Goal: Contribute content: Contribute content

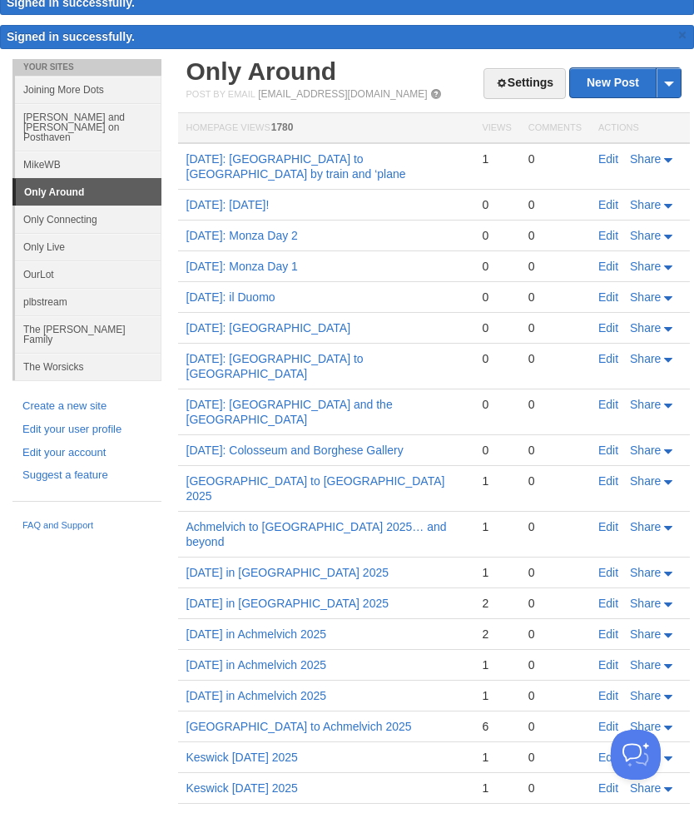
scroll to position [72, 0]
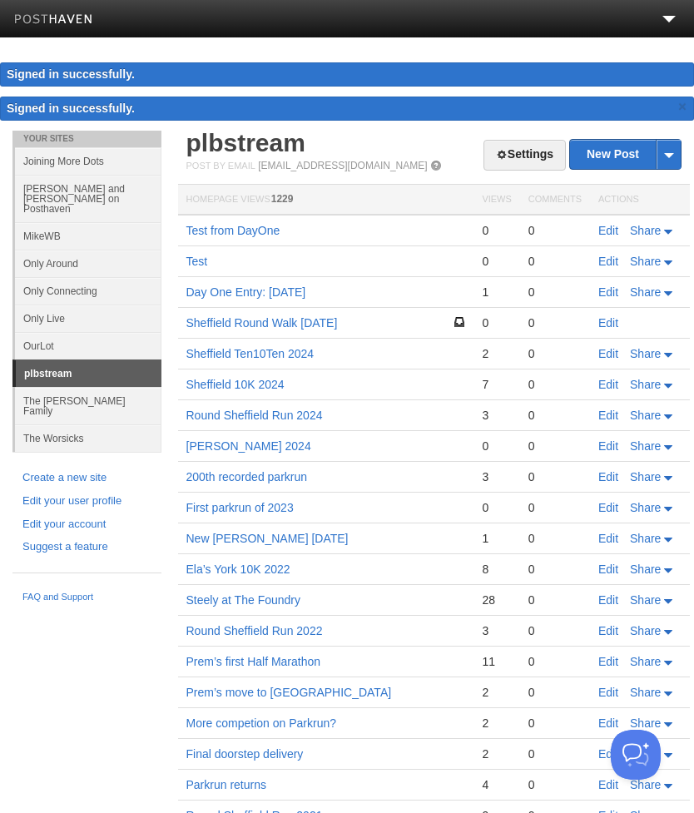
click at [101, 250] on link "Only Around" at bounding box center [88, 263] width 146 height 27
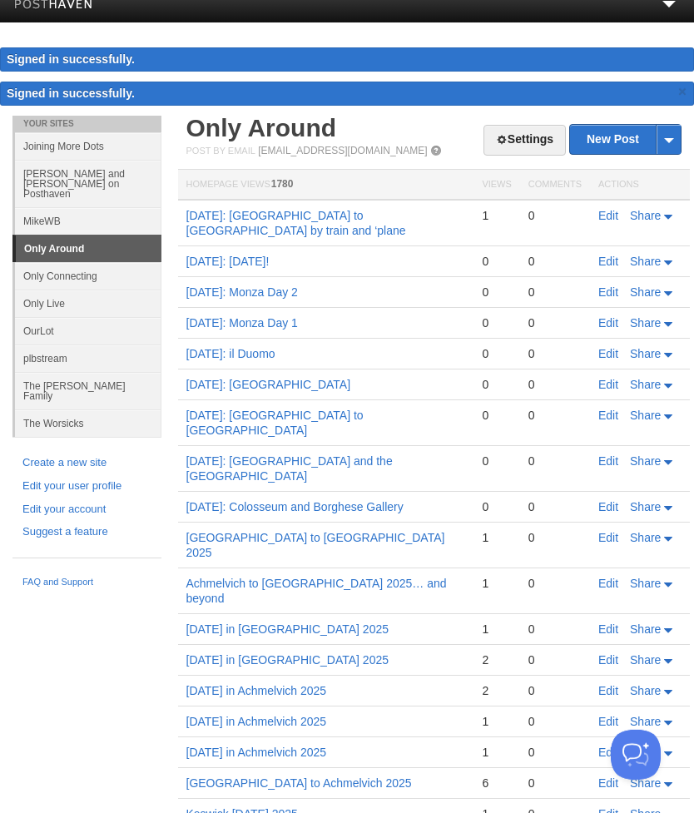
scroll to position [26, 0]
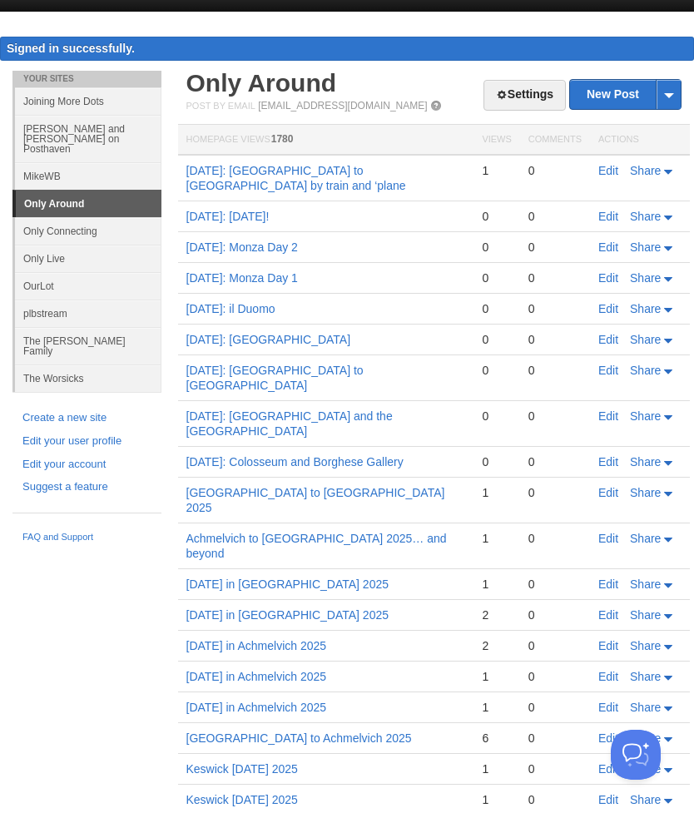
click at [665, 731] on link "Share" at bounding box center [653, 737] width 46 height 13
click at [615, 700] on link "Edit" at bounding box center [608, 706] width 20 height 13
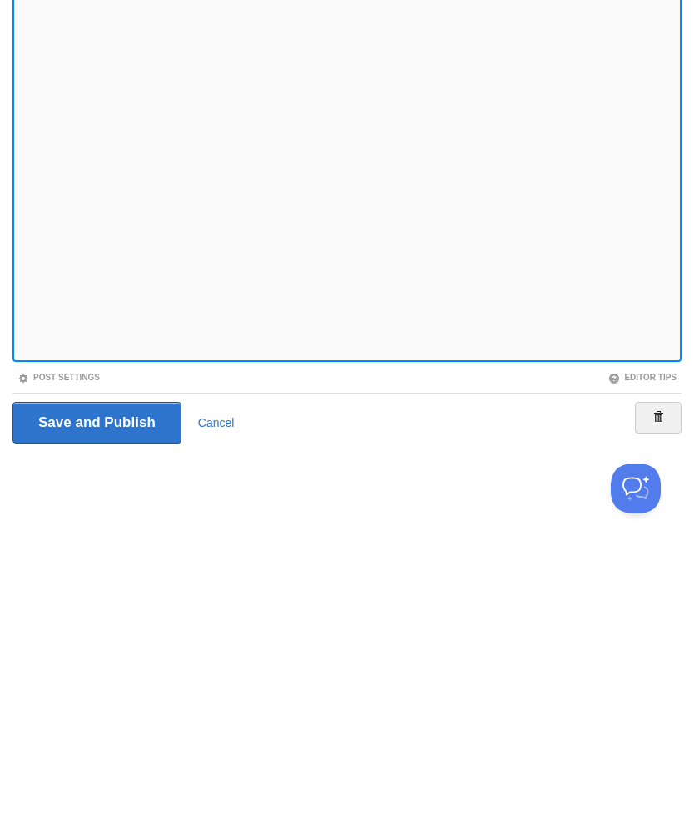
click at [224, 682] on link "Cancel" at bounding box center [216, 688] width 37 height 13
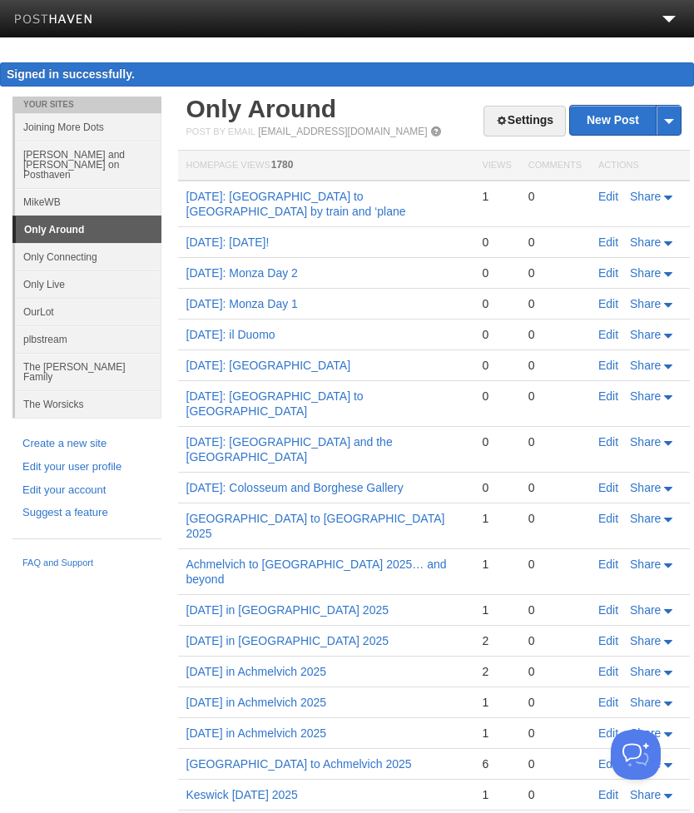
click at [608, 757] on link "Edit" at bounding box center [608, 763] width 20 height 13
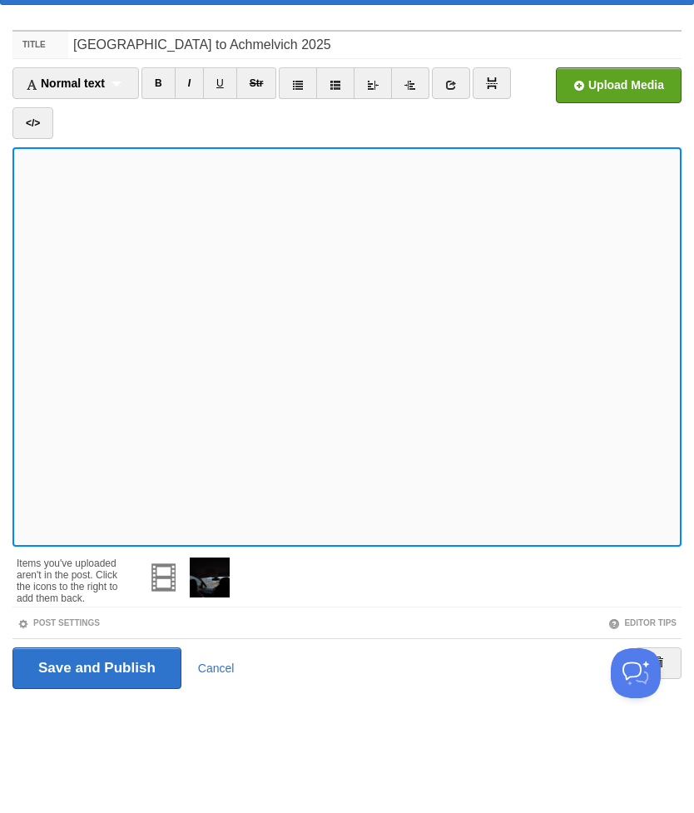
click at [457, 161] on icon at bounding box center [451, 167] width 12 height 12
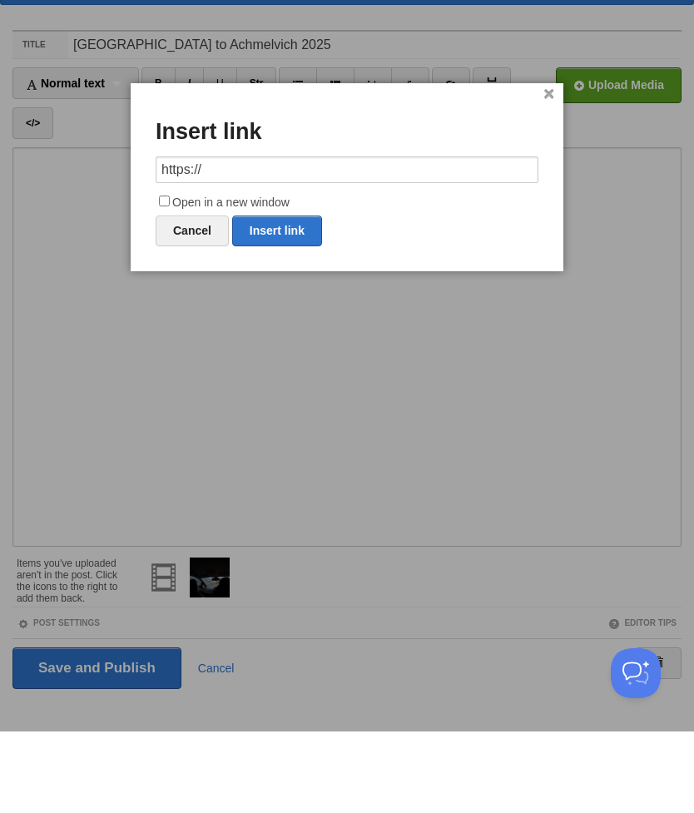
click at [206, 238] on input "https://" at bounding box center [347, 251] width 383 height 27
click at [204, 165] on div "× Insert link https:// Open in a new window Cancel Insert link" at bounding box center [347, 259] width 432 height 188
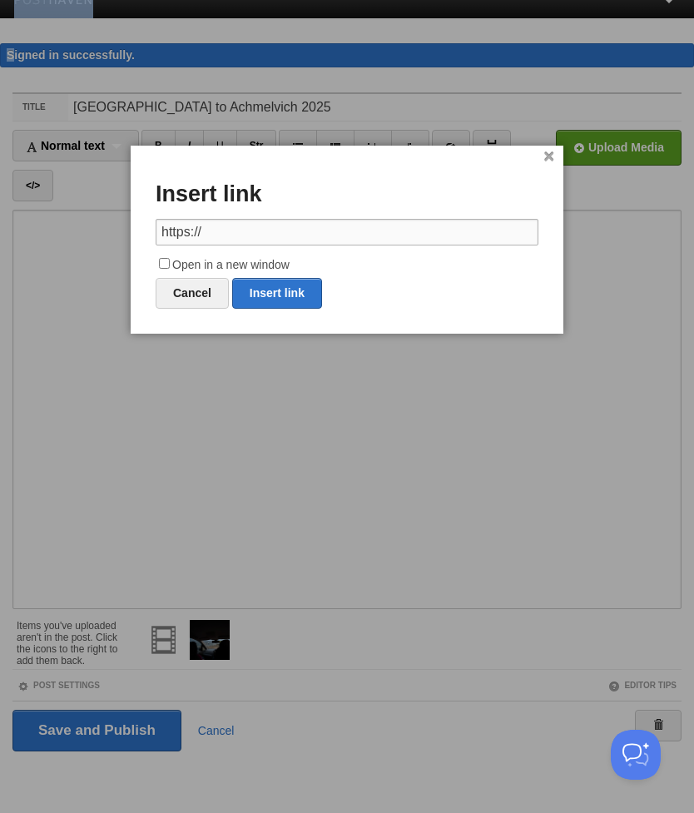
click at [185, 233] on input "https://" at bounding box center [347, 232] width 383 height 27
click at [184, 232] on input "https://" at bounding box center [347, 232] width 383 height 27
click at [180, 240] on input "https://" at bounding box center [347, 232] width 383 height 27
paste input "sbpb.net/sunday-in-achmelvich-2025"
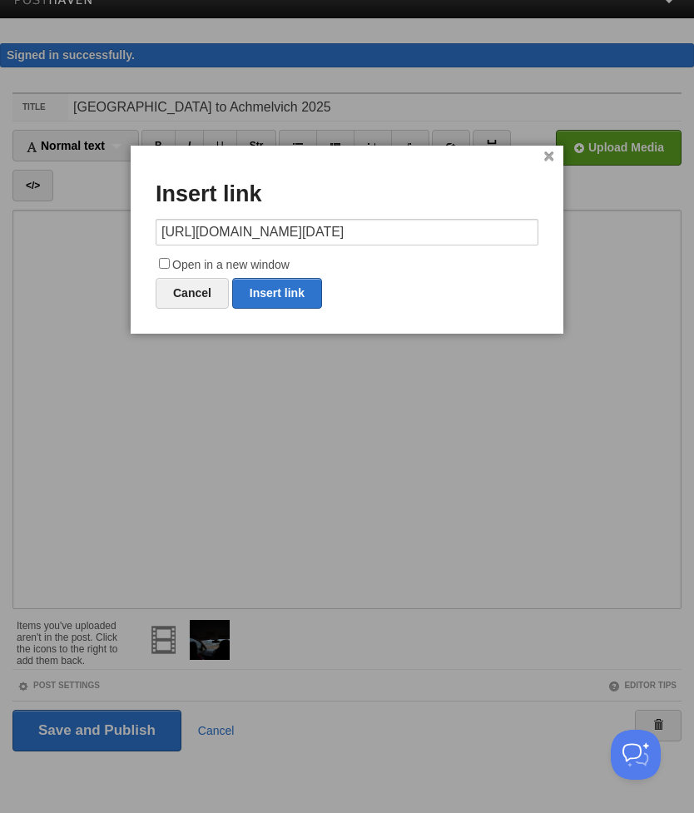
click at [294, 289] on link "Insert link" at bounding box center [277, 293] width 90 height 31
type input "https://"
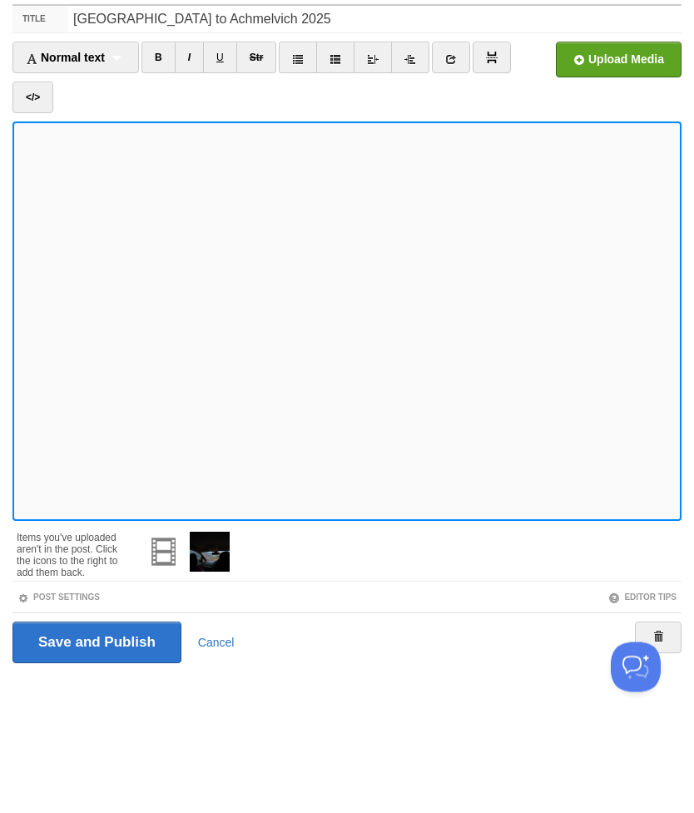
click at [457, 141] on icon at bounding box center [451, 147] width 12 height 12
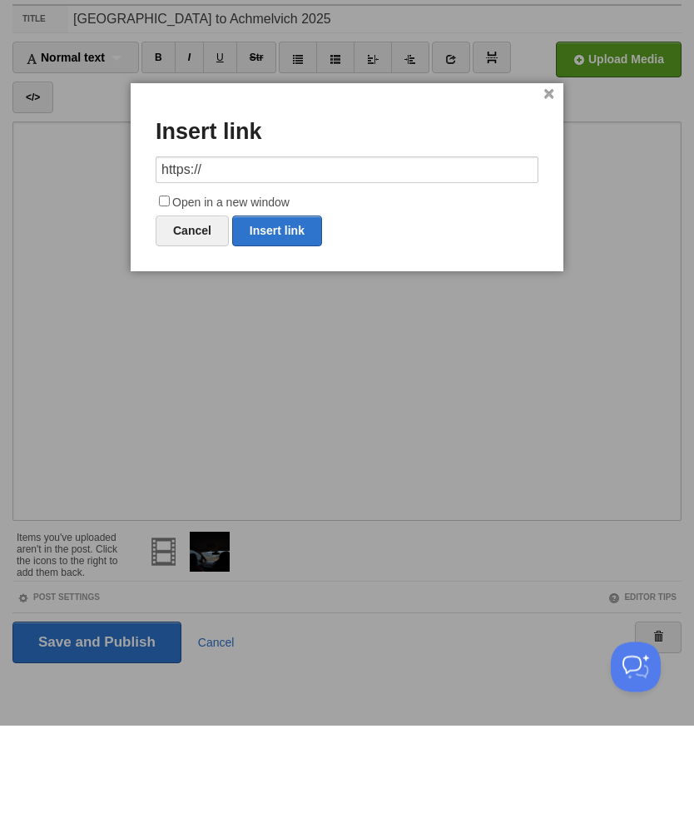
click at [173, 245] on input "https://" at bounding box center [347, 258] width 383 height 27
click at [172, 245] on input "https://" at bounding box center [347, 258] width 383 height 27
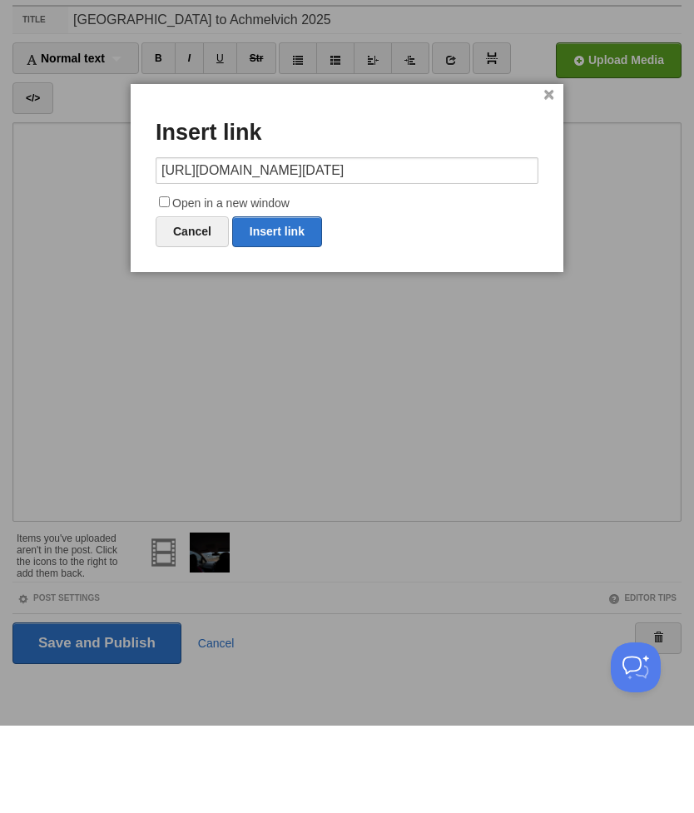
click at [294, 304] on link "Insert link" at bounding box center [277, 319] width 90 height 31
type input "https://"
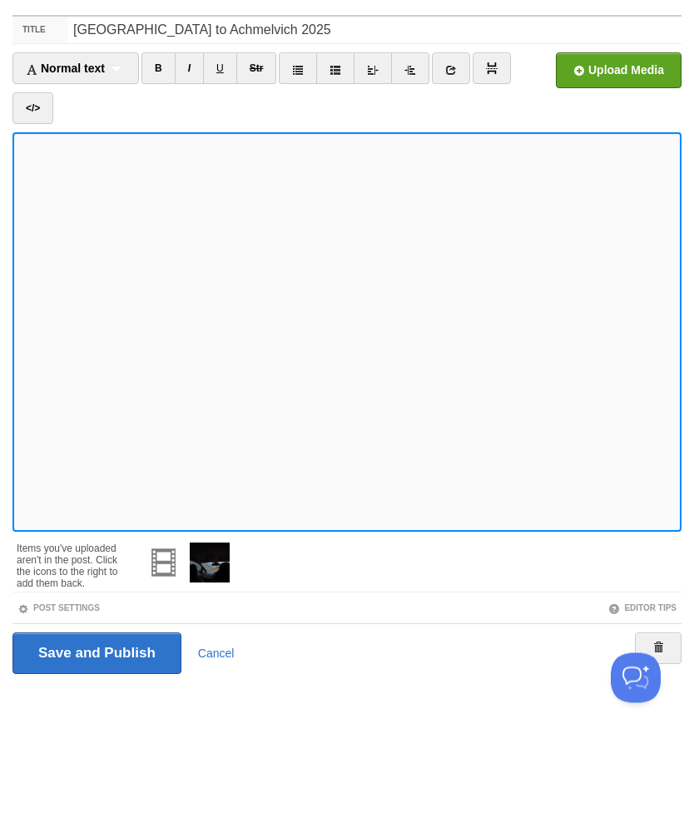
click at [462, 130] on link at bounding box center [451, 146] width 38 height 32
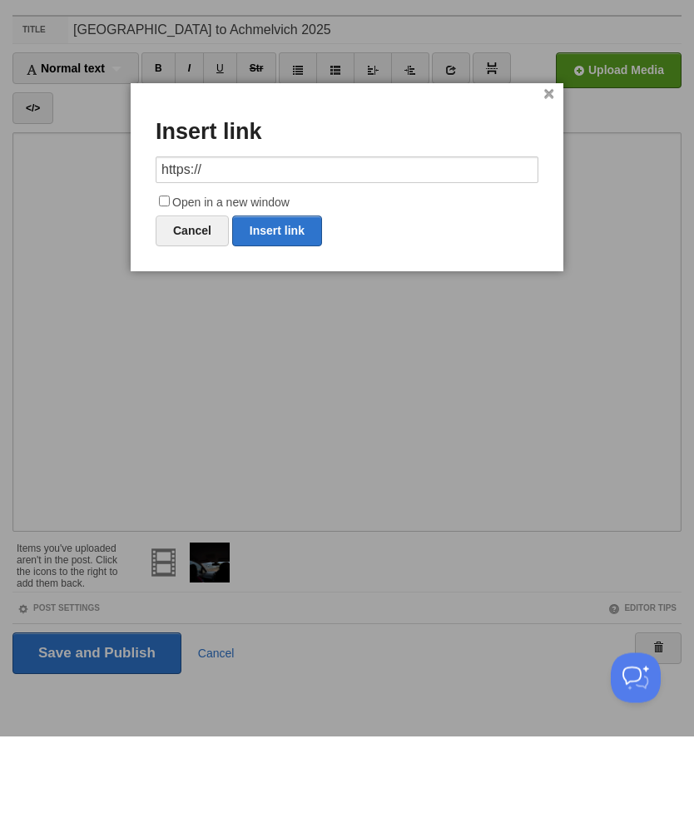
click at [190, 234] on input "https://" at bounding box center [347, 247] width 383 height 27
click at [295, 293] on link "Insert link" at bounding box center [277, 308] width 90 height 31
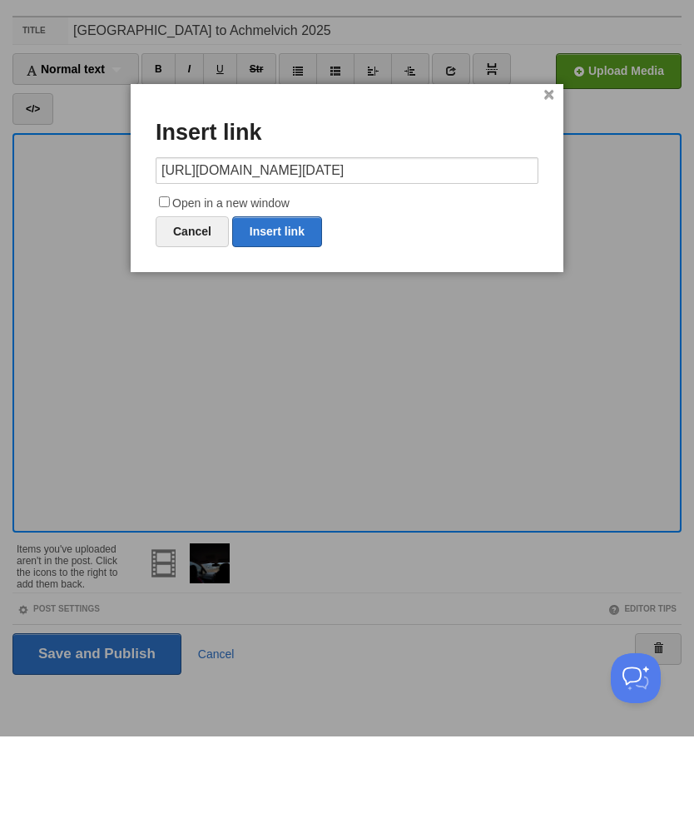
type input "https://"
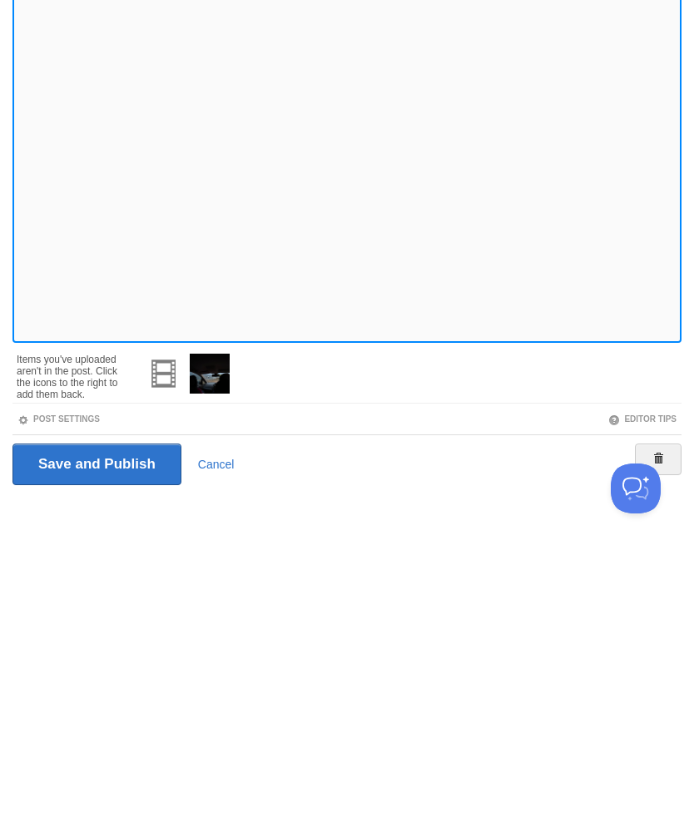
click at [151, 709] on input "Save and Publish" at bounding box center [96, 730] width 169 height 42
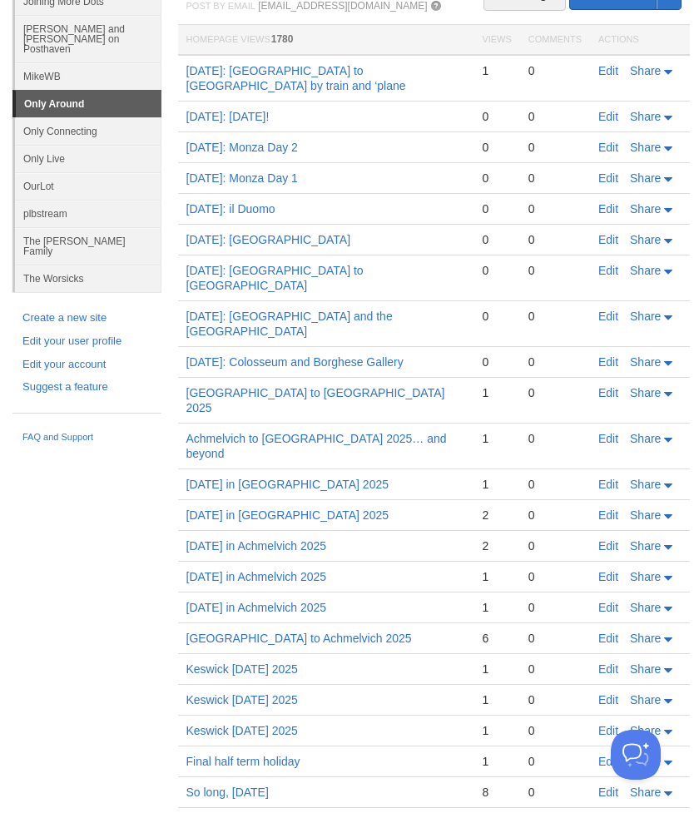
scroll to position [165, 0]
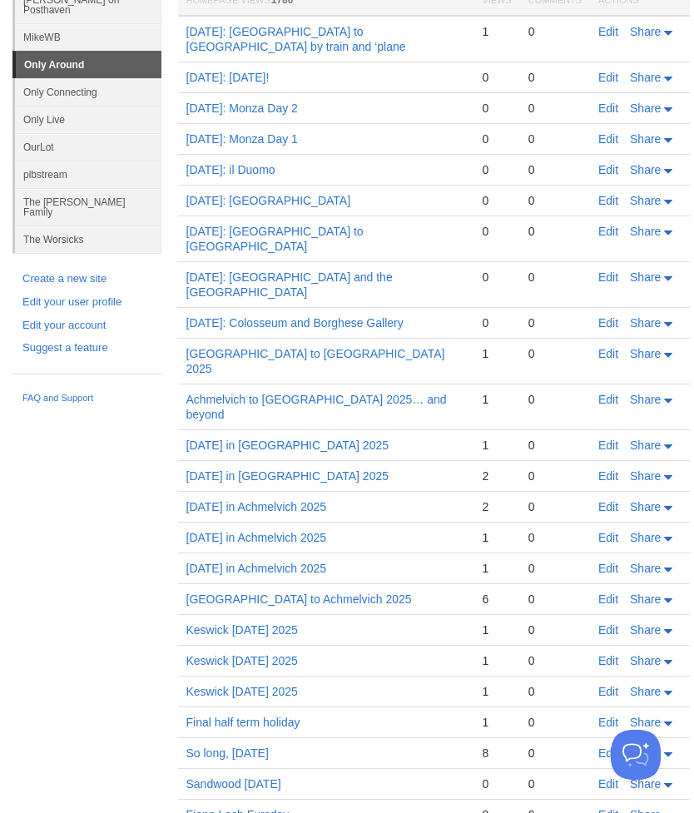
click at [330, 553] on td "[DATE] in Achmelvich 2025" at bounding box center [326, 568] width 296 height 31
click at [309, 592] on link "[GEOGRAPHIC_DATA] to Achmelvich 2025" at bounding box center [298, 598] width 225 height 13
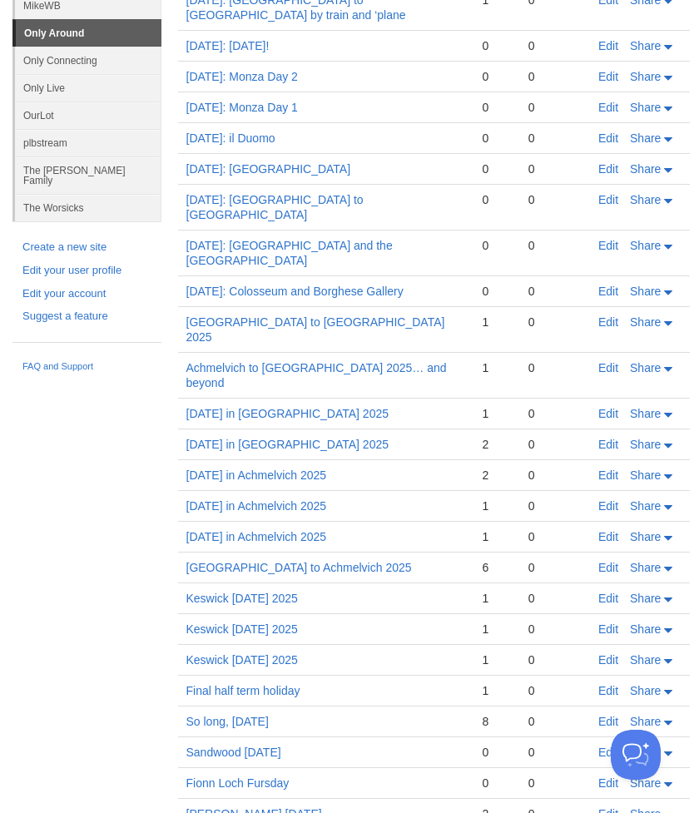
click at [613, 561] on link "Edit" at bounding box center [608, 567] width 20 height 13
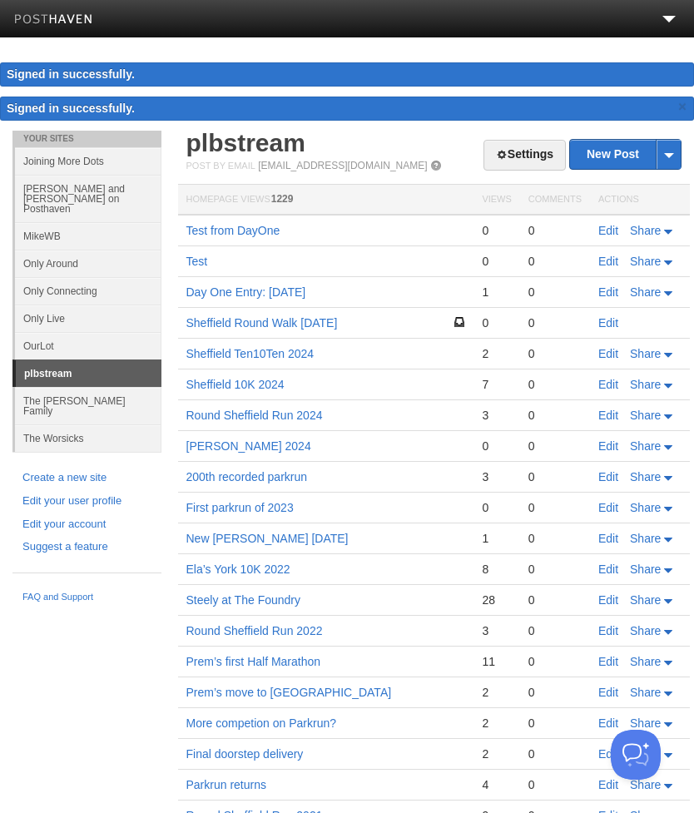
click at [97, 257] on link "Only Around" at bounding box center [88, 263] width 146 height 27
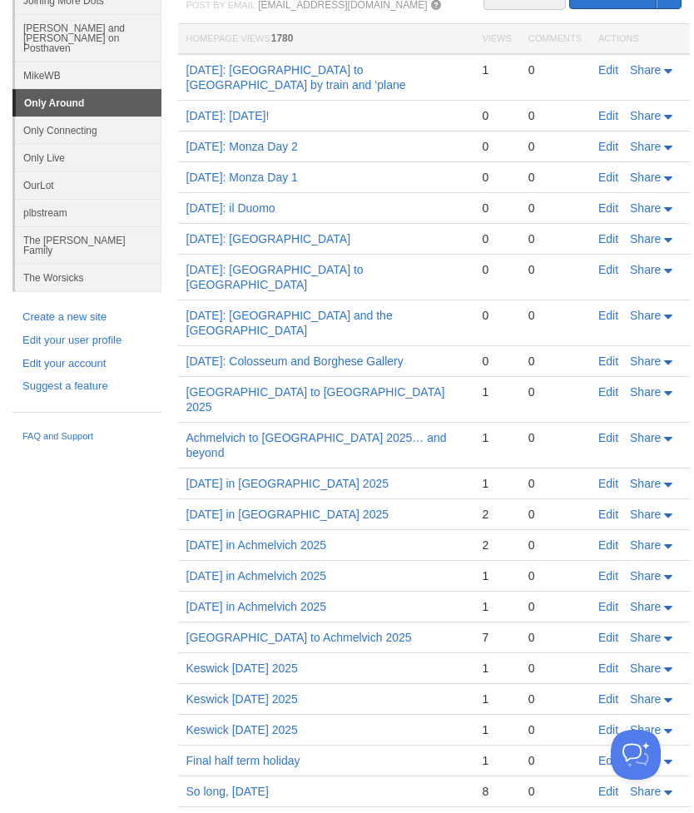
scroll to position [162, 0]
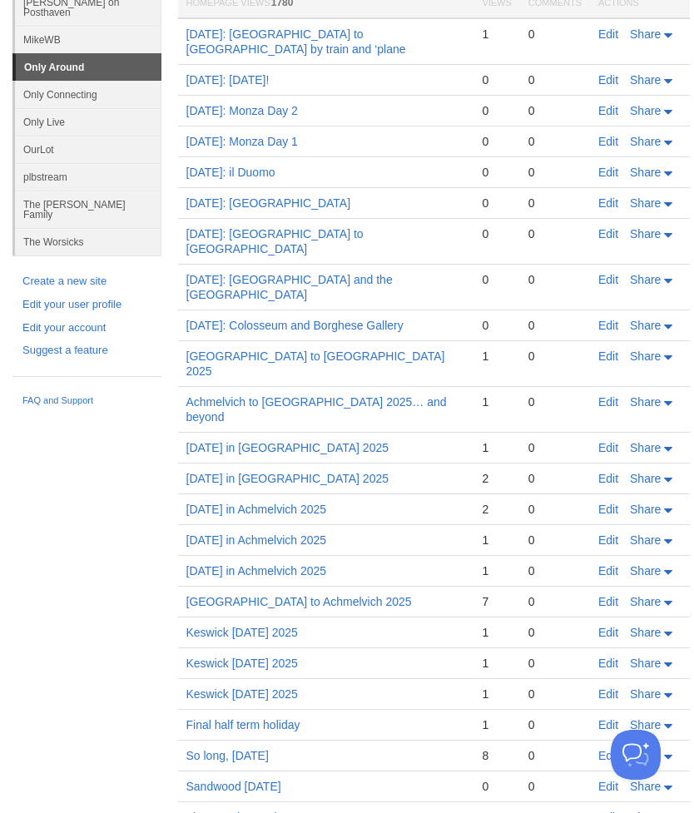
click at [617, 595] on link "Edit" at bounding box center [608, 601] width 20 height 13
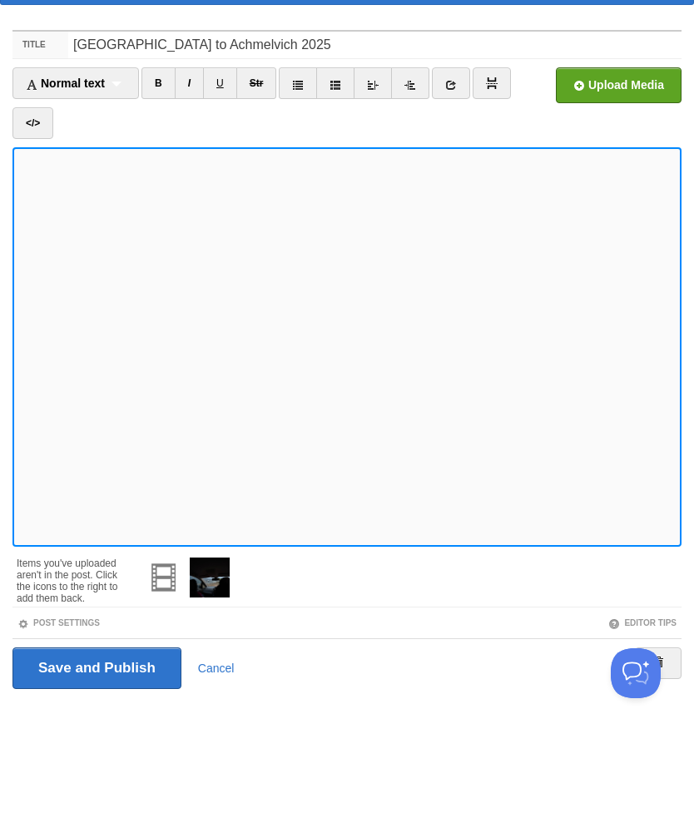
click at [383, 149] on link at bounding box center [372, 165] width 38 height 32
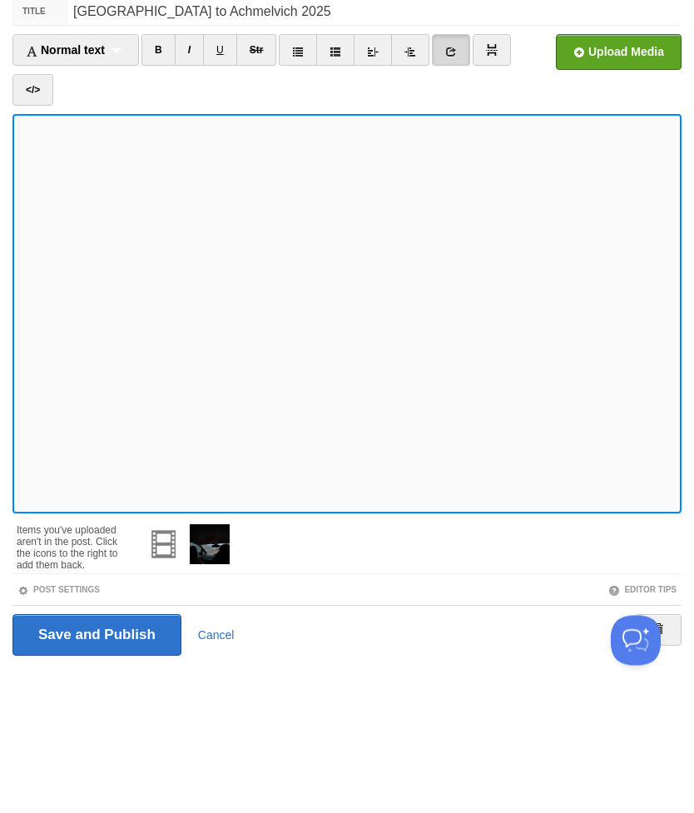
click at [382, 149] on link at bounding box center [372, 165] width 38 height 32
click at [416, 161] on icon at bounding box center [410, 167] width 12 height 12
click at [422, 149] on link at bounding box center [410, 165] width 38 height 32
click at [376, 149] on link at bounding box center [372, 165] width 38 height 32
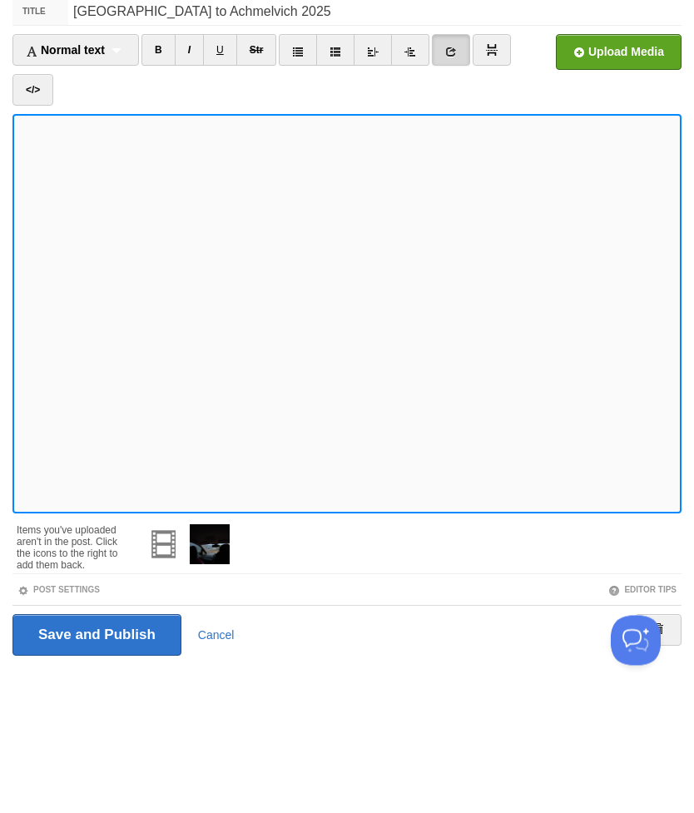
click at [378, 161] on icon at bounding box center [373, 167] width 12 height 12
click at [418, 149] on link at bounding box center [410, 165] width 38 height 32
click at [412, 161] on icon at bounding box center [410, 167] width 12 height 12
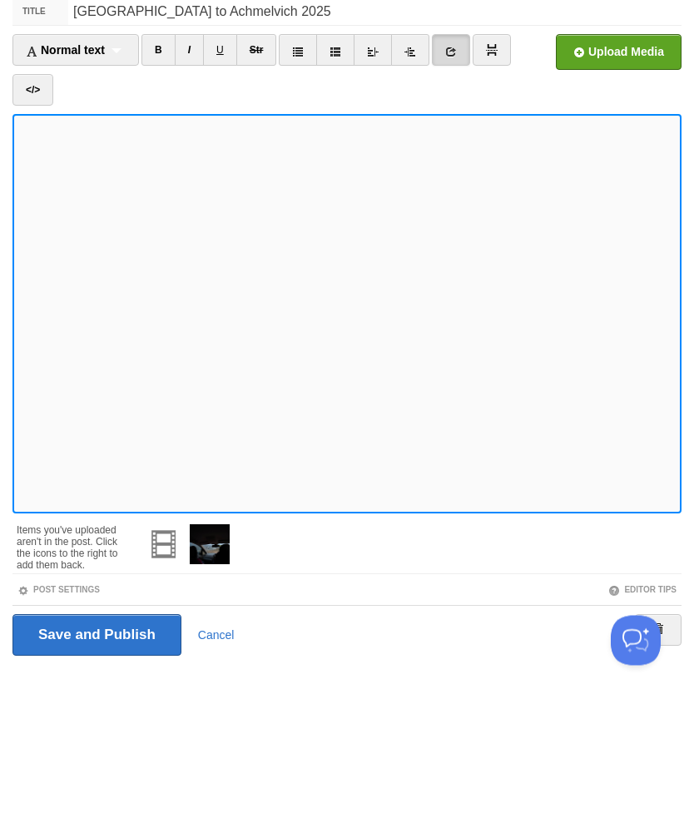
click at [414, 149] on link at bounding box center [410, 165] width 38 height 32
click at [418, 149] on link at bounding box center [410, 165] width 38 height 32
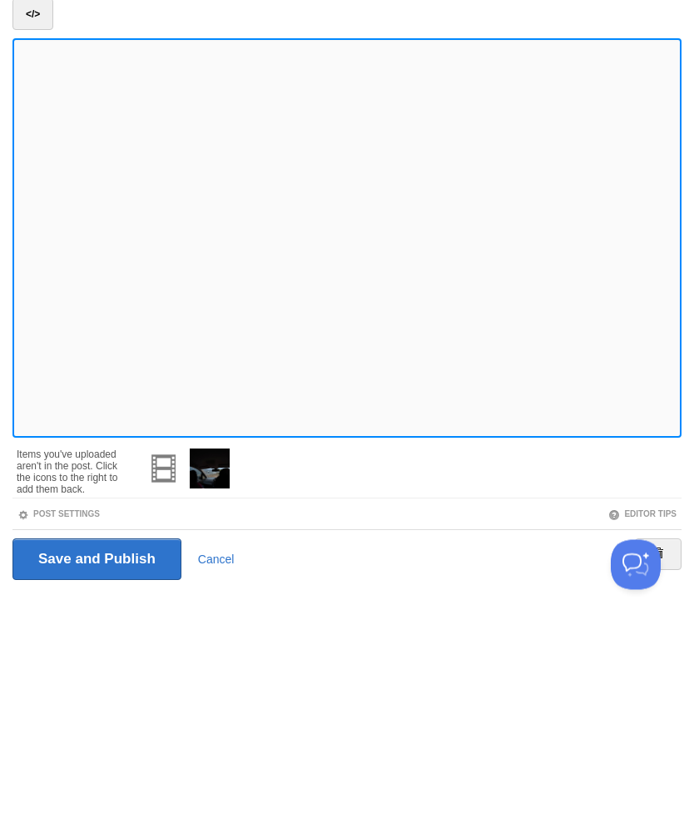
scroll to position [19, 0]
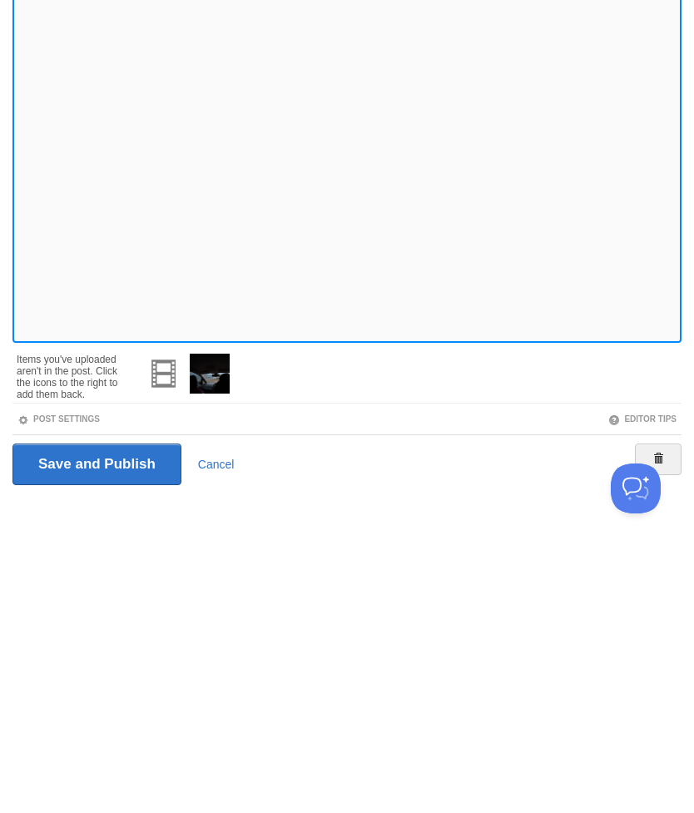
click at [139, 709] on input "Save and Publish" at bounding box center [96, 730] width 169 height 42
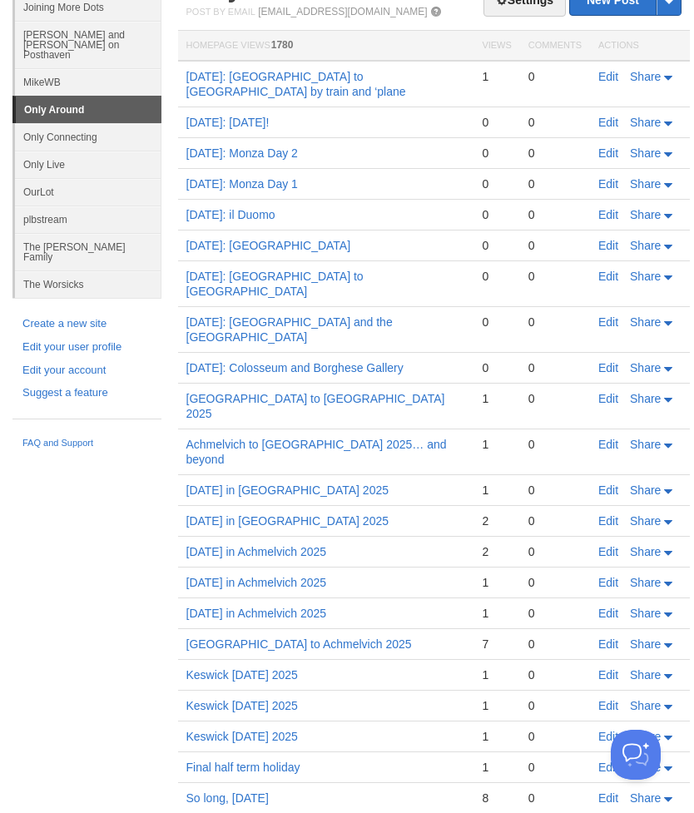
scroll to position [111, 0]
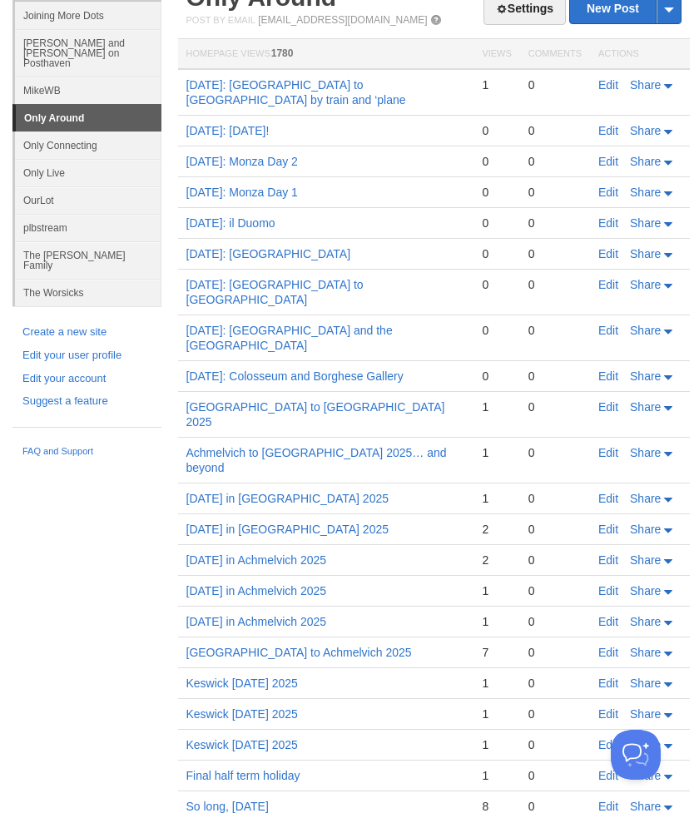
click at [612, 645] on link "Edit" at bounding box center [608, 651] width 20 height 13
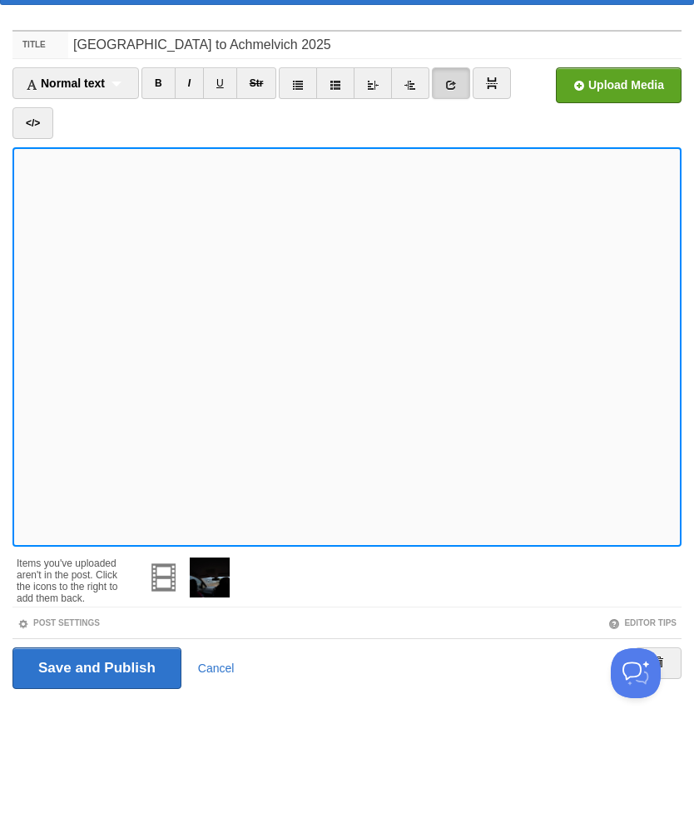
click at [53, 189] on link "</>" at bounding box center [32, 205] width 41 height 32
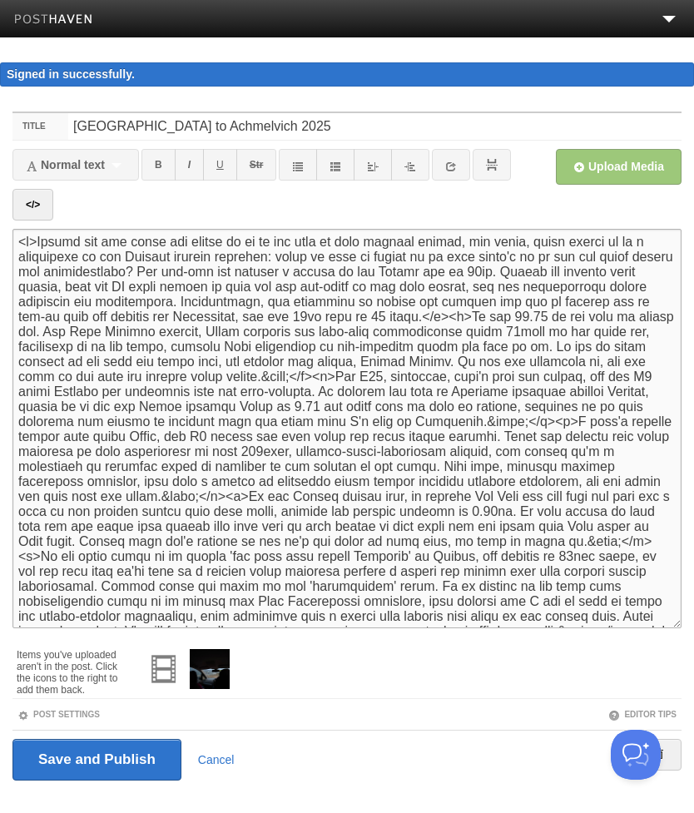
click at [53, 201] on link "</>" at bounding box center [32, 205] width 41 height 32
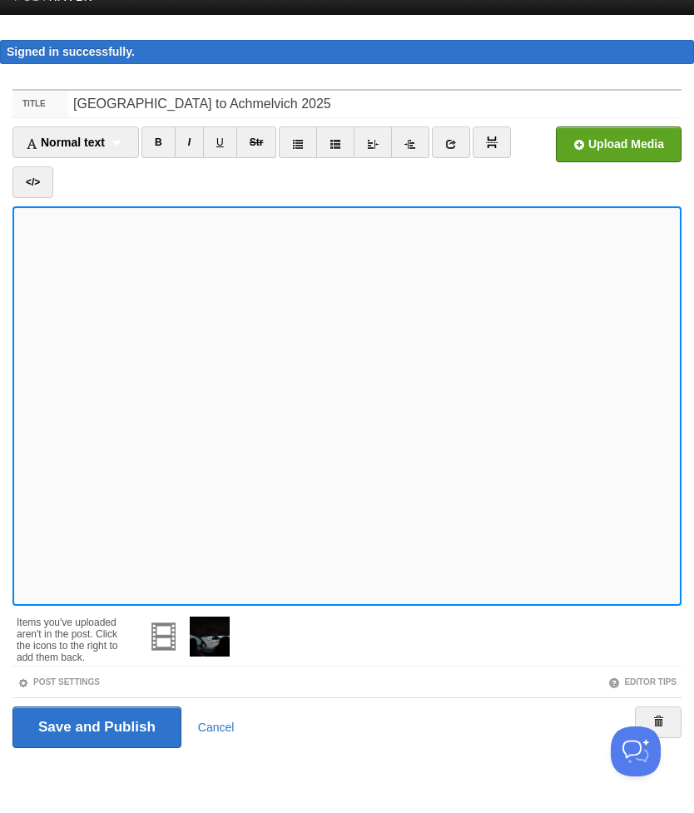
scroll to position [17, 0]
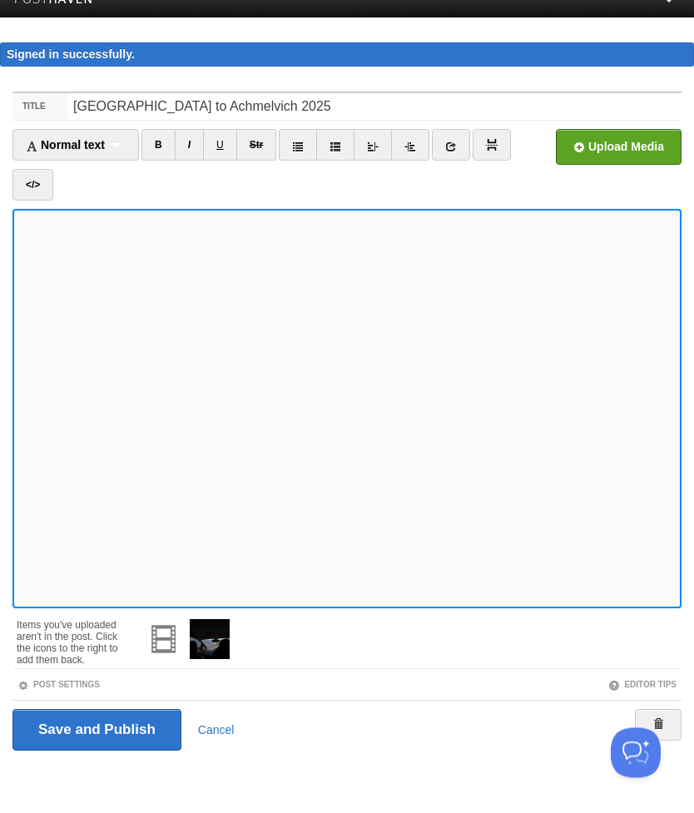
click at [105, 146] on span "Normal text" at bounding box center [65, 147] width 79 height 13
click at [82, 251] on link "Heading 3" at bounding box center [75, 251] width 125 height 25
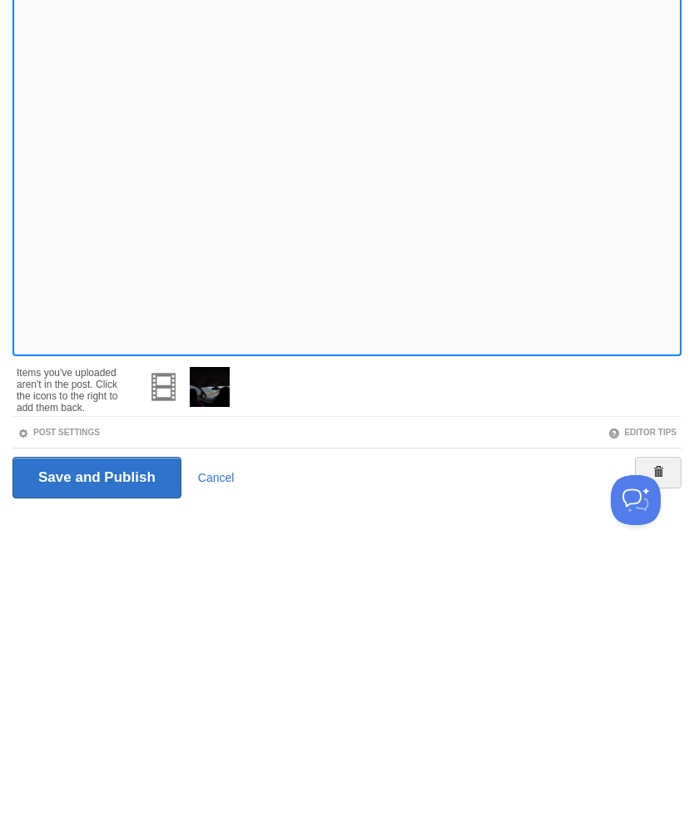
scroll to position [19, 0]
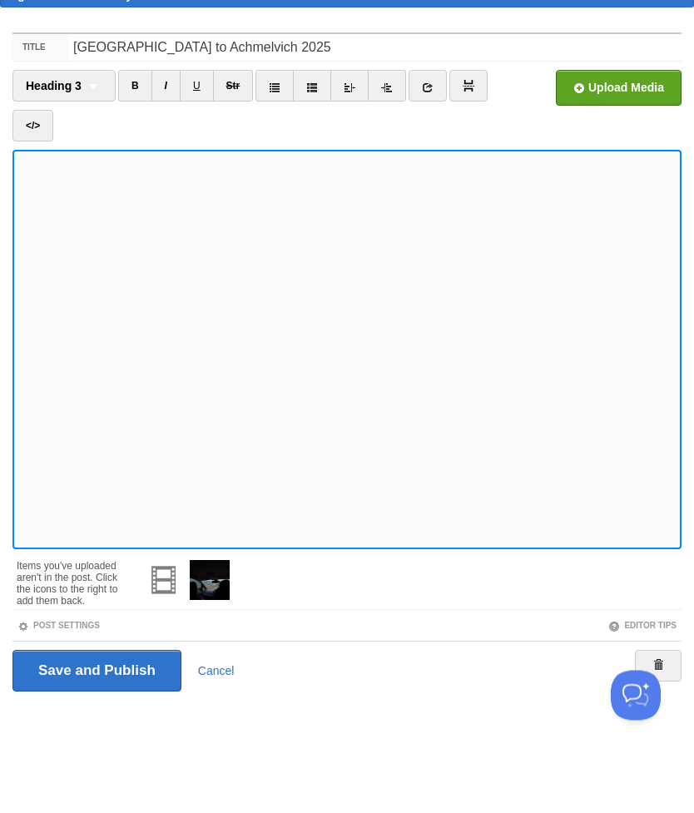
click at [473, 140] on img at bounding box center [468, 146] width 12 height 12
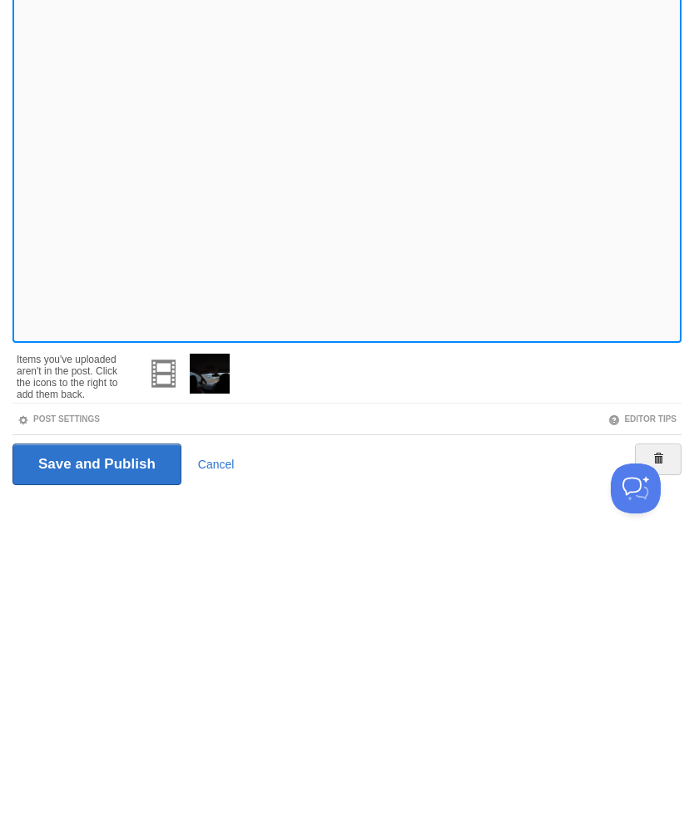
click at [143, 709] on input "Save and Publish" at bounding box center [96, 730] width 169 height 42
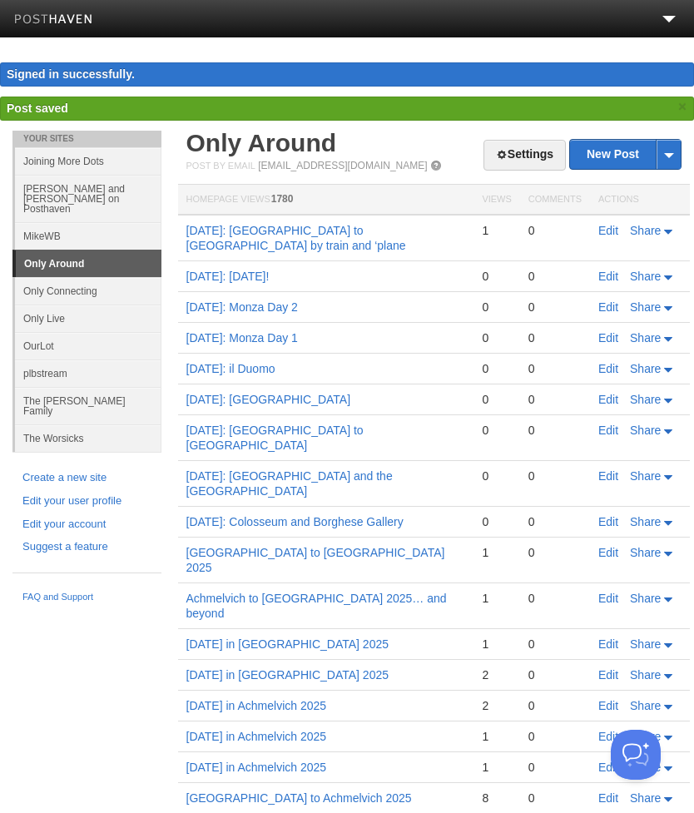
click at [306, 791] on link "[GEOGRAPHIC_DATA] to Achmelvich 2025" at bounding box center [298, 797] width 225 height 13
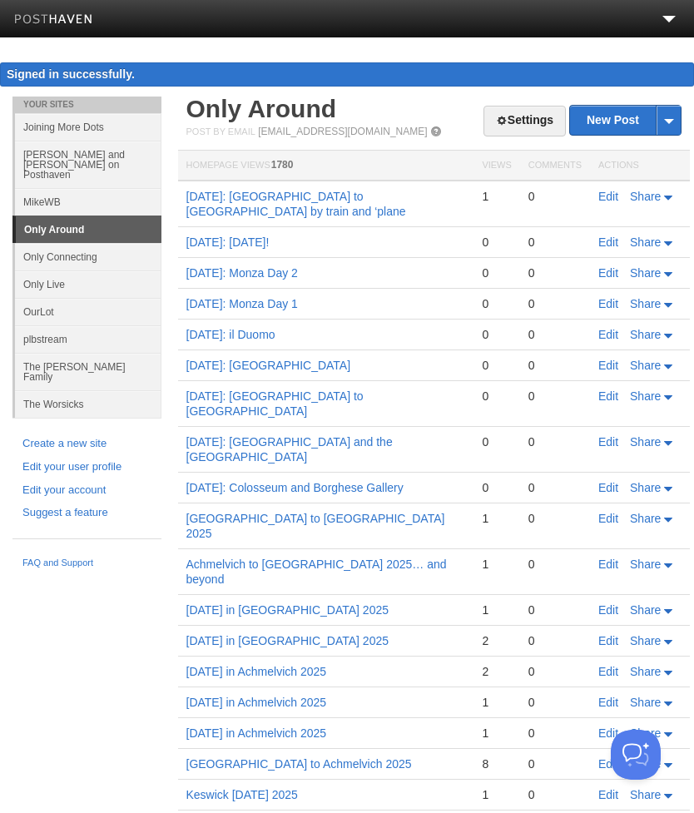
click at [610, 757] on link "Edit" at bounding box center [608, 763] width 20 height 13
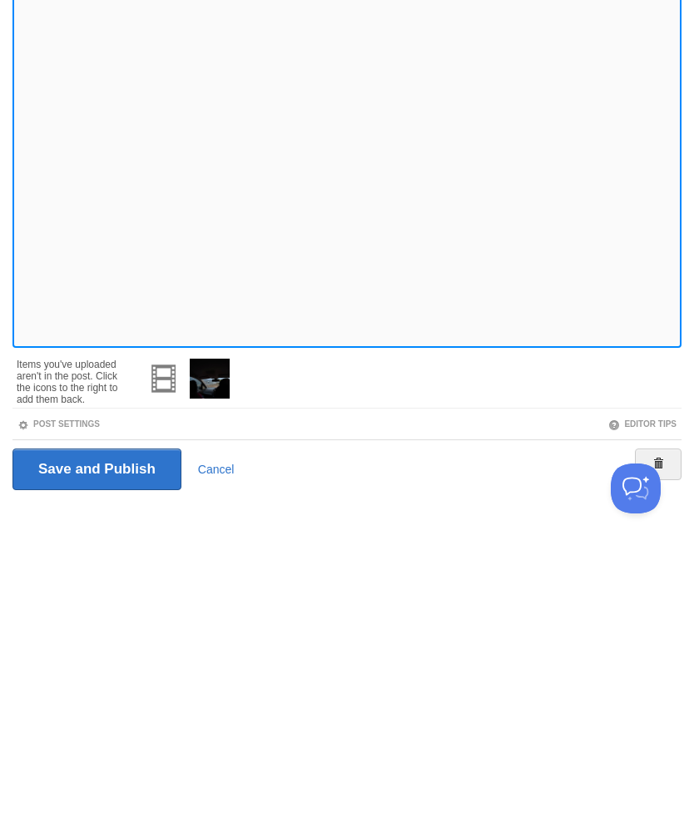
scroll to position [19, 0]
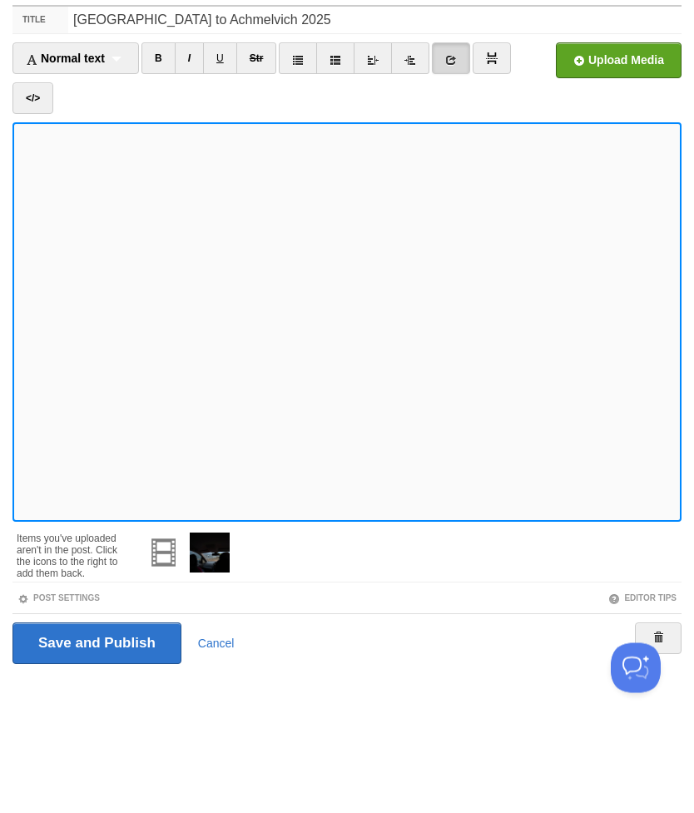
click at [128, 130] on div "Normal text Normal text Heading 1 Heading 2 Heading 3" at bounding box center [75, 146] width 126 height 32
click at [99, 212] on link "Heading 2" at bounding box center [75, 224] width 125 height 25
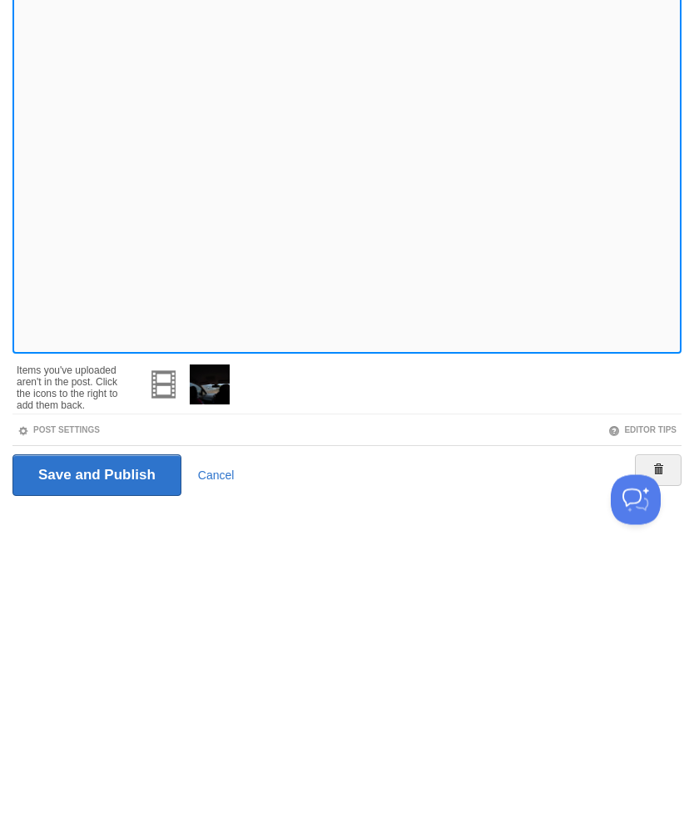
click at [142, 709] on input "Save and Publish" at bounding box center [96, 730] width 169 height 42
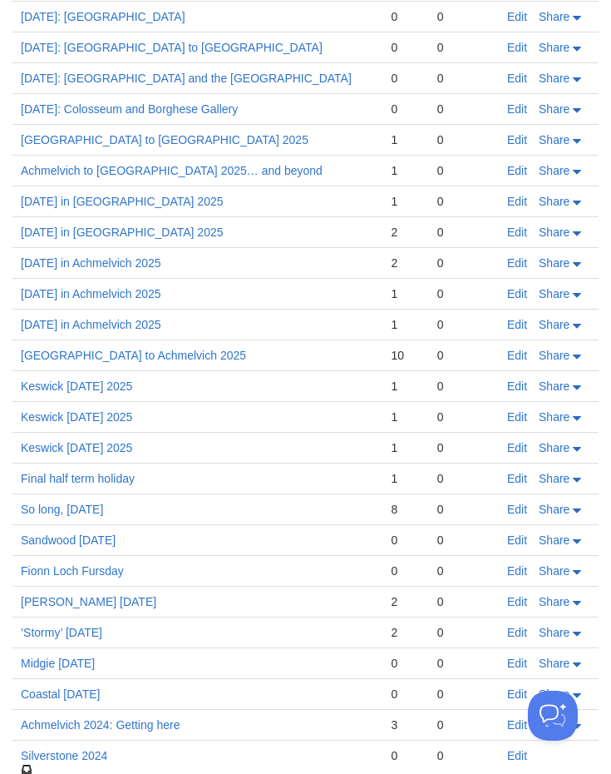
scroll to position [877, 0]
click at [519, 317] on link "Edit" at bounding box center [517, 323] width 20 height 13
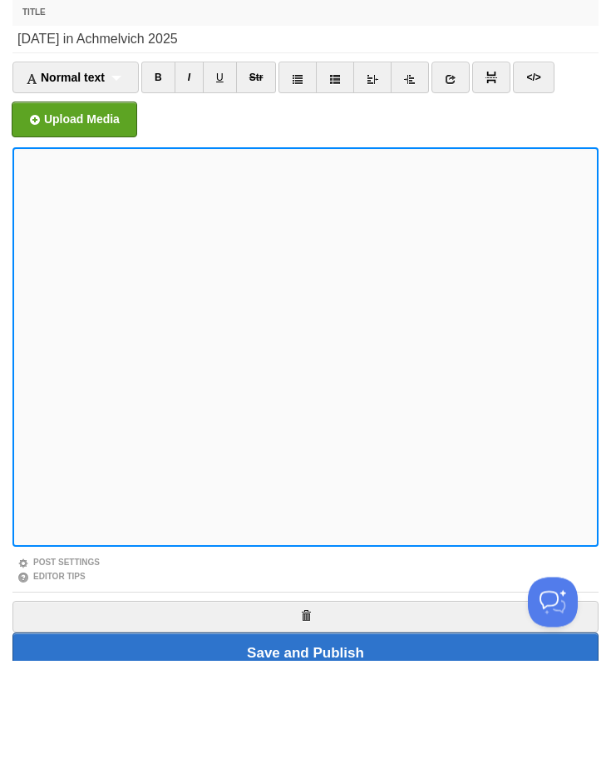
click at [123, 175] on div "Normal text Normal text Heading 1 Heading 2 Heading 3" at bounding box center [75, 191] width 126 height 32
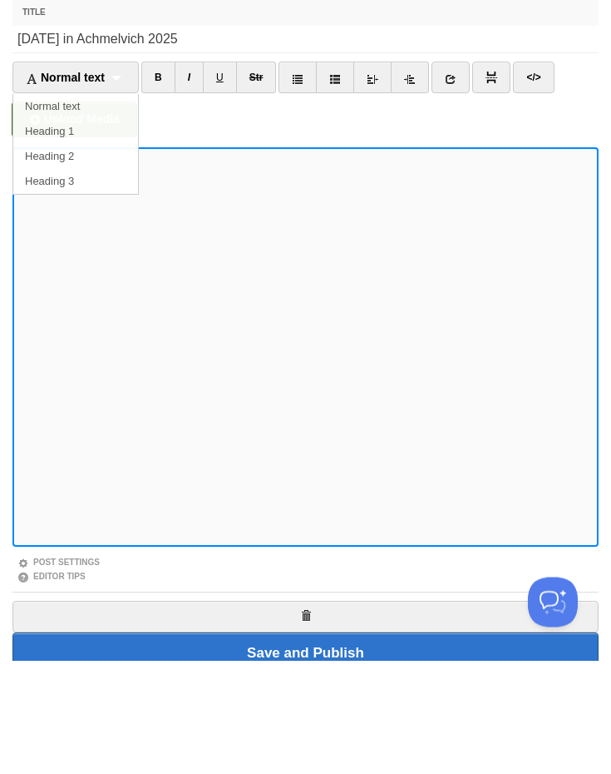
click at [112, 258] on link "Heading 2" at bounding box center [75, 270] width 125 height 25
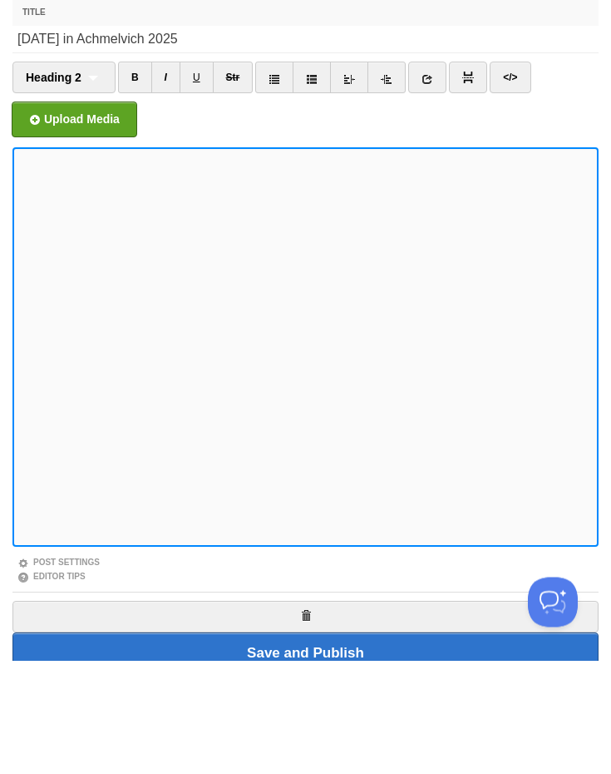
click at [437, 175] on link at bounding box center [427, 191] width 38 height 32
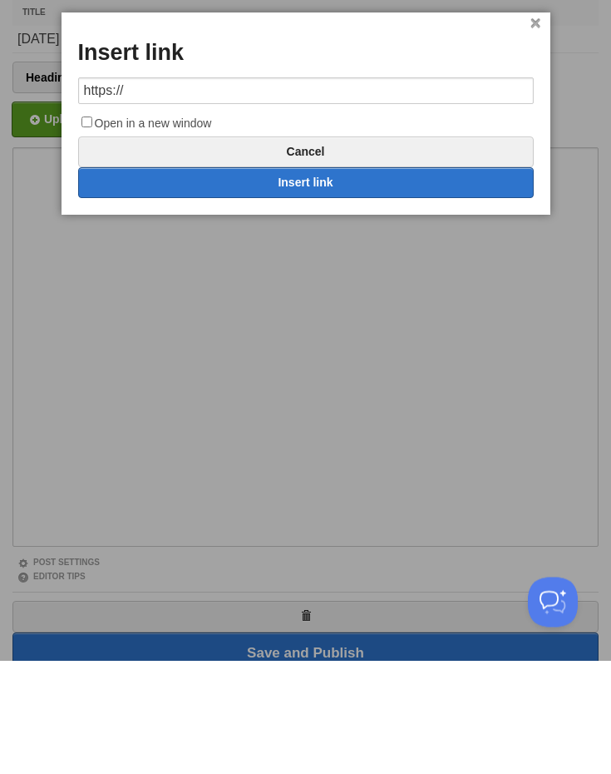
click at [369, 191] on input "https://" at bounding box center [306, 204] width 456 height 27
click at [123, 191] on input "https://" at bounding box center [306, 204] width 456 height 27
click at [122, 191] on input "https://" at bounding box center [306, 204] width 456 height 27
click at [366, 281] on link "Insert link" at bounding box center [306, 296] width 456 height 31
type input "https://"
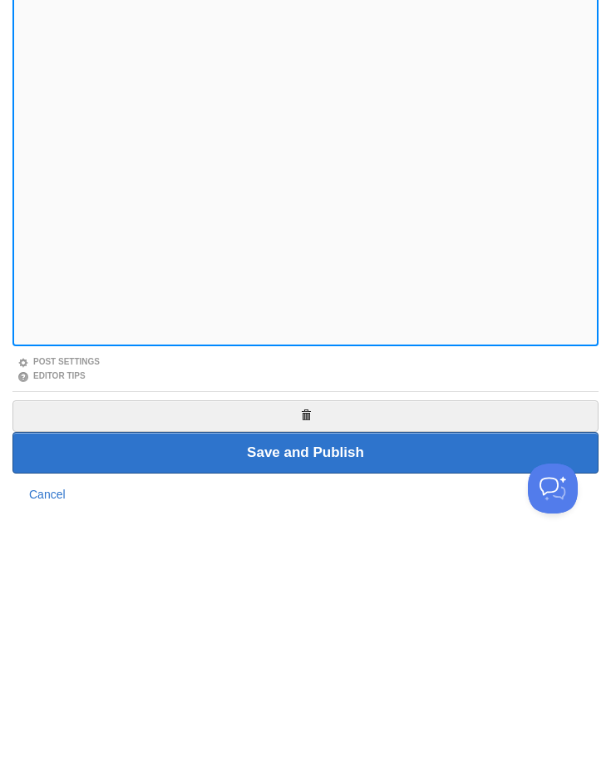
scroll to position [102, 0]
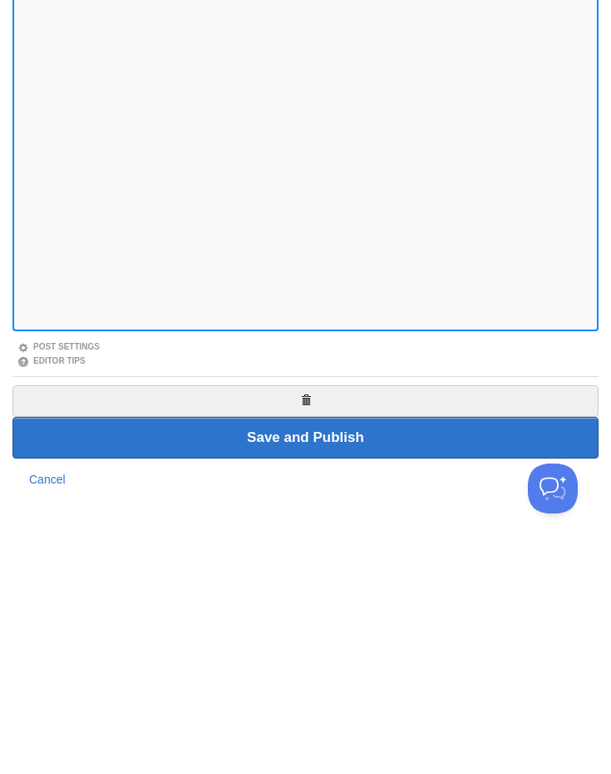
click at [388, 644] on input "Save and Publish" at bounding box center [305, 665] width 586 height 42
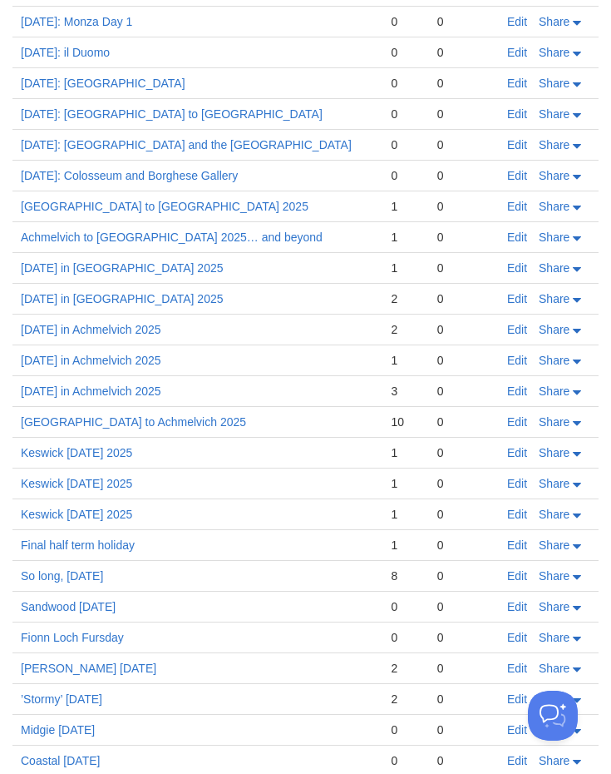
scroll to position [811, 0]
click at [518, 353] on link "Edit" at bounding box center [517, 359] width 20 height 13
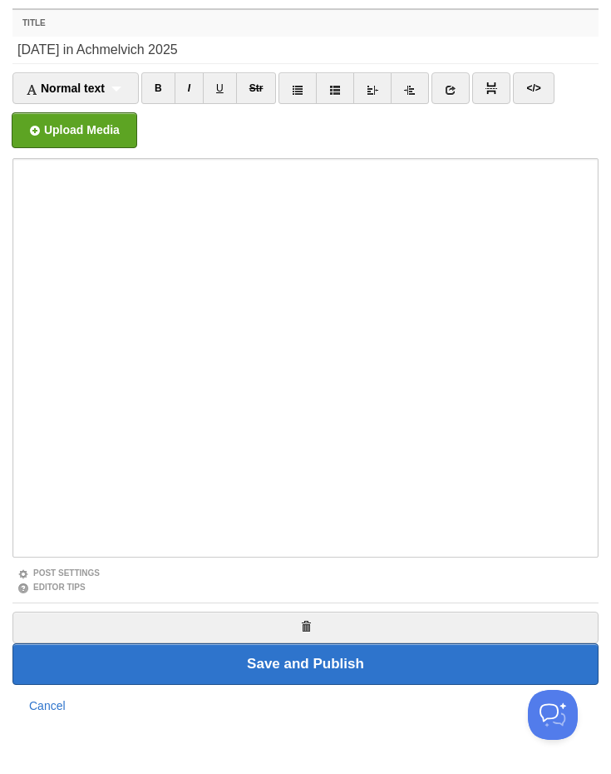
click at [108, 80] on div "Normal text Normal text Heading 1 Heading 2 Heading 3" at bounding box center [75, 89] width 126 height 32
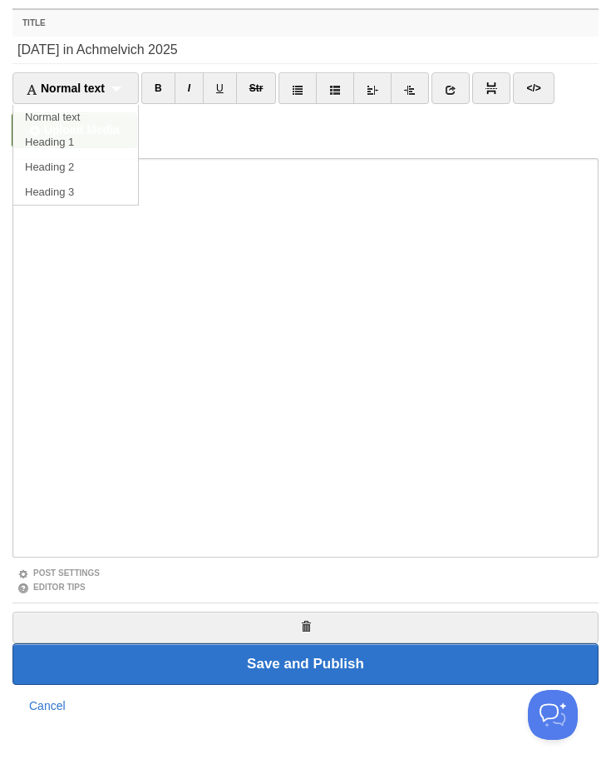
click at [106, 168] on link "Heading 2" at bounding box center [75, 168] width 125 height 25
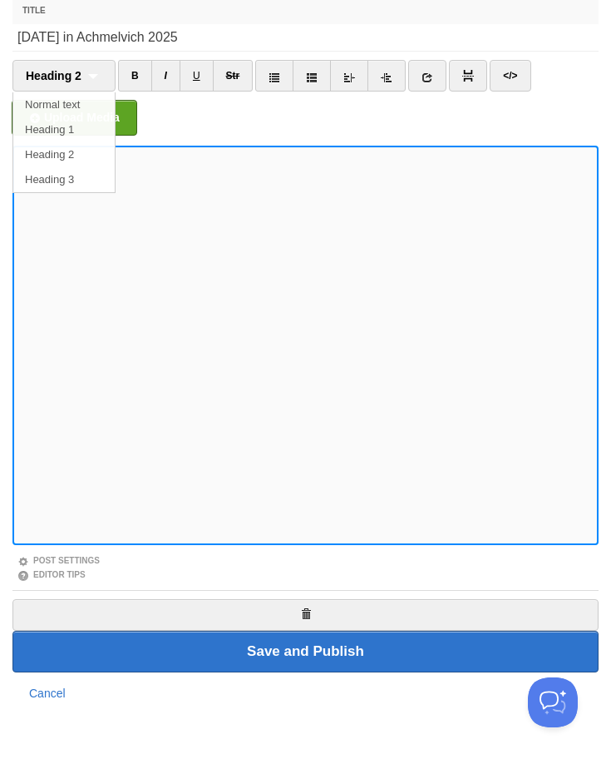
click at [439, 75] on link at bounding box center [427, 89] width 38 height 32
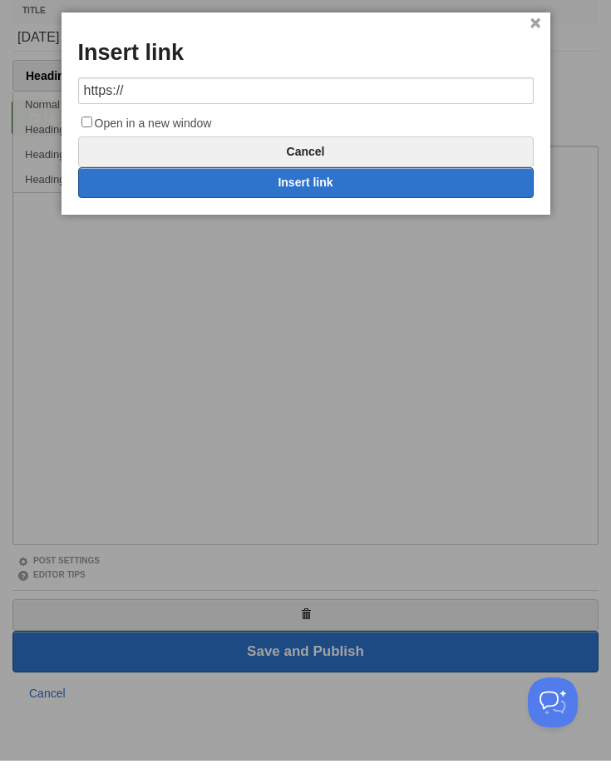
click at [372, 91] on input "https://" at bounding box center [306, 104] width 456 height 27
click at [292, 97] on input "https://" at bounding box center [306, 104] width 456 height 27
click at [121, 97] on input "https://https://sbpb.net/tuesday-in-achmelvich-2025" at bounding box center [306, 104] width 456 height 27
click at [348, 181] on link "Insert link" at bounding box center [306, 195] width 456 height 31
type input "https://"
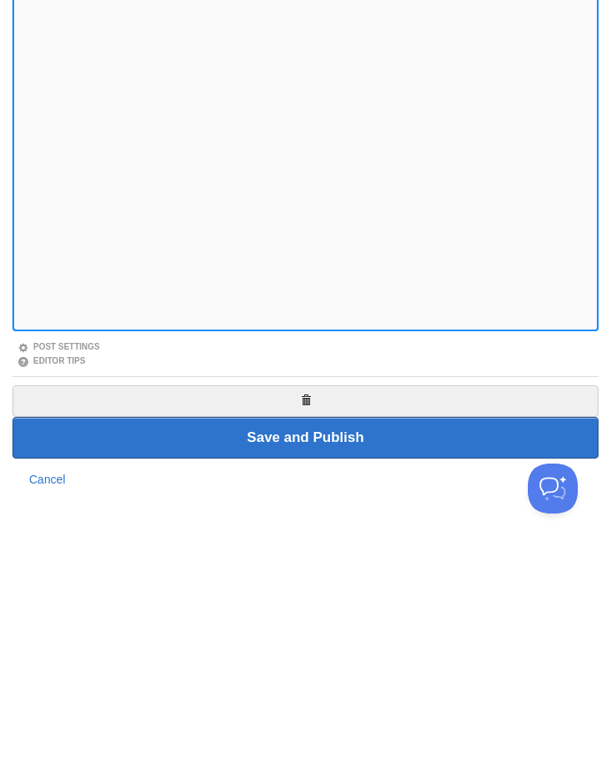
click at [376, 644] on input "Save and Publish" at bounding box center [305, 665] width 586 height 42
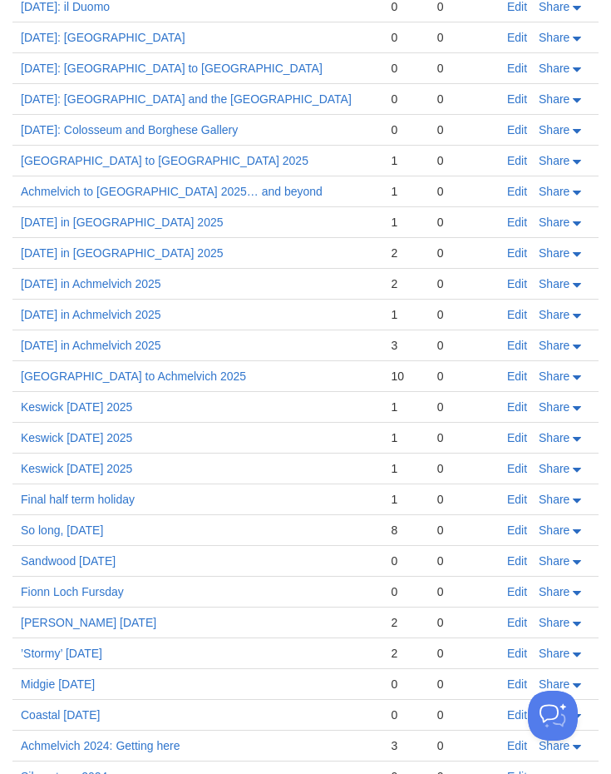
scroll to position [891, 0]
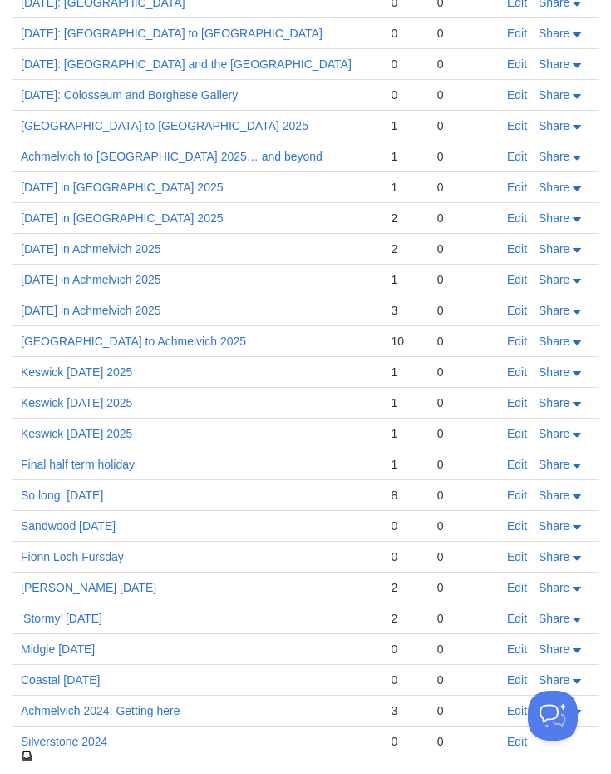
click at [517, 242] on link "Edit" at bounding box center [517, 248] width 20 height 13
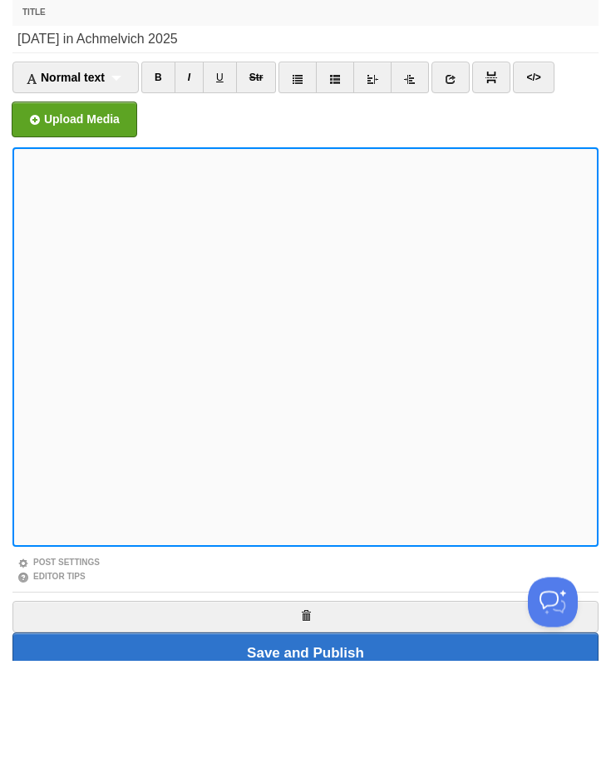
click at [101, 185] on span "Normal text" at bounding box center [65, 191] width 79 height 13
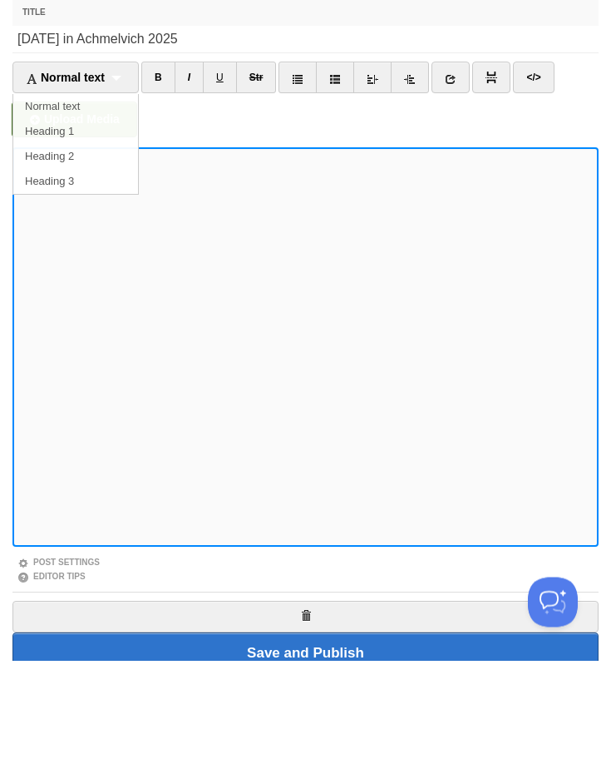
click at [102, 258] on link "Heading 2" at bounding box center [75, 270] width 125 height 25
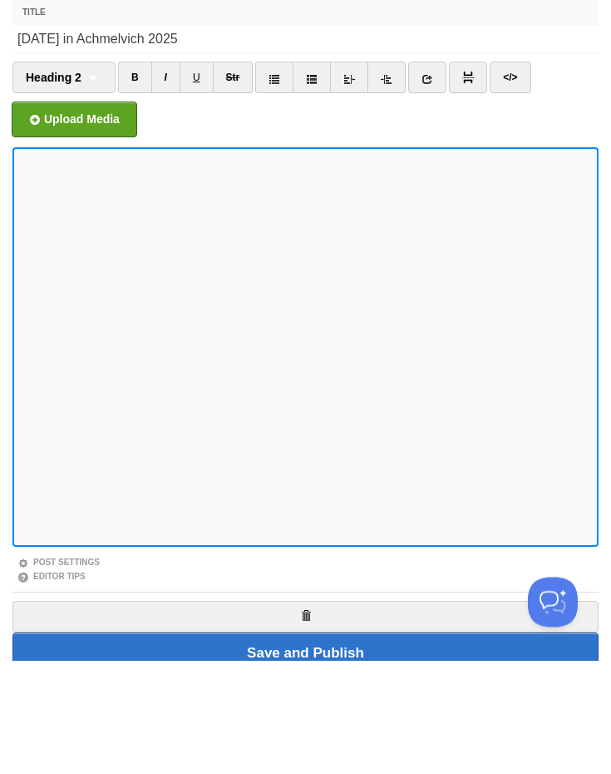
click at [429, 187] on icon at bounding box center [428, 193] width 12 height 12
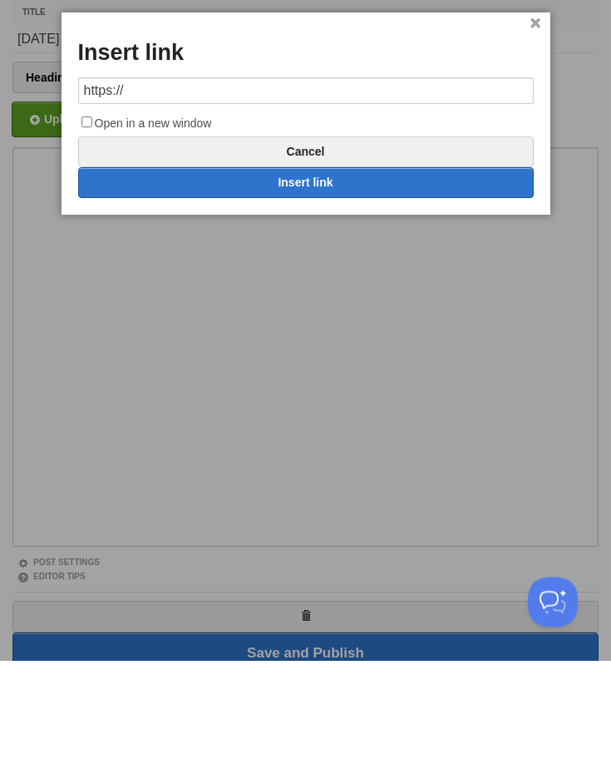
click at [117, 191] on input "https://" at bounding box center [306, 204] width 456 height 27
click at [369, 281] on link "Insert link" at bounding box center [306, 296] width 456 height 31
type input "https://"
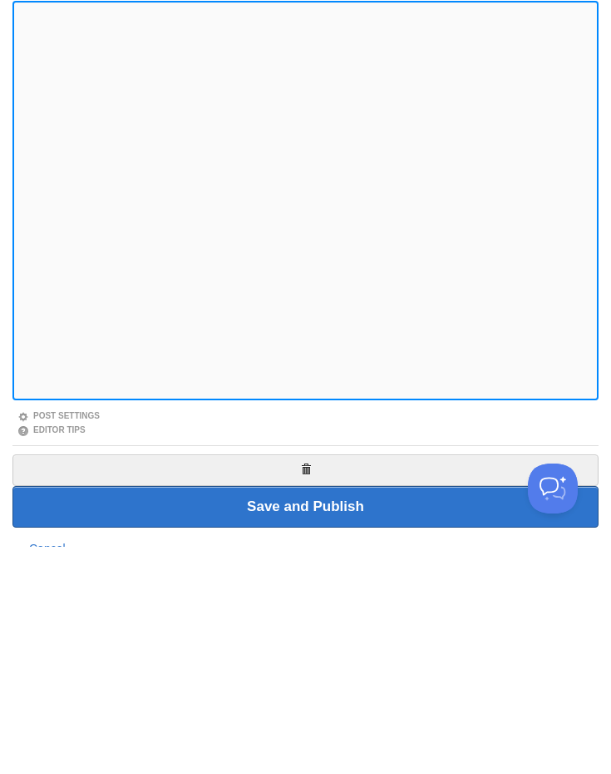
scroll to position [102, 0]
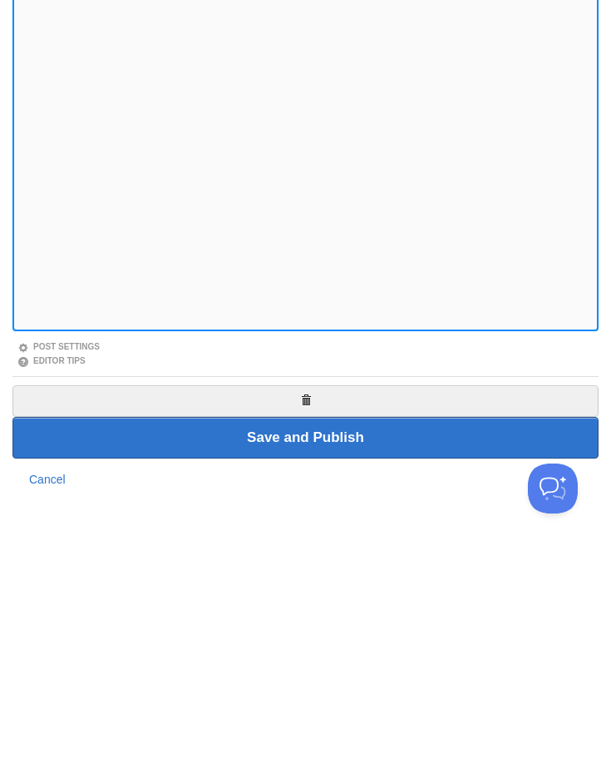
click at [372, 644] on input "Save and Publish" at bounding box center [305, 665] width 586 height 42
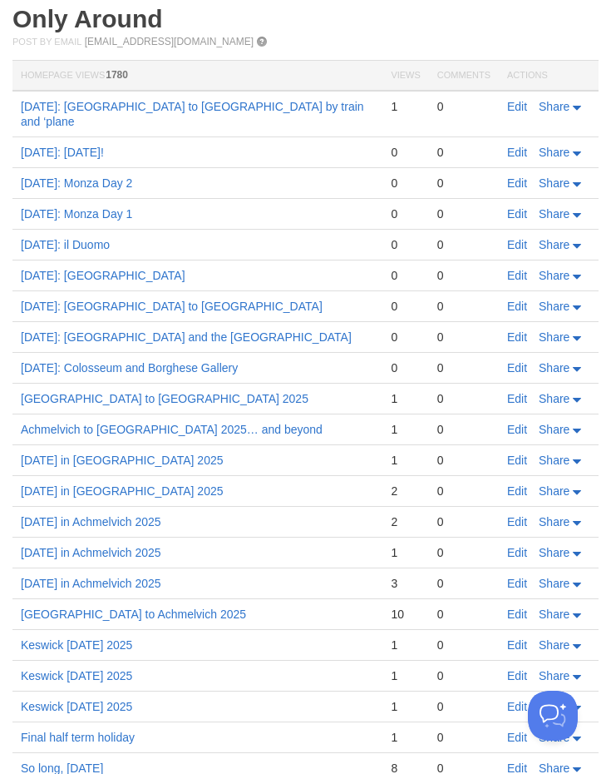
scroll to position [661, 0]
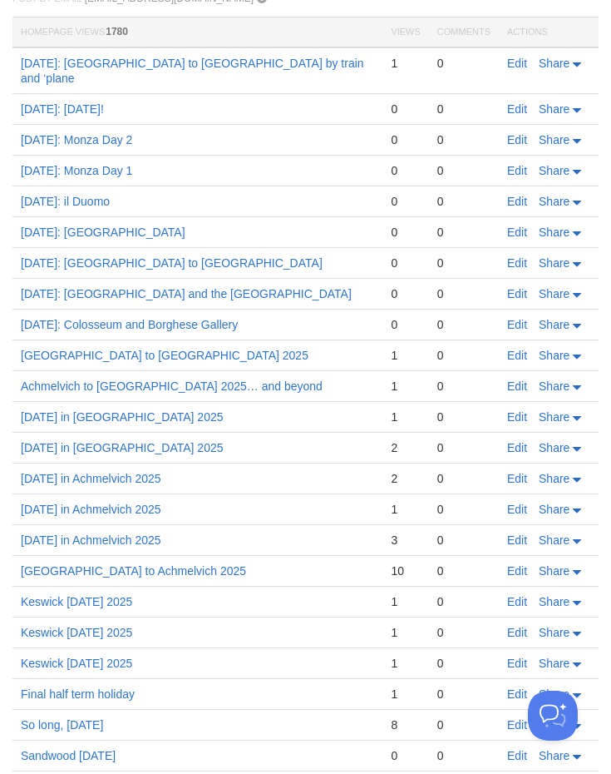
click at [517, 441] on link "Edit" at bounding box center [517, 447] width 20 height 13
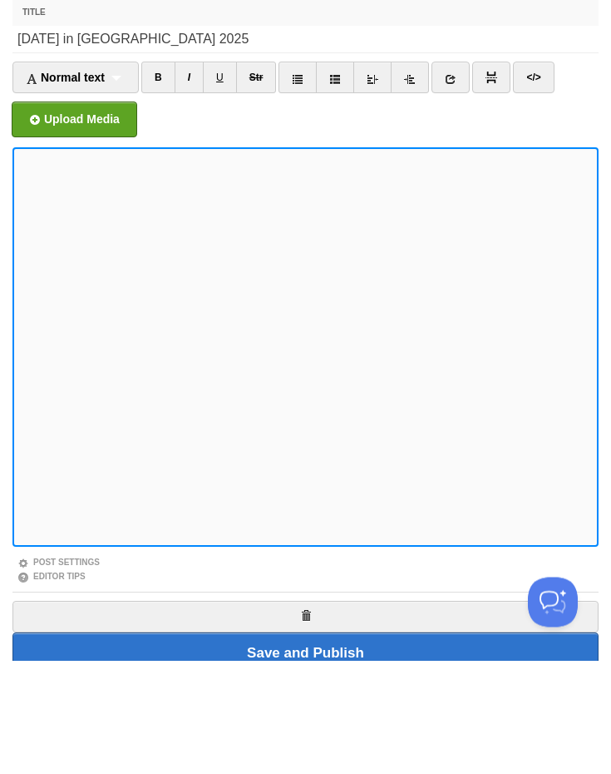
click at [105, 185] on span "Normal text" at bounding box center [65, 191] width 79 height 13
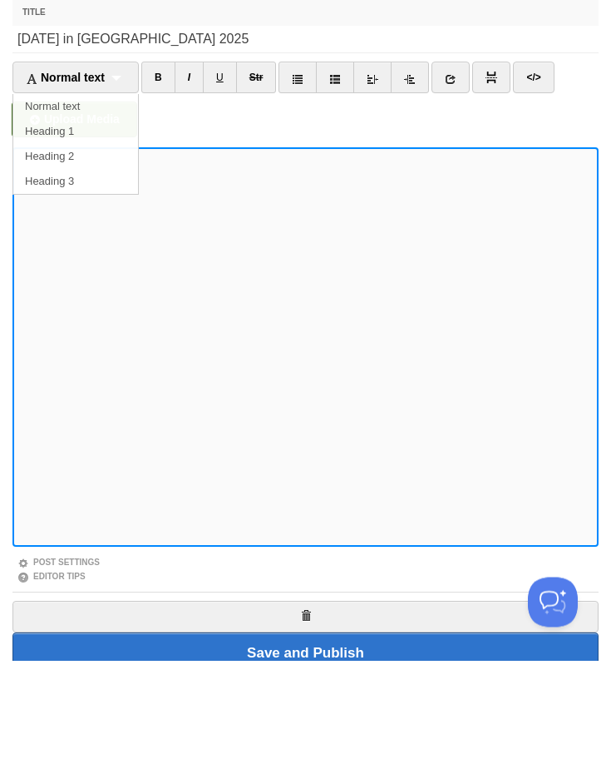
click at [96, 258] on link "Heading 2" at bounding box center [75, 270] width 125 height 25
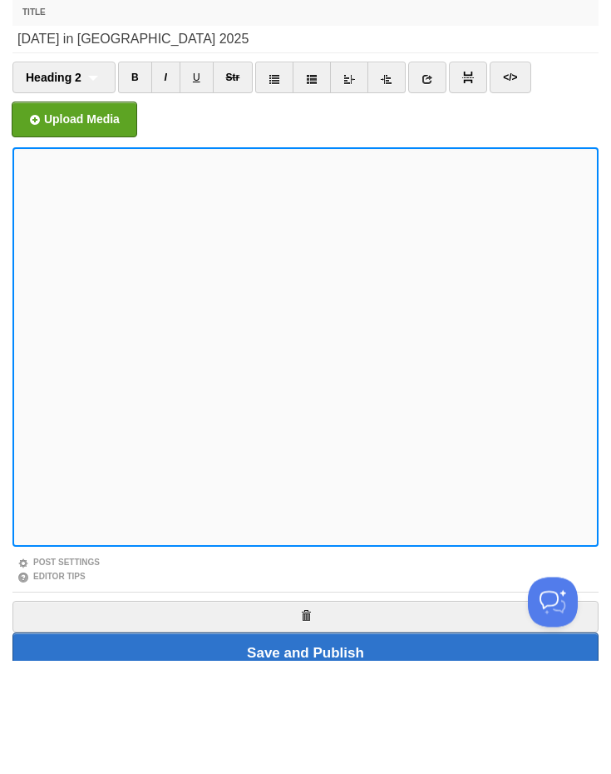
click at [437, 175] on link at bounding box center [427, 191] width 38 height 32
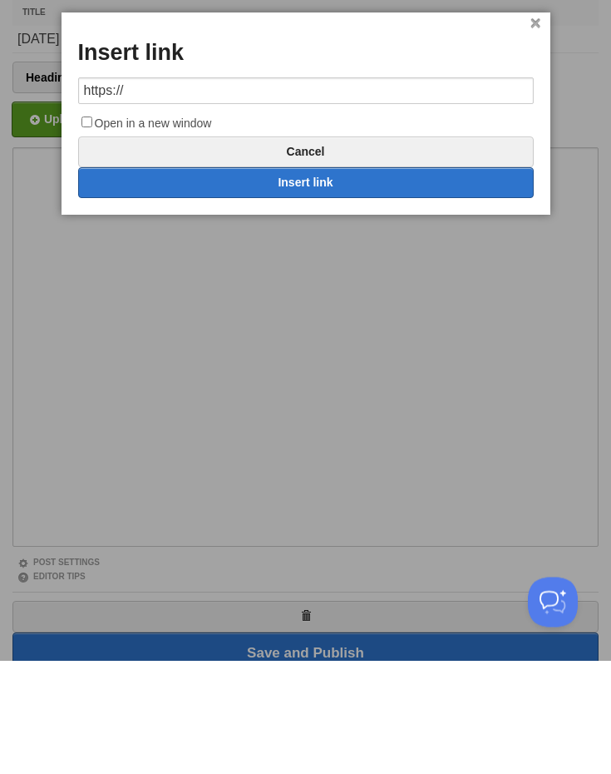
click at [111, 191] on input "https://" at bounding box center [306, 204] width 456 height 27
click at [110, 191] on input "https://" at bounding box center [306, 204] width 456 height 27
click at [370, 281] on link "Insert link" at bounding box center [306, 296] width 456 height 31
type input "https://"
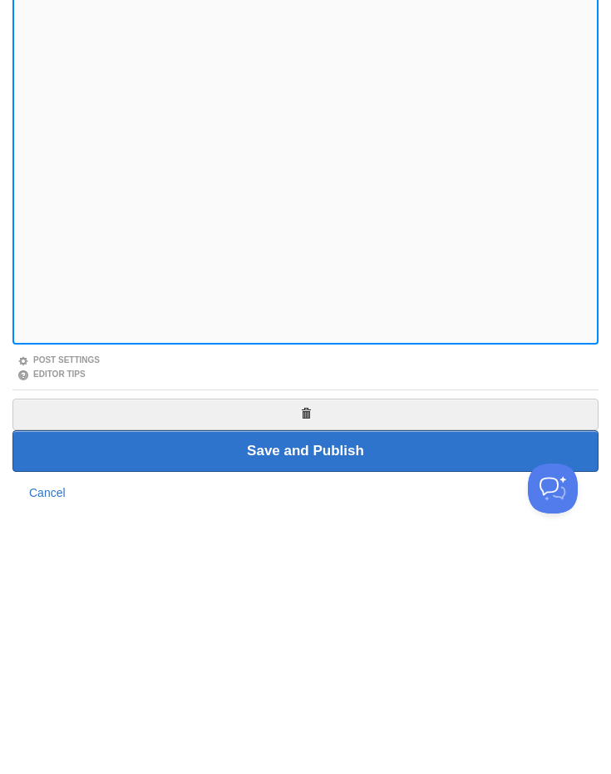
scroll to position [102, 0]
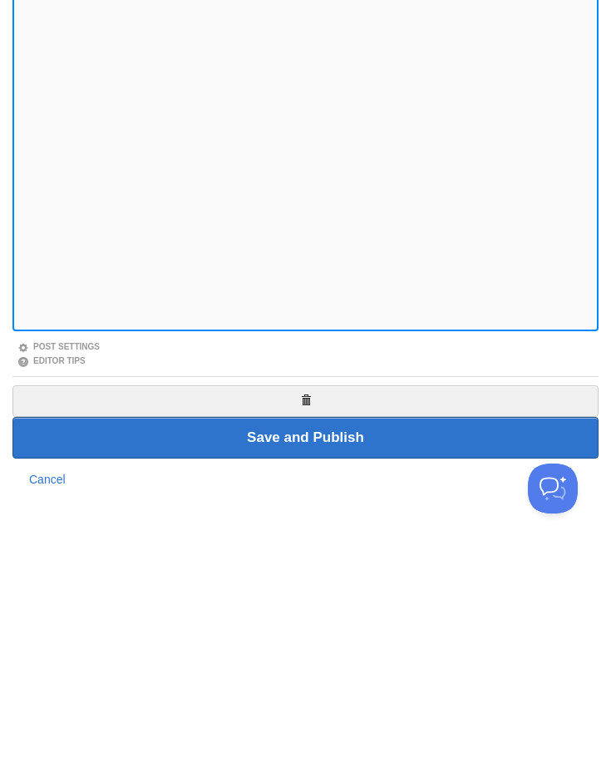
click at [373, 644] on input "Save and Publish" at bounding box center [305, 665] width 586 height 42
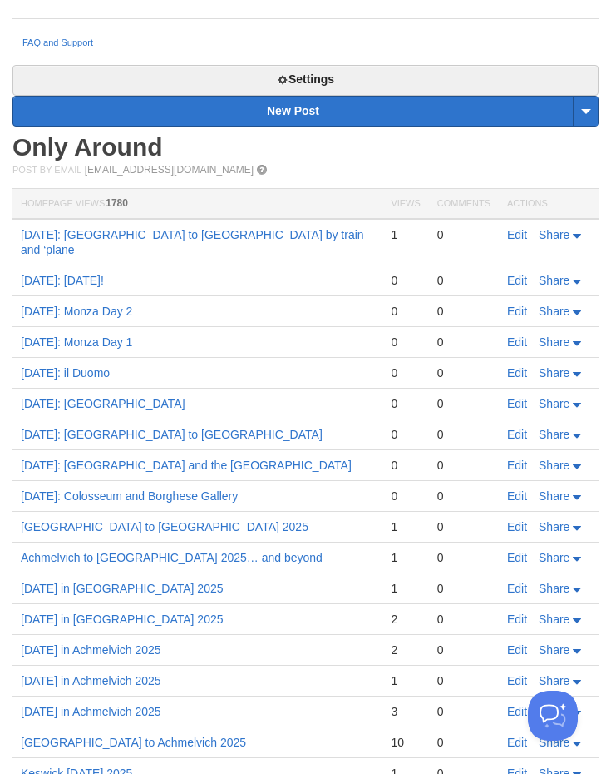
scroll to position [525, 0]
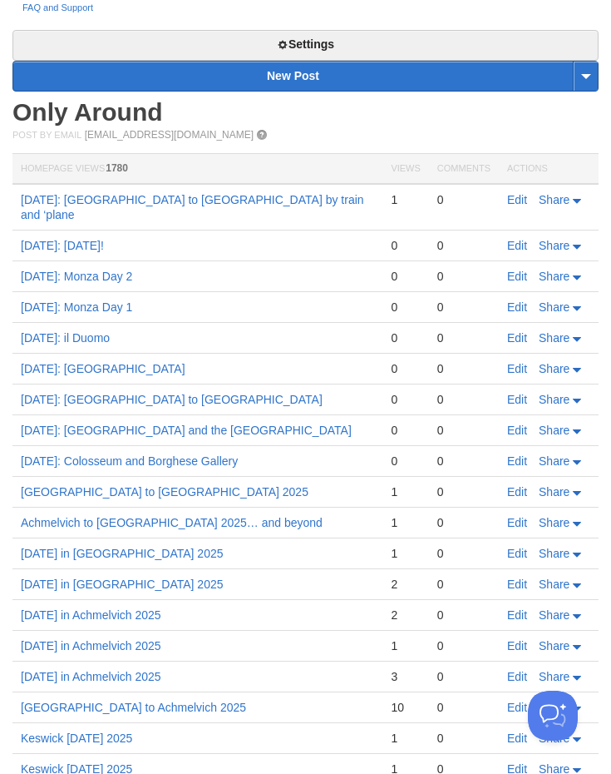
click at [515, 546] on link "Edit" at bounding box center [517, 552] width 20 height 13
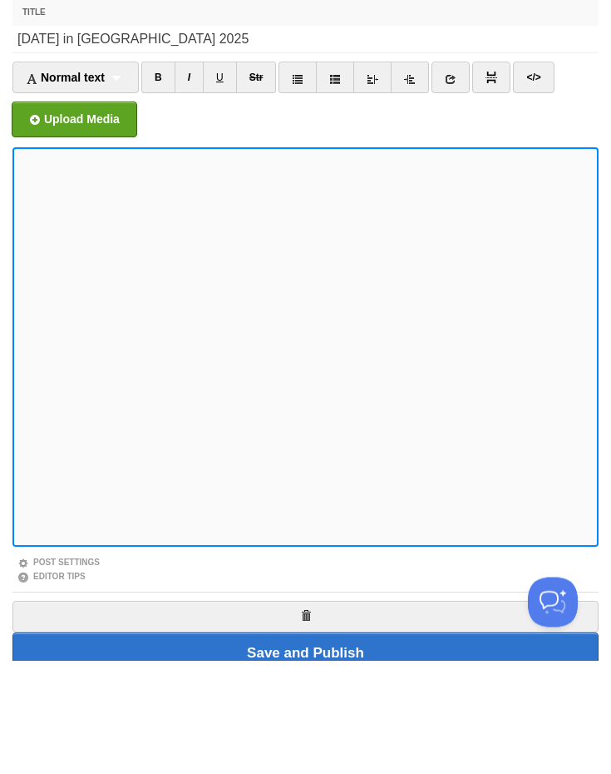
click at [99, 185] on span "Normal text" at bounding box center [65, 191] width 79 height 13
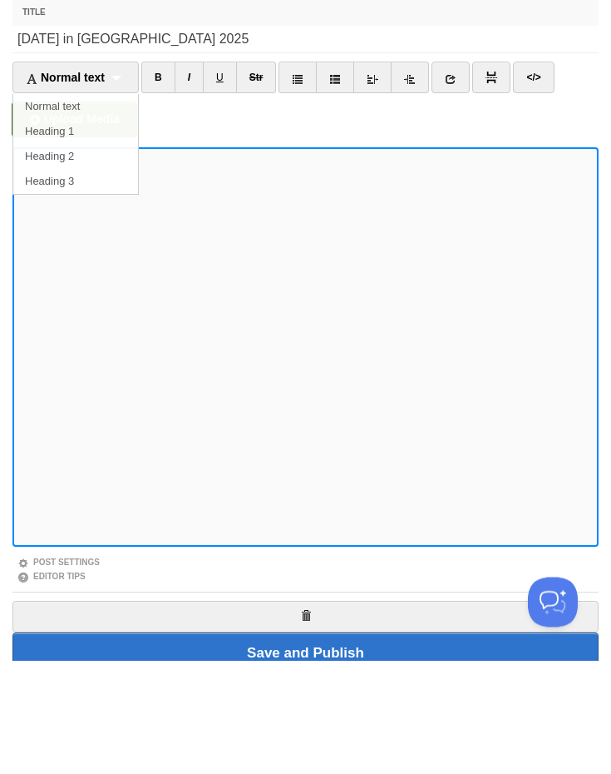
click at [91, 258] on link "Heading 2" at bounding box center [75, 270] width 125 height 25
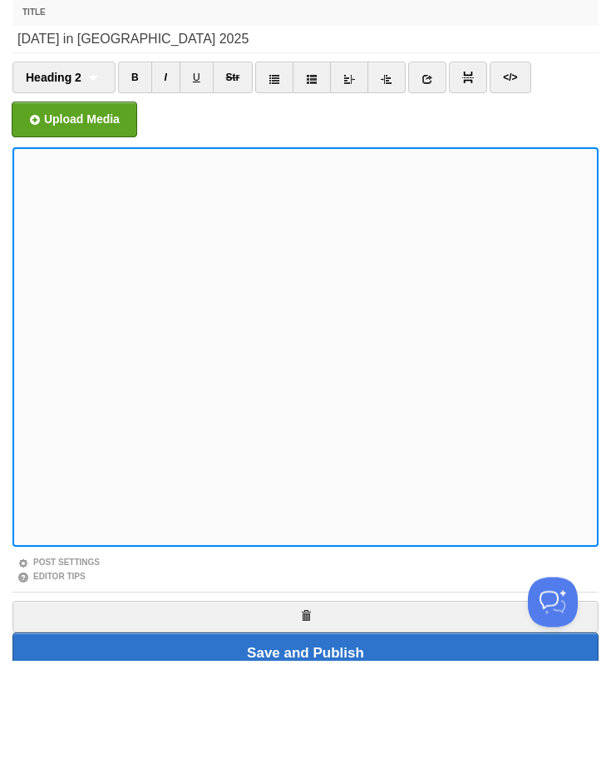
click at [432, 187] on icon at bounding box center [428, 193] width 12 height 12
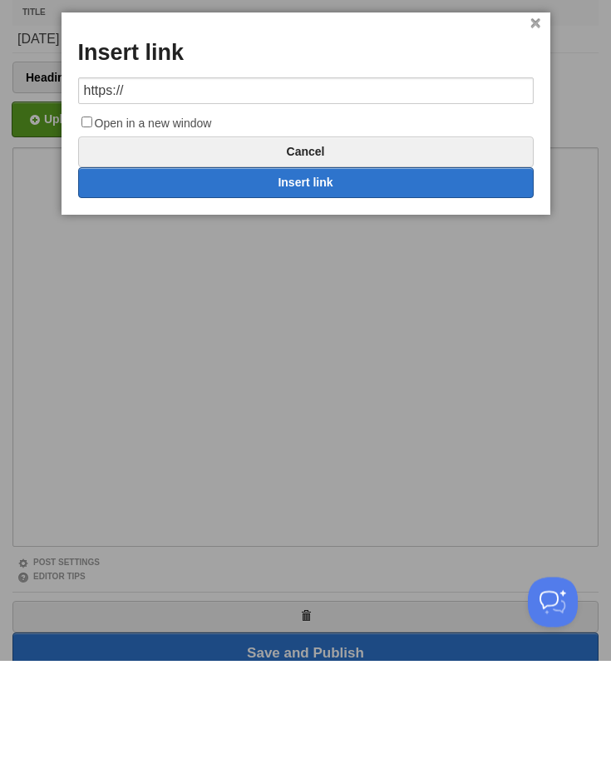
click at [118, 191] on input "https://" at bounding box center [306, 204] width 456 height 27
click at [117, 191] on input "https://" at bounding box center [306, 204] width 456 height 27
click at [352, 281] on link "Insert link" at bounding box center [306, 296] width 456 height 31
type input "https://"
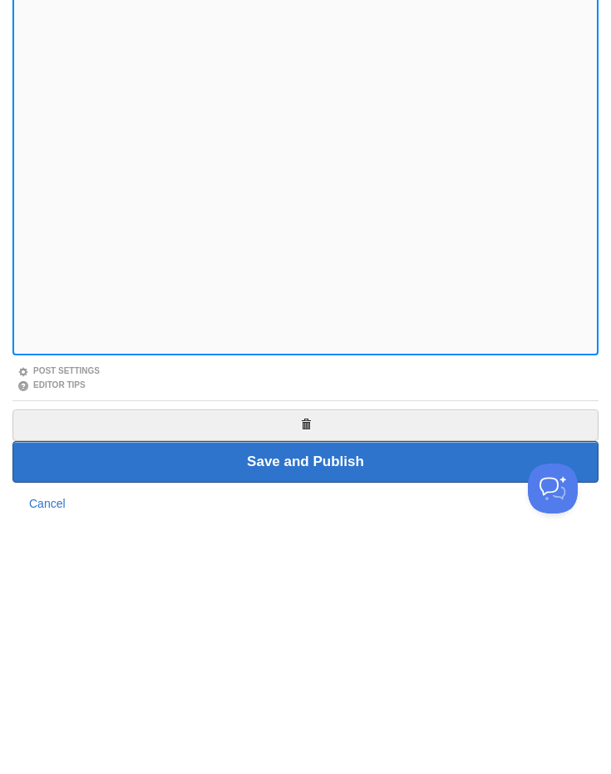
scroll to position [102, 0]
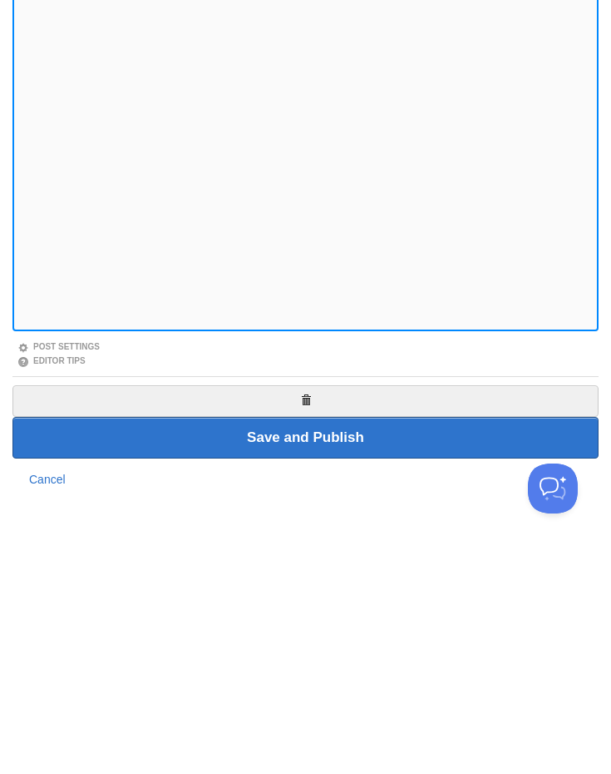
click at [386, 644] on input "Save and Publish" at bounding box center [305, 665] width 586 height 42
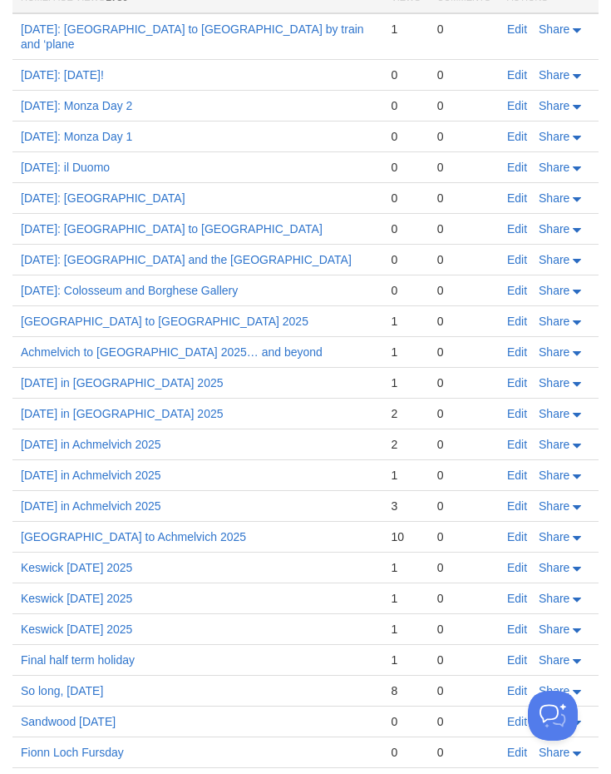
scroll to position [728, 0]
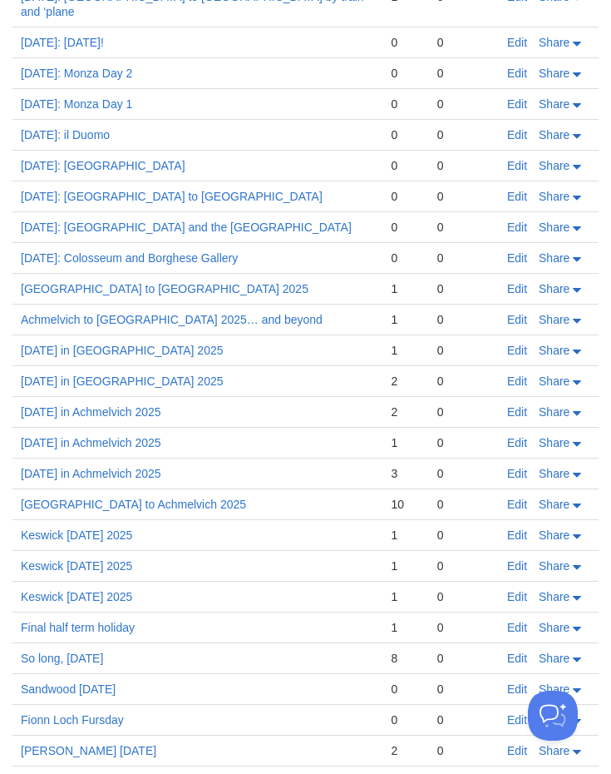
click at [512, 313] on link "Edit" at bounding box center [517, 319] width 20 height 13
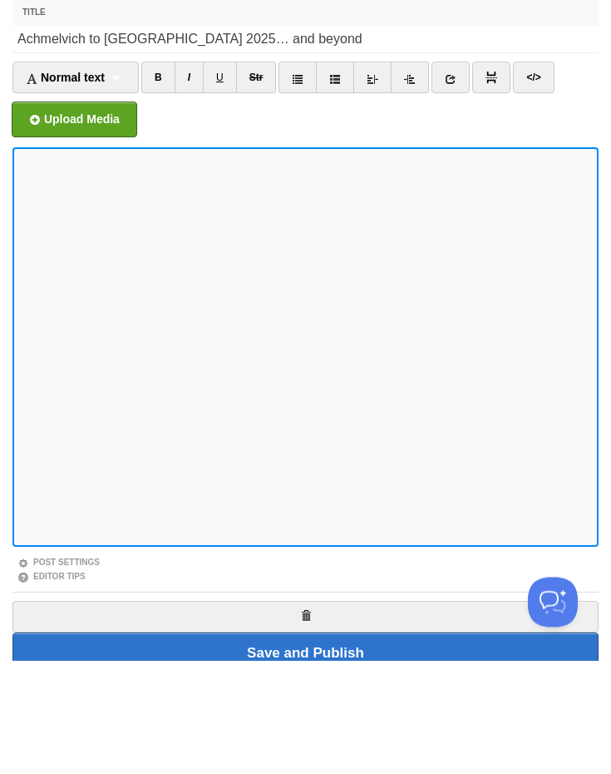
click at [116, 175] on div "Normal text Normal text Heading 1 Heading 2 Heading 3" at bounding box center [75, 191] width 126 height 32
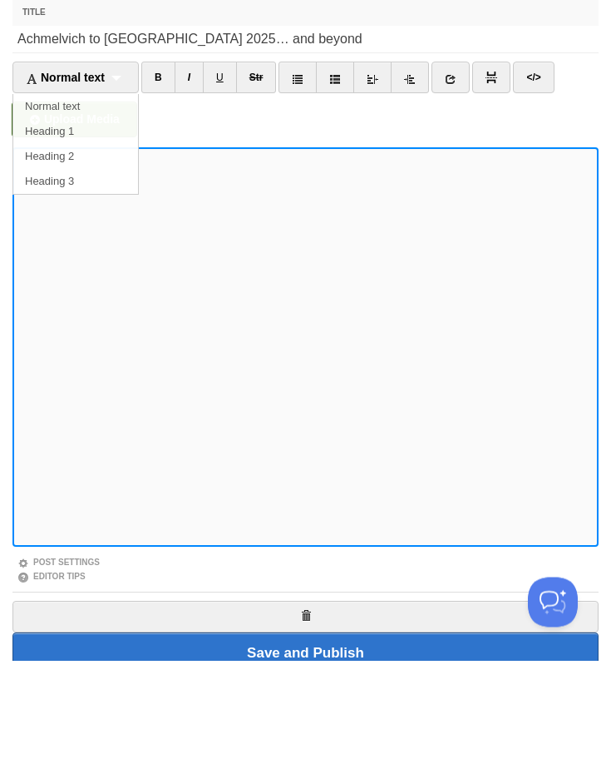
click at [119, 258] on link "Heading 2" at bounding box center [75, 270] width 125 height 25
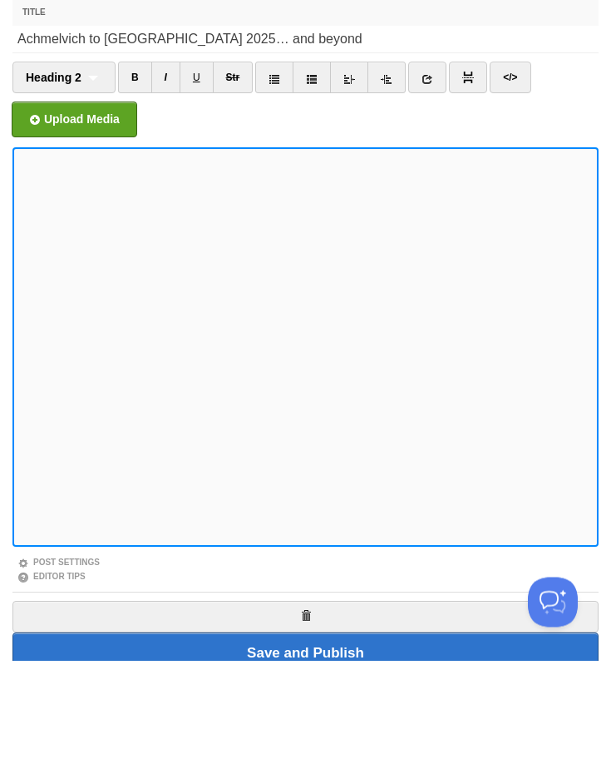
click at [429, 187] on icon at bounding box center [428, 193] width 12 height 12
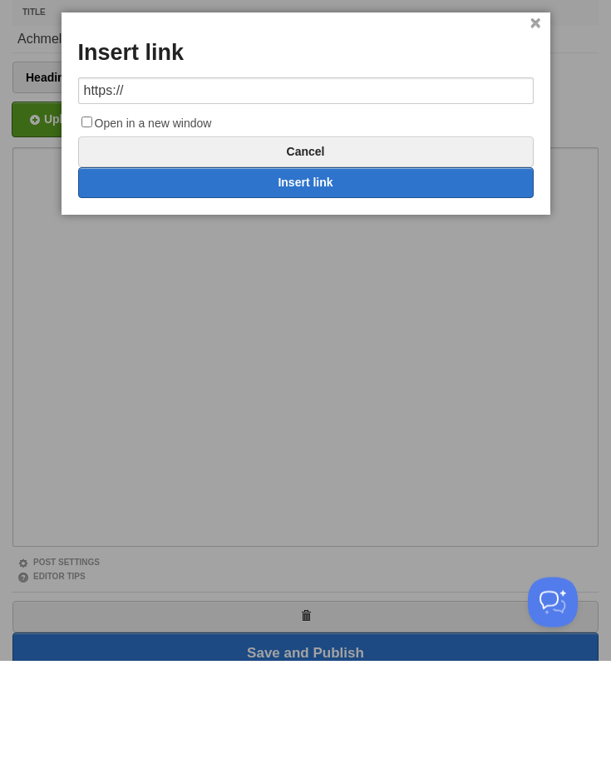
click at [116, 191] on input "https://" at bounding box center [306, 204] width 456 height 27
click at [115, 191] on input "https://" at bounding box center [306, 204] width 456 height 27
click at [354, 281] on link "Insert link" at bounding box center [306, 296] width 456 height 31
type input "https://"
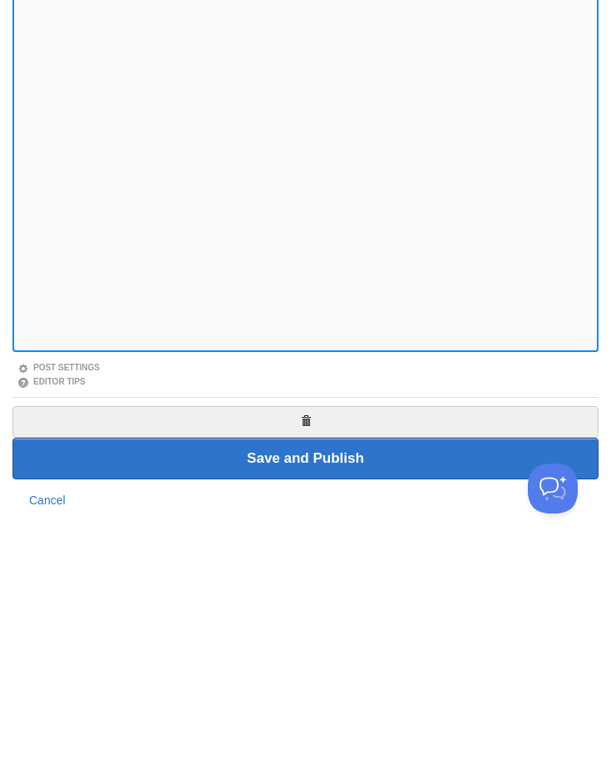
scroll to position [102, 0]
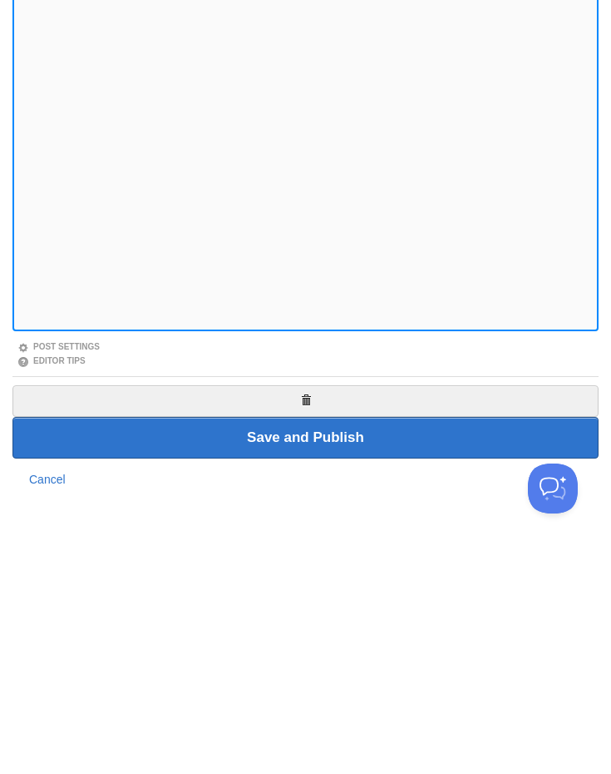
click at [443, 644] on input "Save and Publish" at bounding box center [305, 665] width 586 height 42
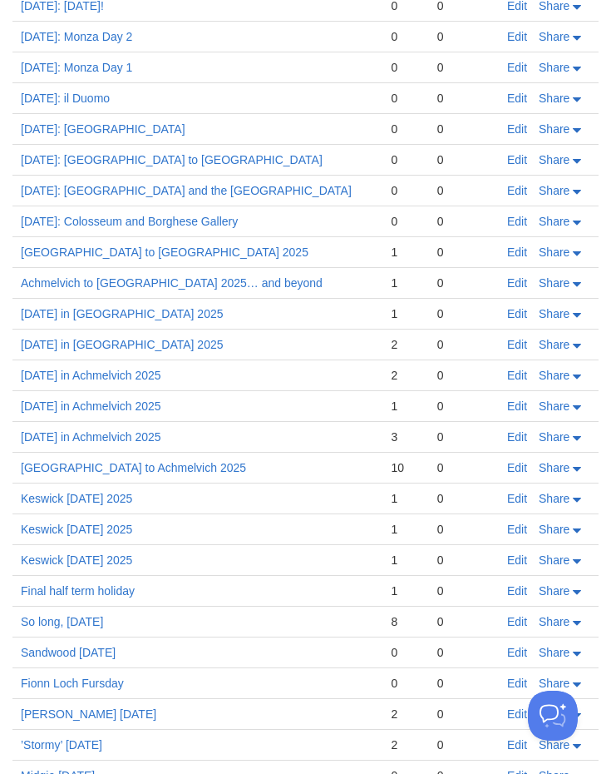
scroll to position [796, 0]
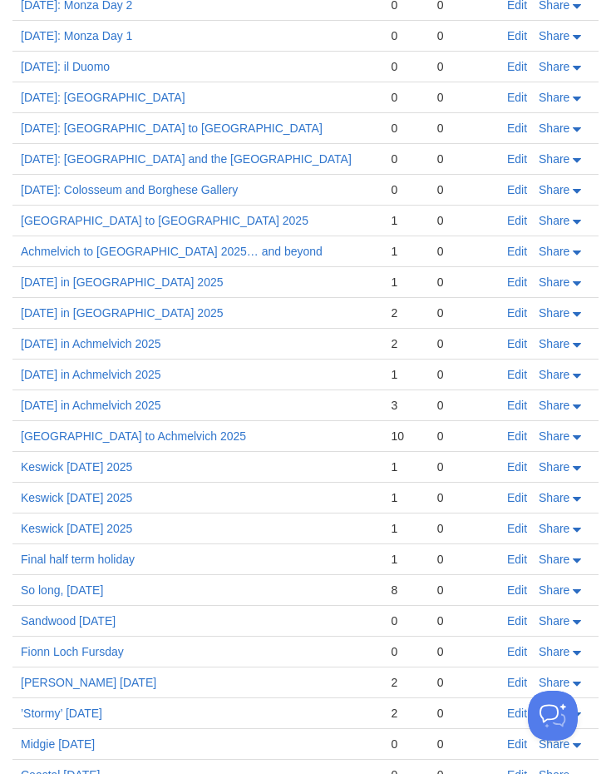
click at [517, 245] on link "Edit" at bounding box center [517, 251] width 20 height 13
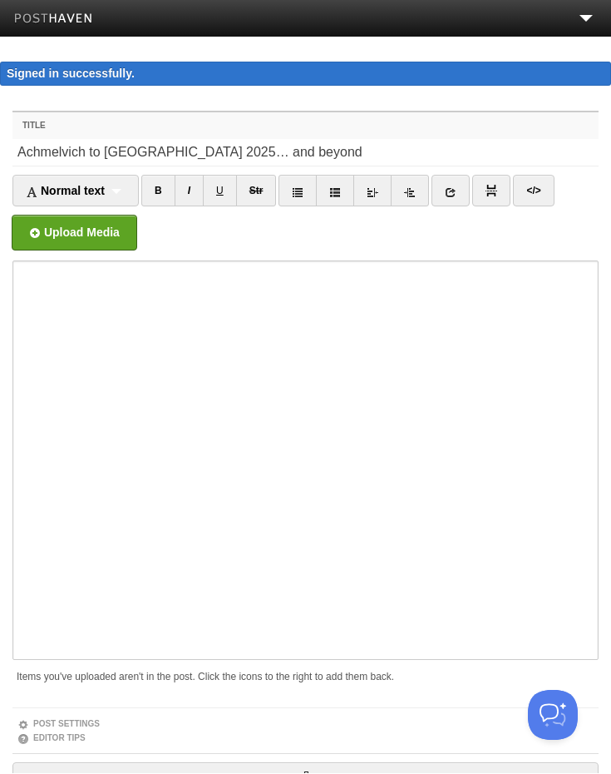
scroll to position [1, 0]
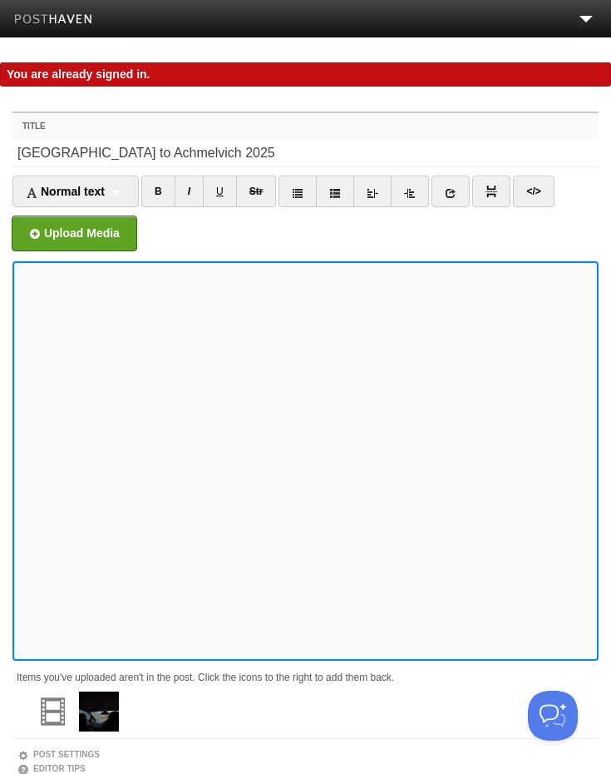
click at [589, 24] on link at bounding box center [586, 22] width 13 height 13
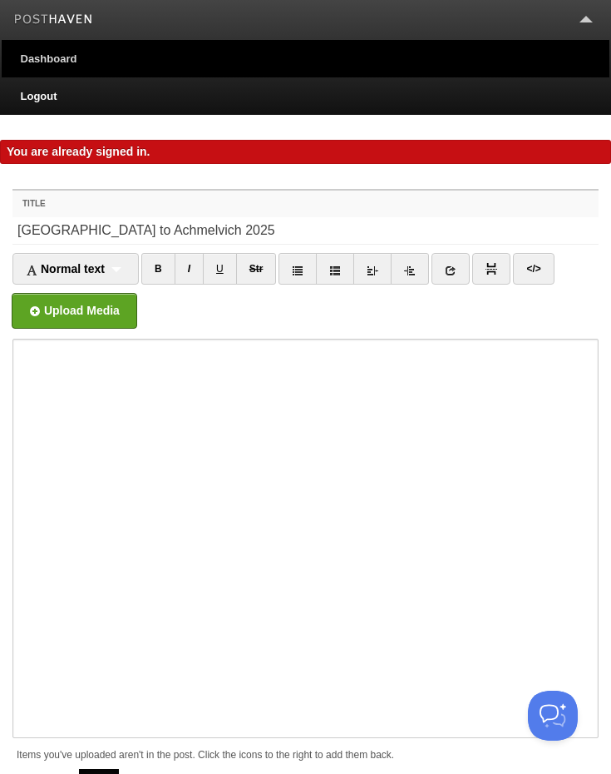
click at [90, 71] on link "Dashboard" at bounding box center [306, 58] width 608 height 37
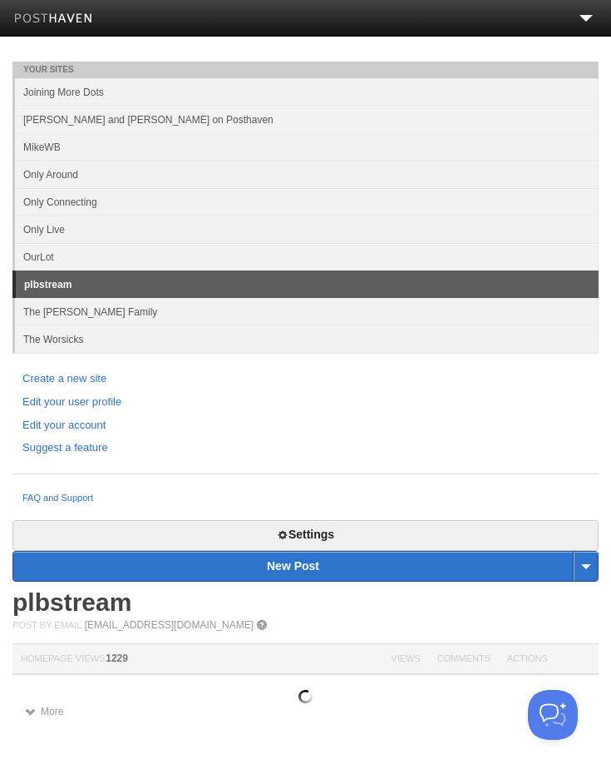
scroll to position [1, 0]
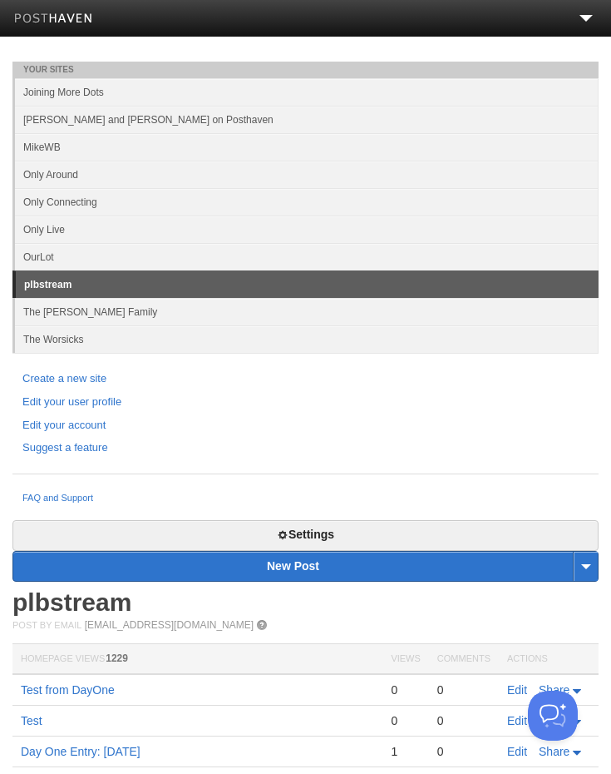
click at [87, 179] on link "Only Around" at bounding box center [307, 174] width 584 height 27
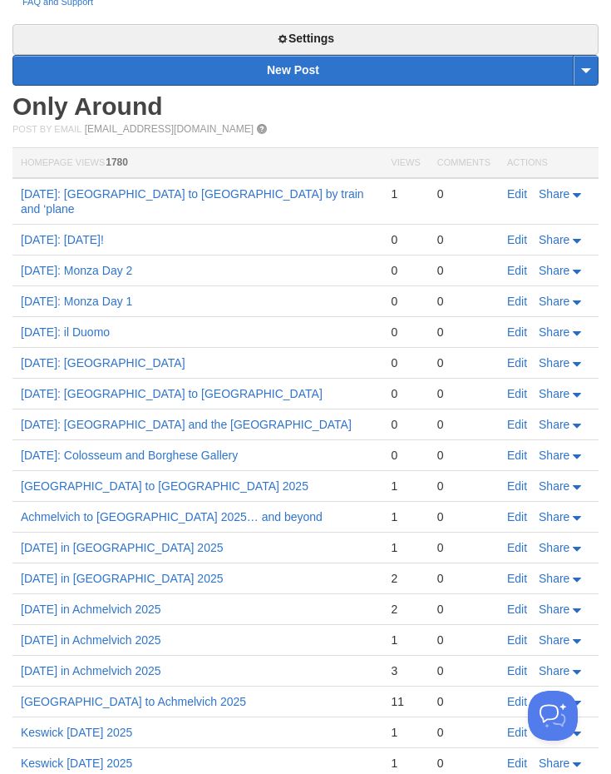
scroll to position [497, 0]
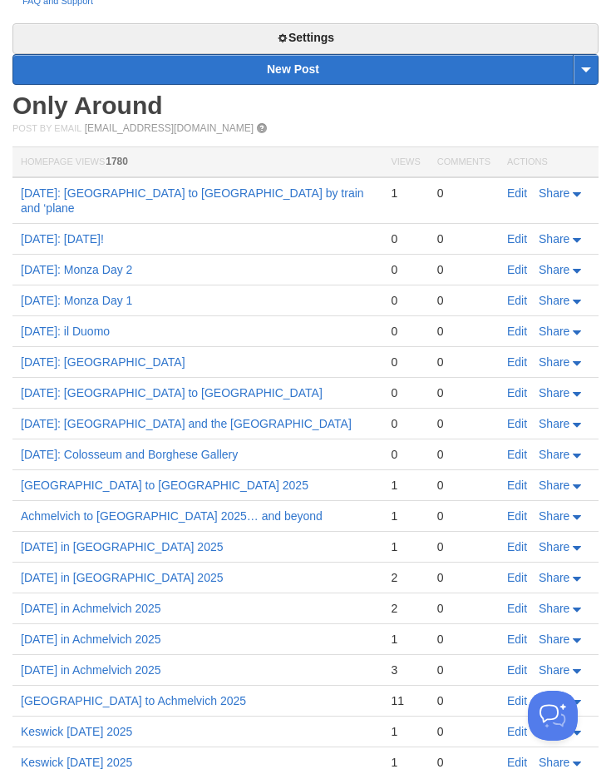
click at [521, 478] on link "Edit" at bounding box center [517, 484] width 20 height 13
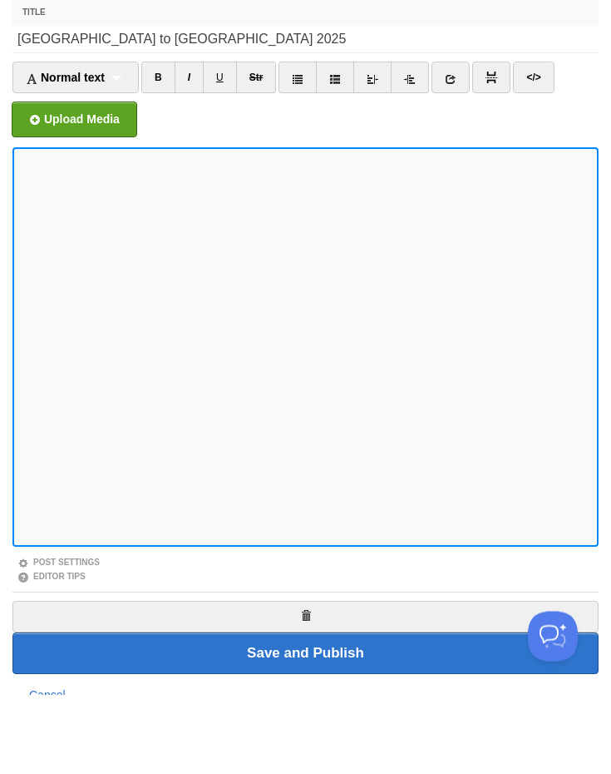
click at [96, 151] on span "Normal text" at bounding box center [65, 157] width 79 height 13
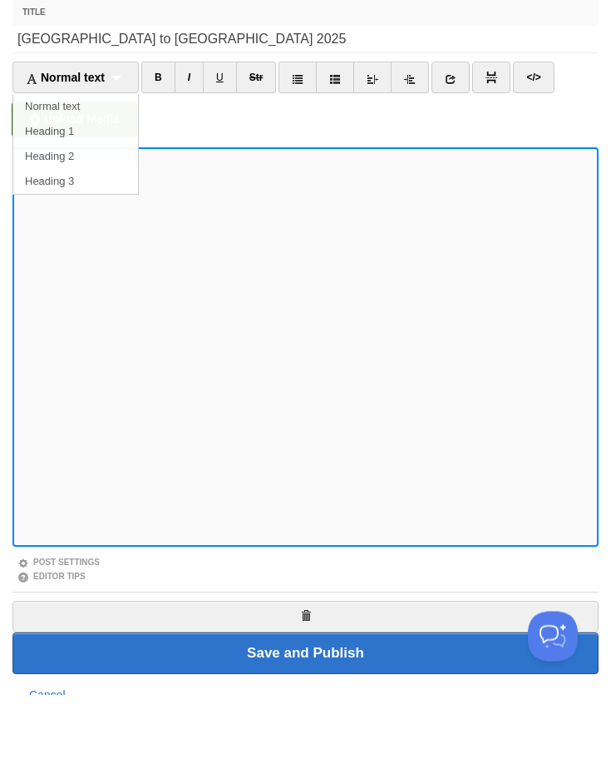
click at [93, 224] on link "Heading 2" at bounding box center [75, 236] width 125 height 25
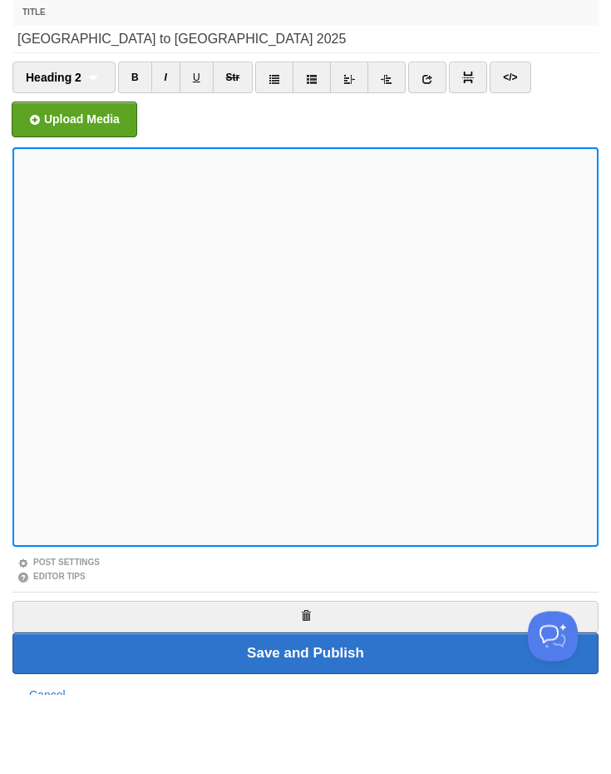
click at [439, 141] on link at bounding box center [427, 157] width 38 height 32
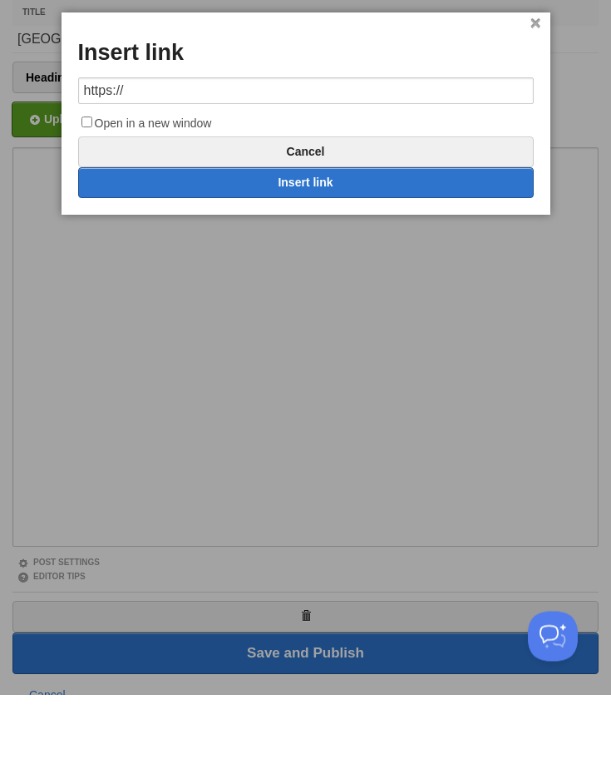
click at [325, 157] on input "https://" at bounding box center [306, 170] width 456 height 27
click at [169, 157] on input "https://" at bounding box center [306, 170] width 456 height 27
click at [168, 157] on input "https://" at bounding box center [306, 170] width 456 height 27
click at [367, 247] on link "Insert link" at bounding box center [306, 262] width 456 height 31
type input "https://"
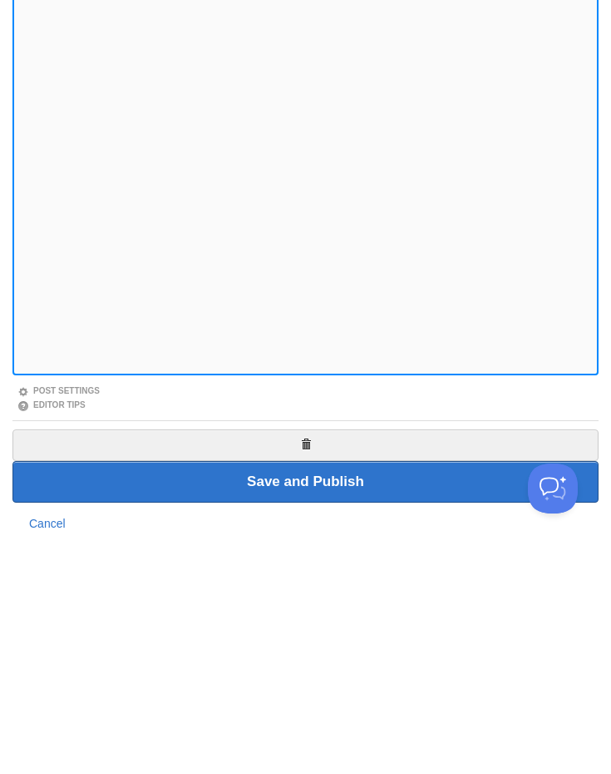
scroll to position [68, 0]
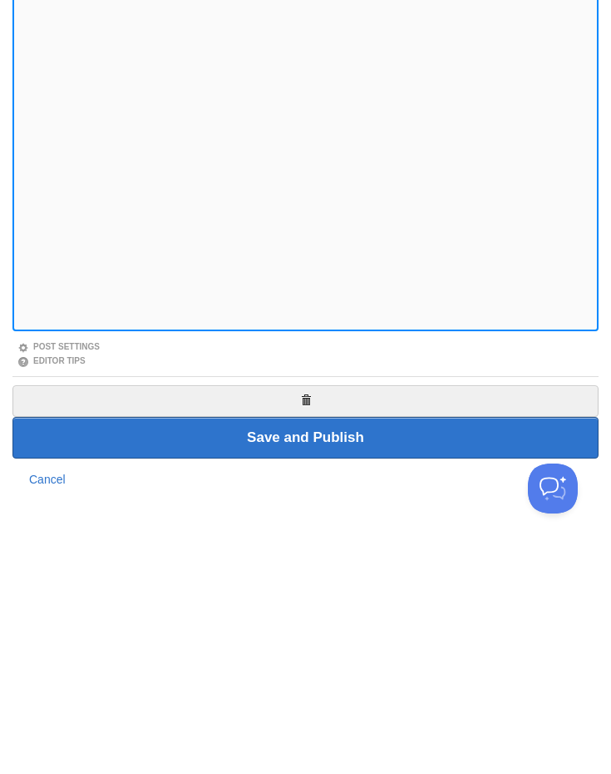
click at [358, 644] on input "Save and Publish" at bounding box center [305, 665] width 586 height 42
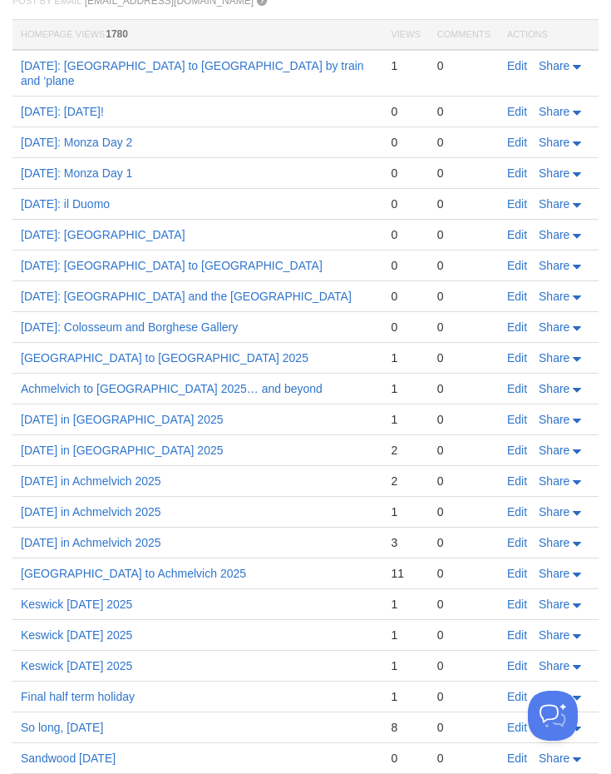
scroll to position [658, 0]
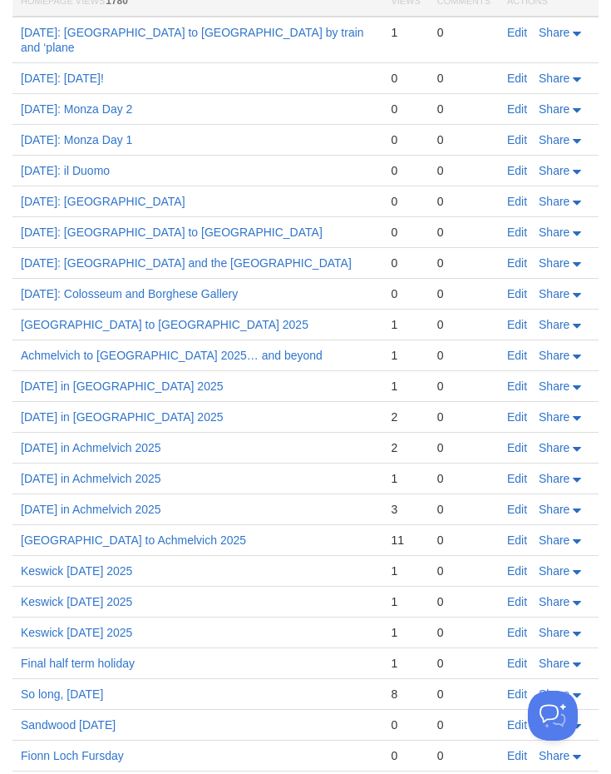
click at [515, 287] on link "Edit" at bounding box center [517, 293] width 20 height 13
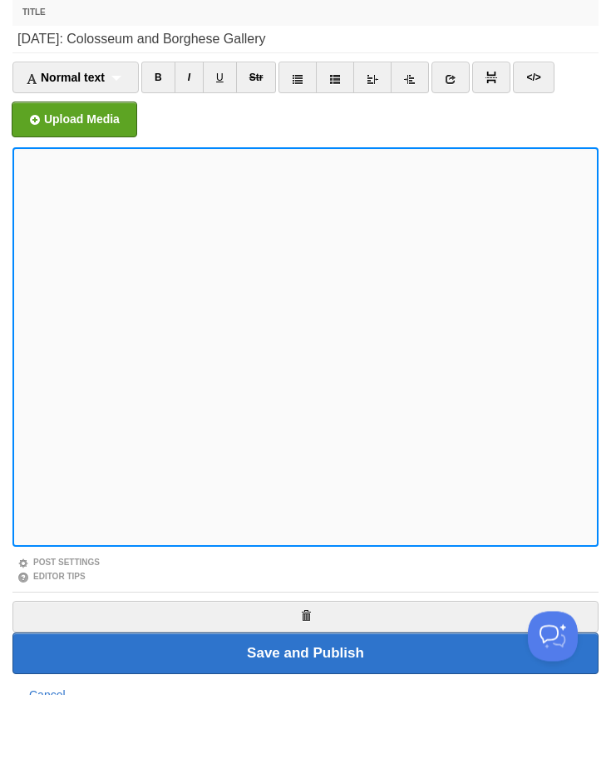
click at [101, 151] on span "Normal text" at bounding box center [65, 157] width 79 height 13
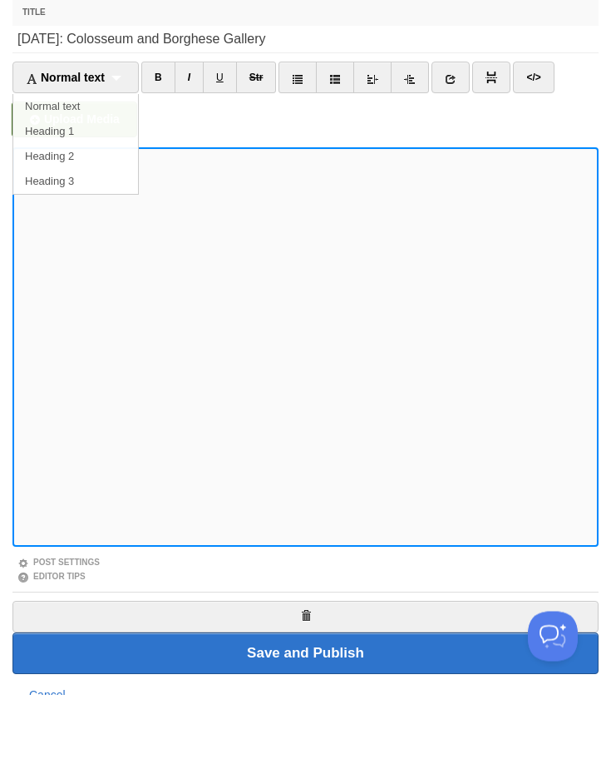
click at [92, 224] on link "Heading 2" at bounding box center [75, 236] width 125 height 25
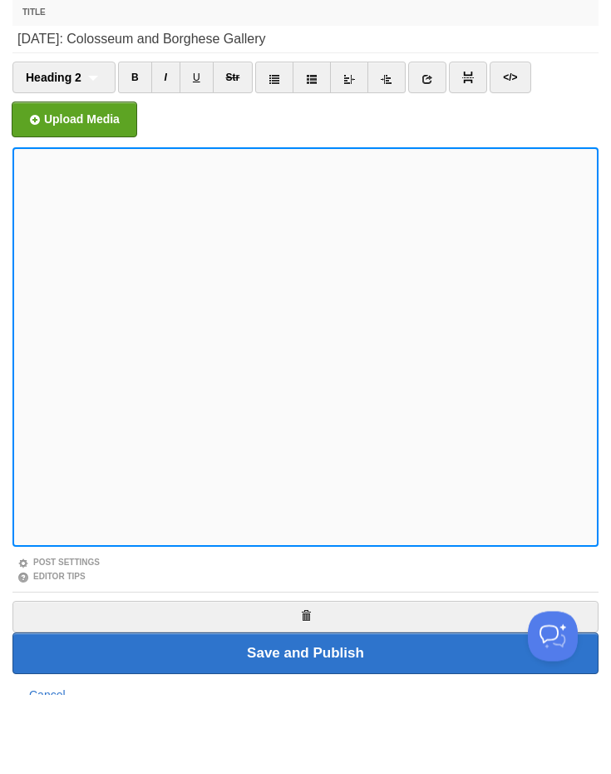
click at [433, 153] on icon at bounding box center [428, 159] width 12 height 12
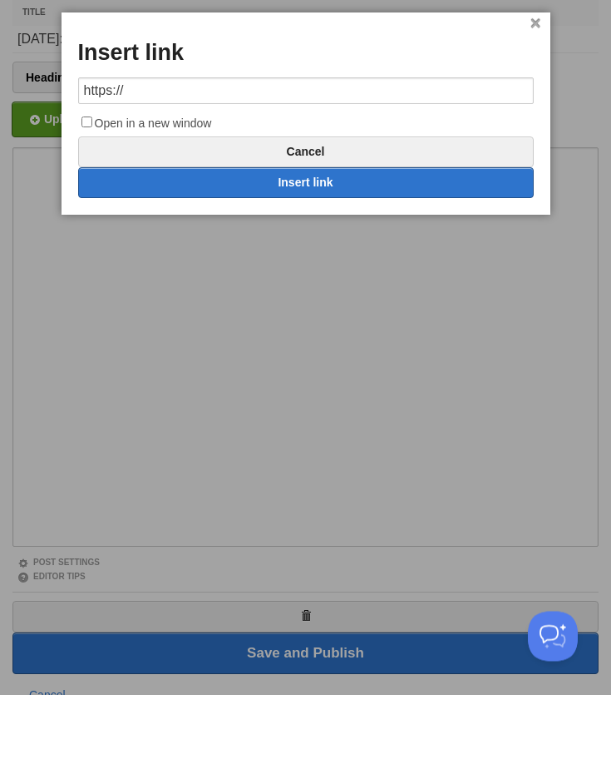
click at [383, 157] on input "https://" at bounding box center [306, 170] width 456 height 27
click at [211, 157] on input "https://" at bounding box center [306, 170] width 456 height 27
click at [210, 157] on input "https://" at bounding box center [306, 170] width 456 height 27
click at [335, 247] on link "Insert link" at bounding box center [306, 262] width 456 height 31
type input "https://"
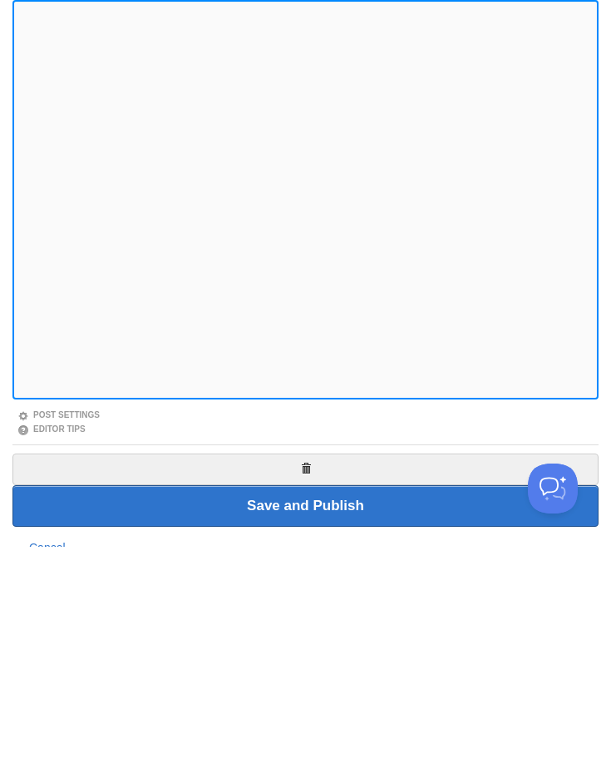
scroll to position [68, 0]
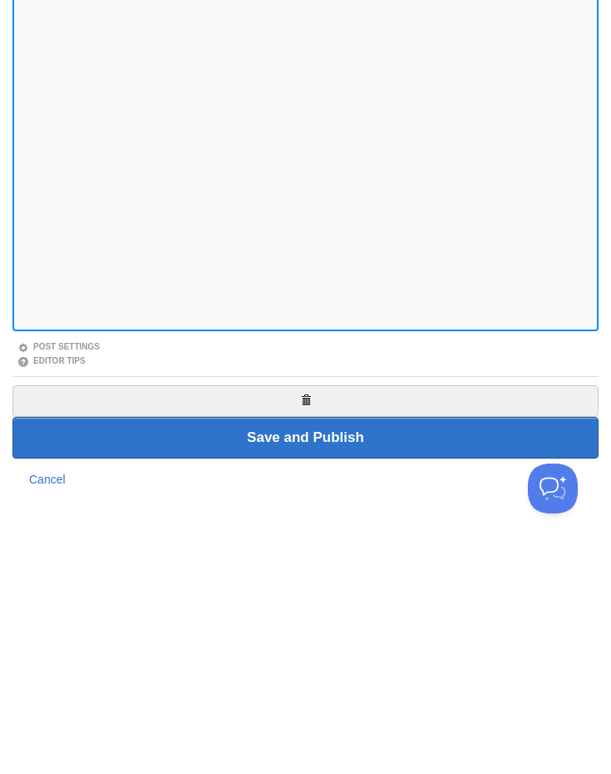
click at [389, 644] on input "Save and Publish" at bounding box center [305, 665] width 586 height 42
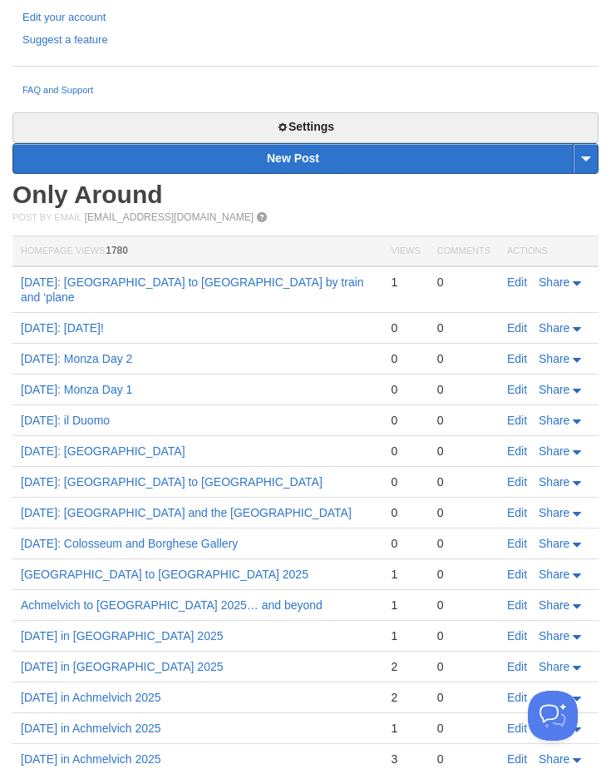
scroll to position [442, 0]
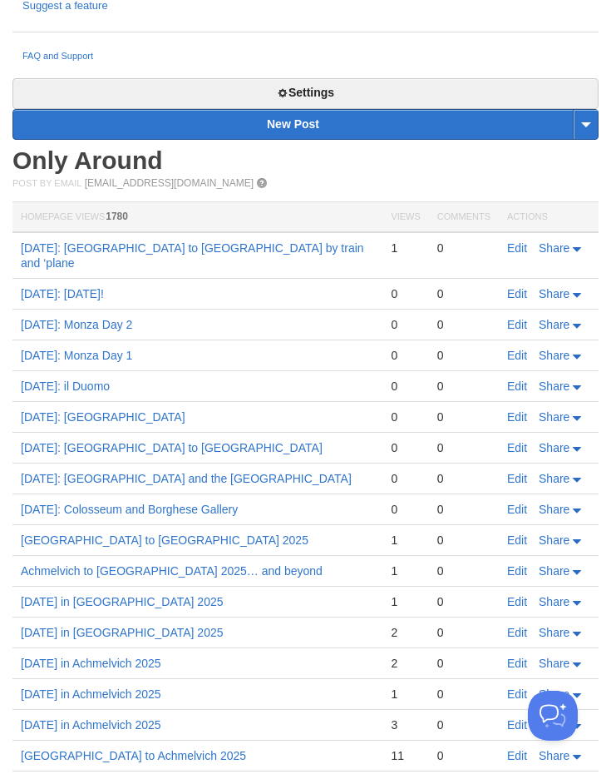
click at [515, 472] on link "Edit" at bounding box center [517, 478] width 20 height 13
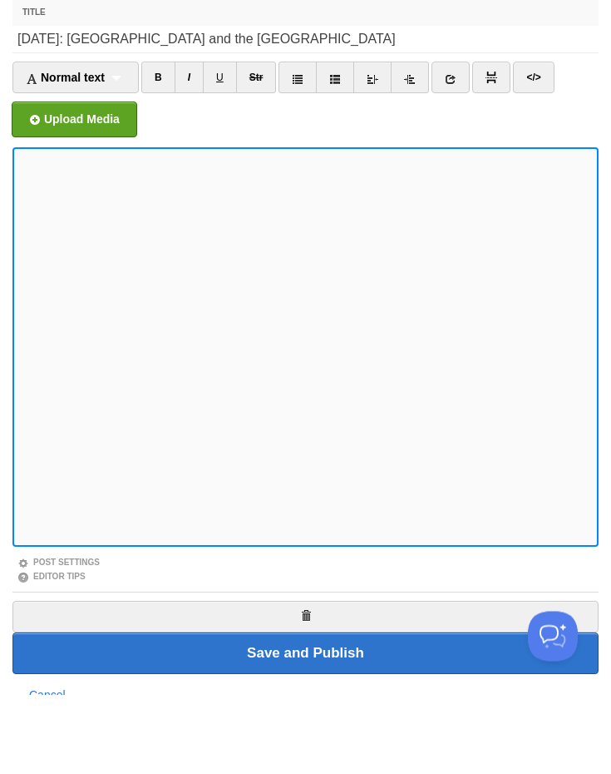
click at [101, 151] on span "Normal text" at bounding box center [65, 157] width 79 height 13
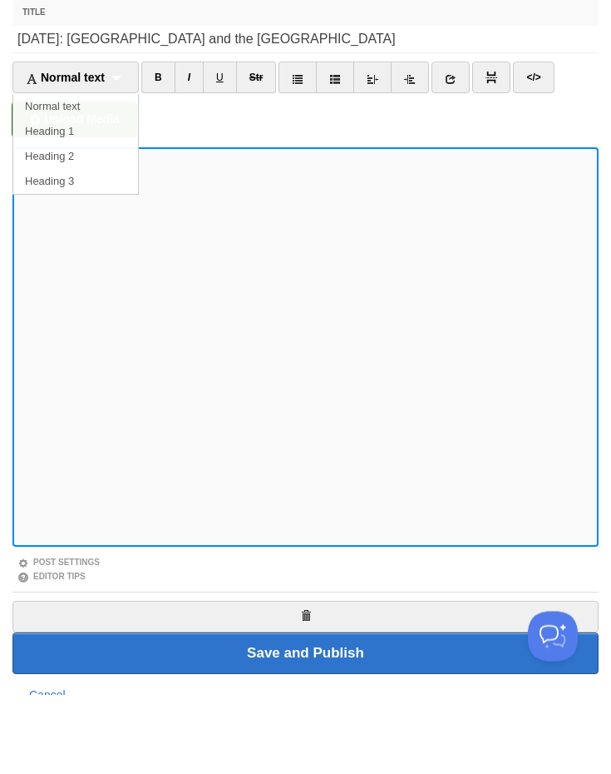
click at [112, 224] on link "Heading 2" at bounding box center [75, 236] width 125 height 25
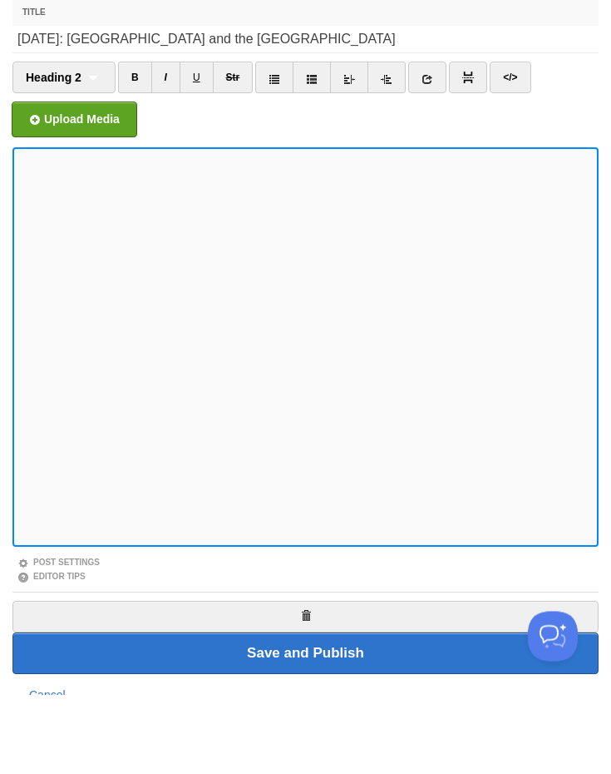
click at [435, 141] on link at bounding box center [427, 157] width 38 height 32
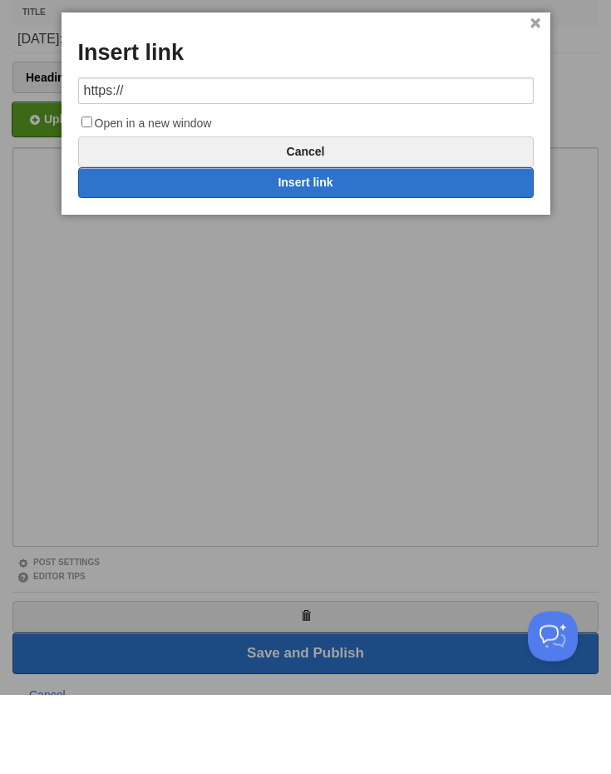
click at [290, 157] on input "https://" at bounding box center [306, 170] width 456 height 27
click at [294, 157] on input "https://" at bounding box center [306, 170] width 456 height 27
click at [367, 247] on link "Insert link" at bounding box center [306, 262] width 456 height 31
type input "https://"
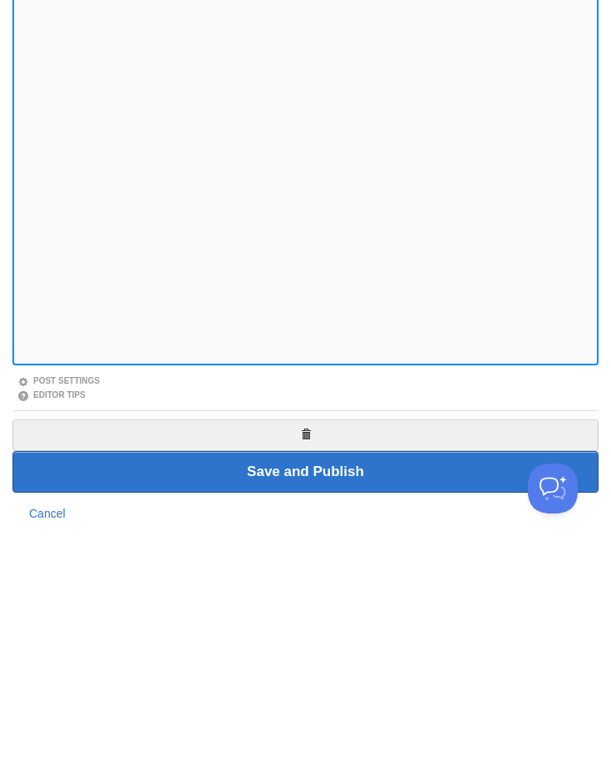
scroll to position [68, 0]
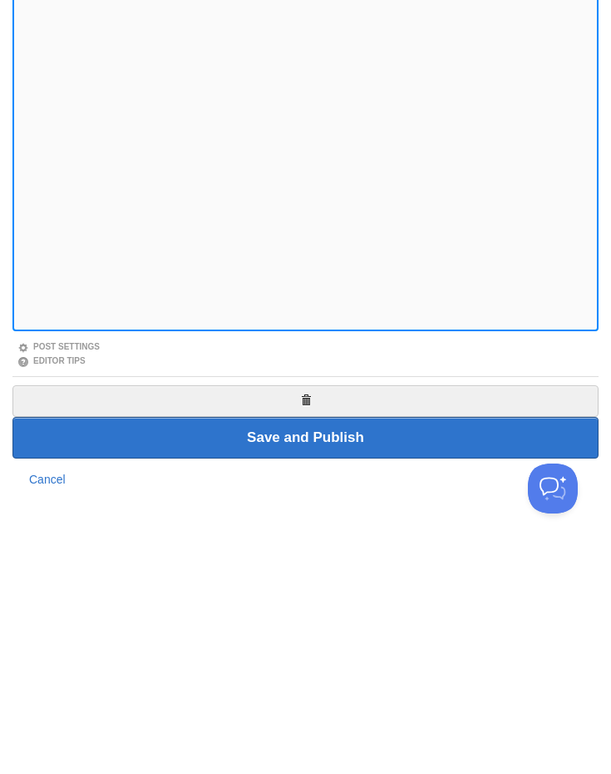
click at [381, 644] on input "Save and Publish" at bounding box center [305, 665] width 586 height 42
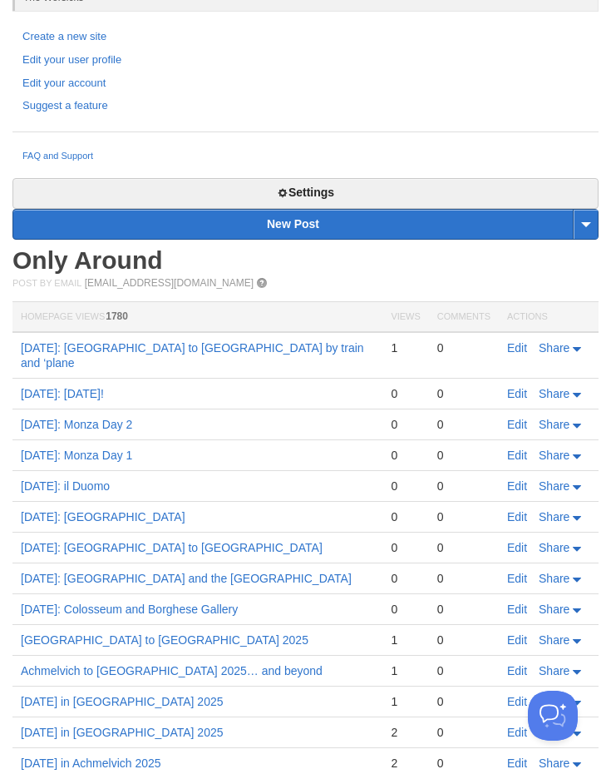
scroll to position [378, 0]
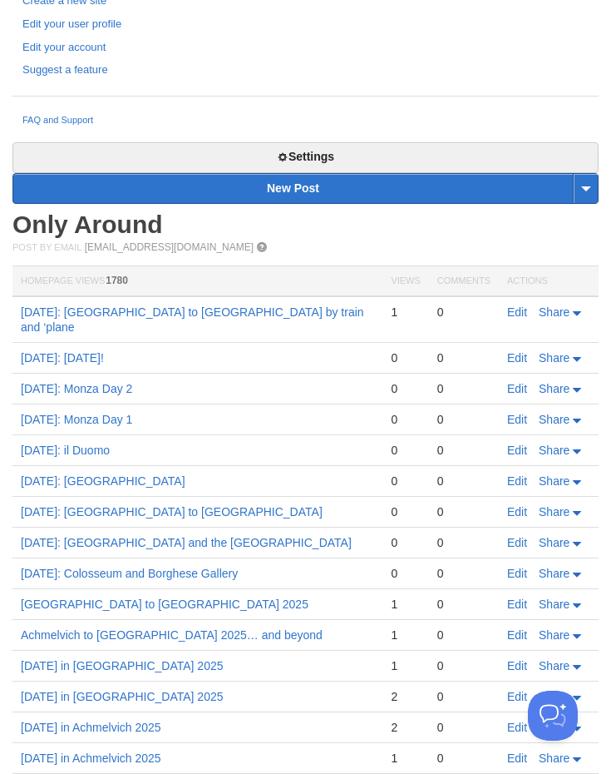
click at [521, 505] on link "Edit" at bounding box center [517, 511] width 20 height 13
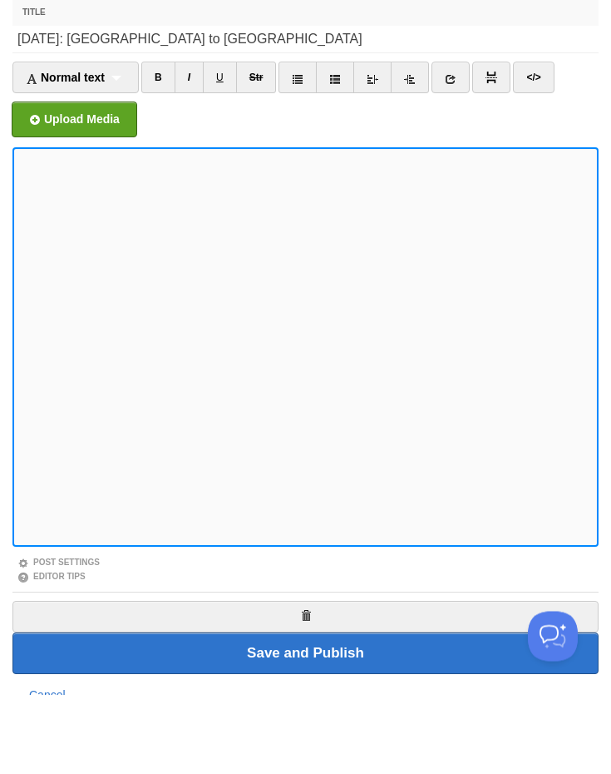
click at [82, 151] on span "Normal text" at bounding box center [65, 157] width 79 height 13
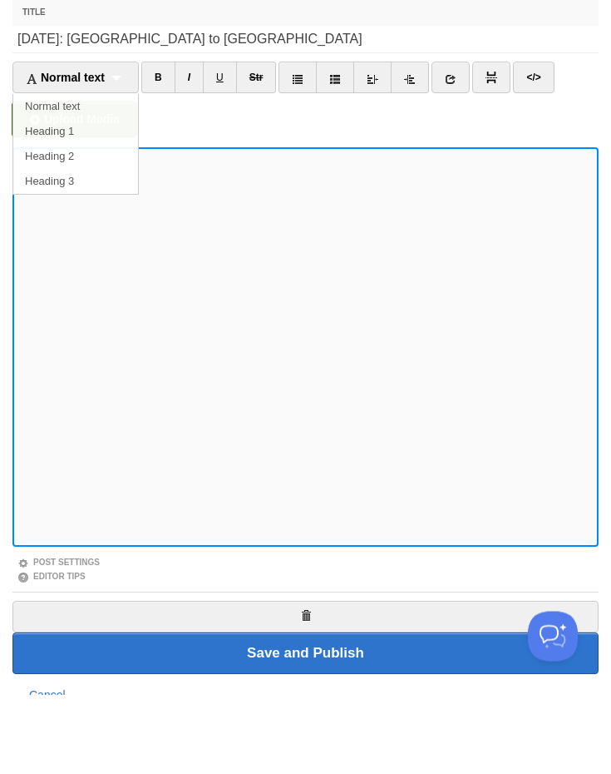
click at [91, 224] on link "Heading 2" at bounding box center [75, 236] width 125 height 25
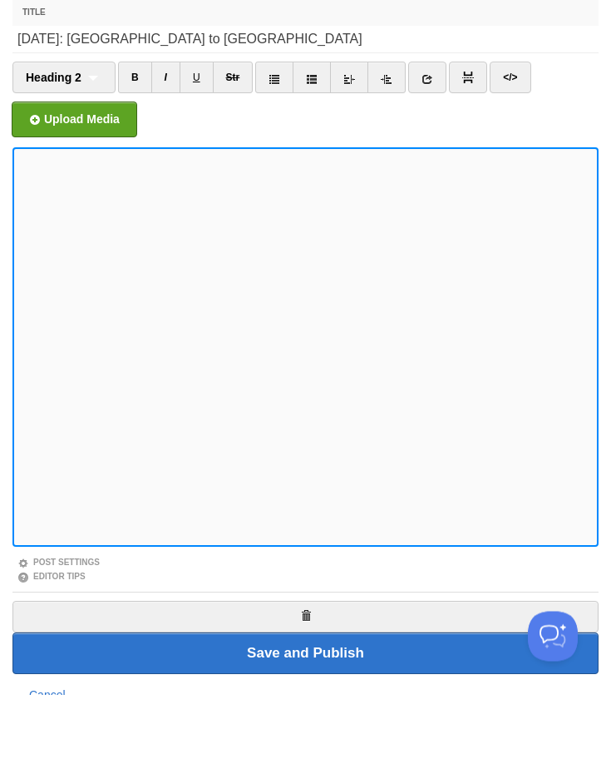
click at [442, 141] on link at bounding box center [427, 157] width 38 height 32
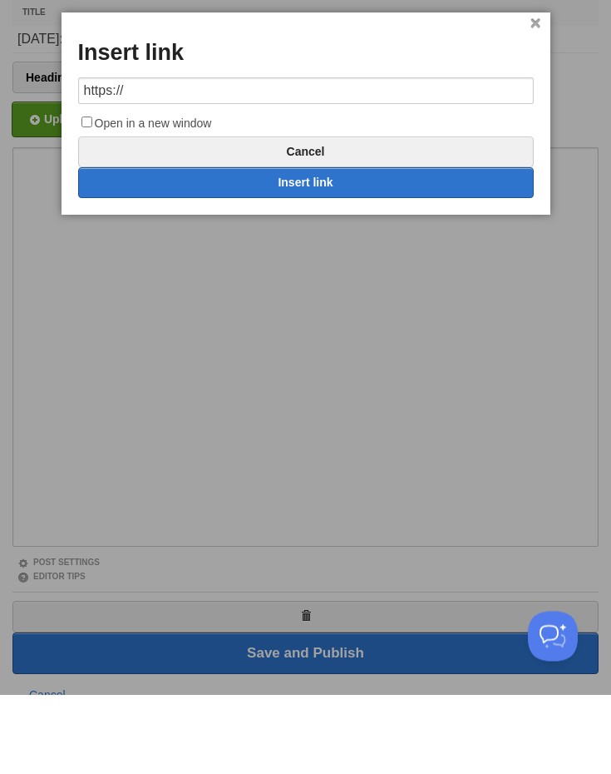
click at [376, 157] on input "https://" at bounding box center [306, 170] width 456 height 27
click at [378, 157] on input "https://" at bounding box center [306, 170] width 456 height 27
click at [366, 247] on link "Insert link" at bounding box center [306, 262] width 456 height 31
type input "https://"
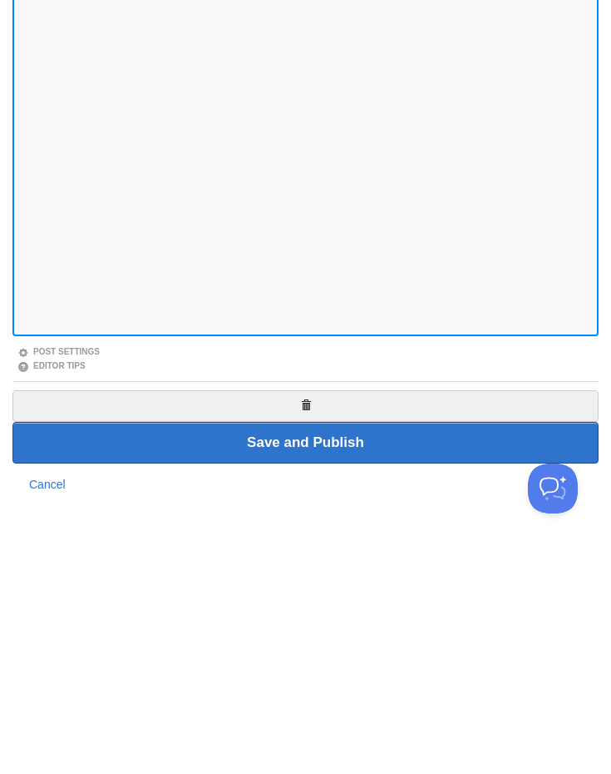
scroll to position [68, 0]
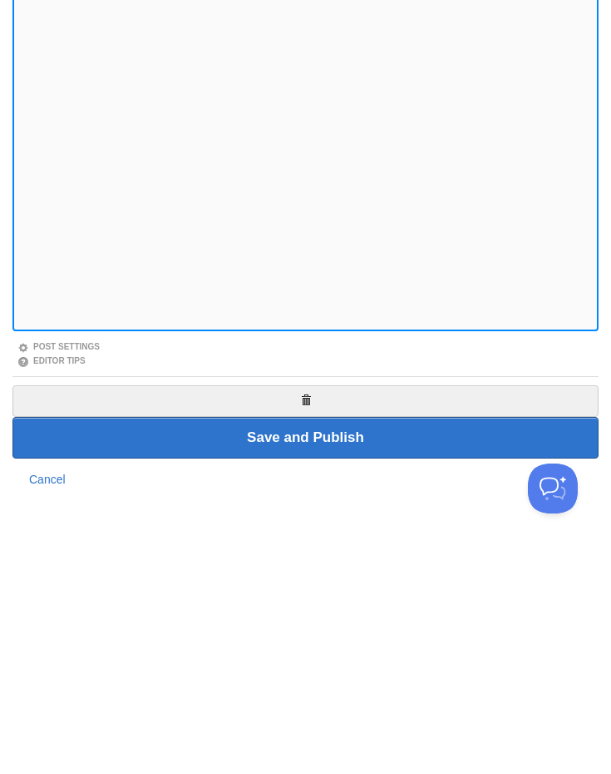
click at [398, 644] on input "Save and Publish" at bounding box center [305, 665] width 586 height 42
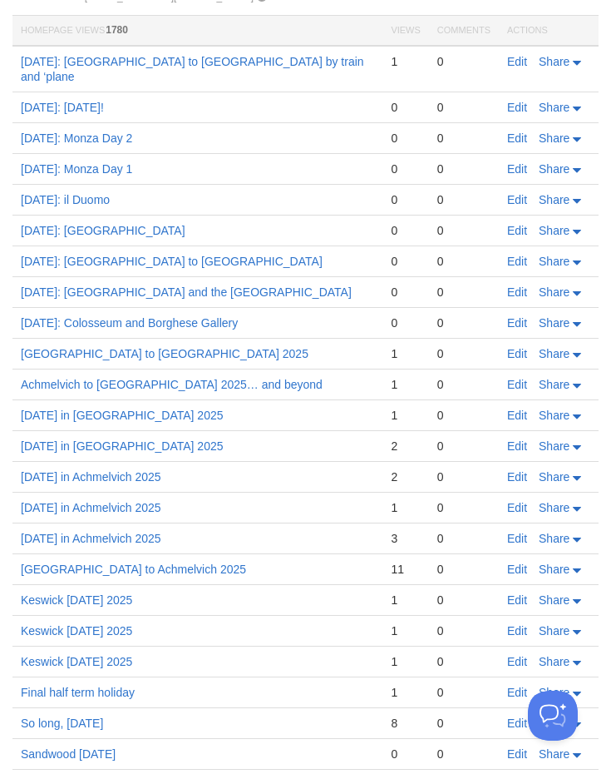
scroll to position [660, 0]
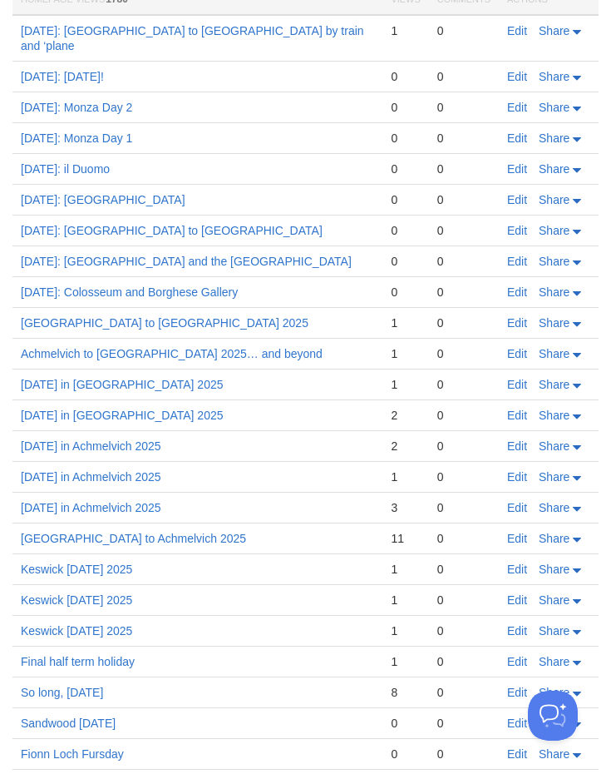
click at [521, 193] on link "Edit" at bounding box center [517, 199] width 20 height 13
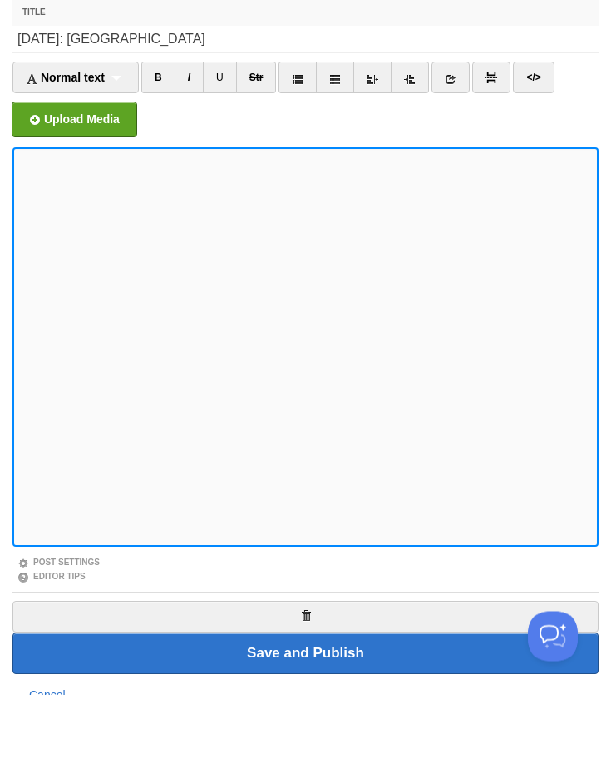
click at [98, 151] on span "Normal text" at bounding box center [65, 157] width 79 height 13
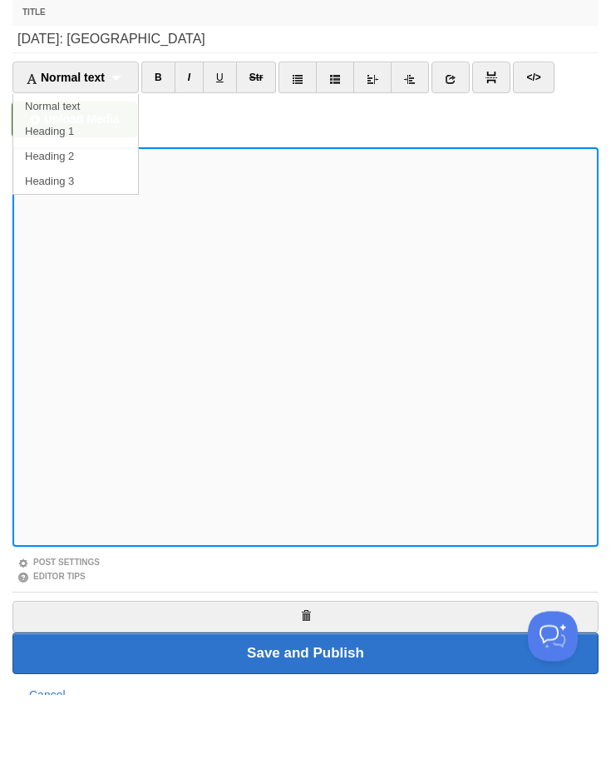
click at [105, 224] on link "Heading 2" at bounding box center [75, 236] width 125 height 25
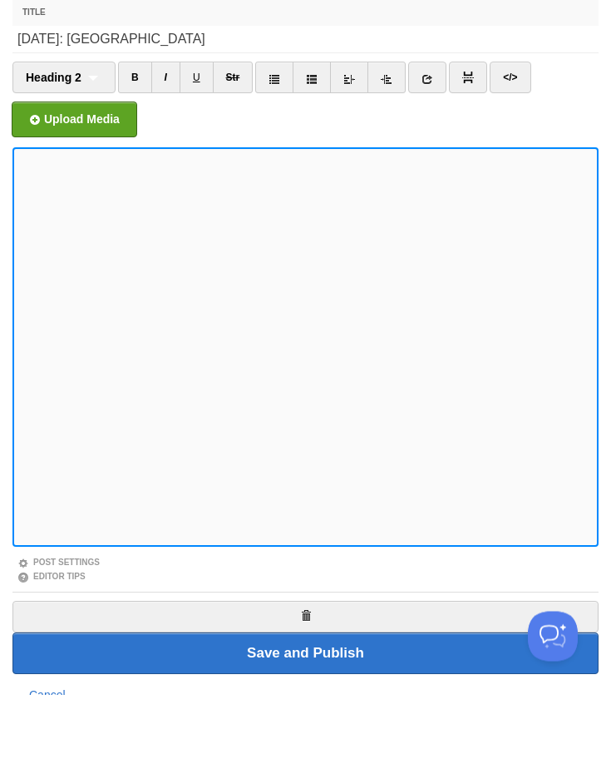
click at [435, 141] on link at bounding box center [427, 157] width 38 height 32
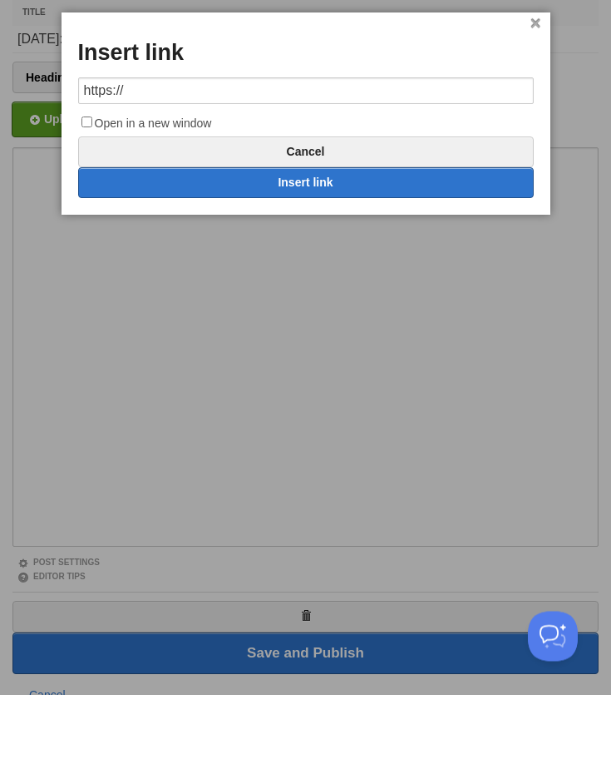
click at [318, 157] on input "https://" at bounding box center [306, 170] width 456 height 27
click at [328, 157] on input "https://" at bounding box center [306, 170] width 456 height 27
click at [374, 247] on link "Insert link" at bounding box center [306, 262] width 456 height 31
type input "https://"
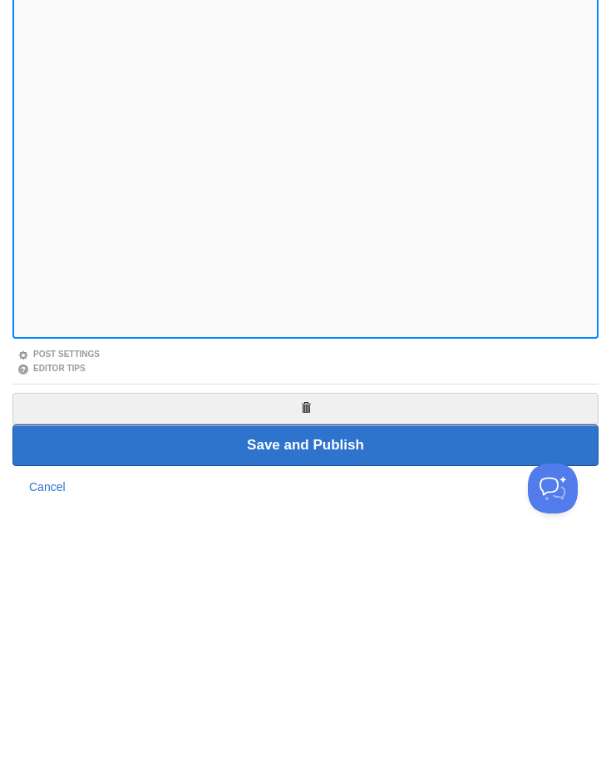
scroll to position [68, 0]
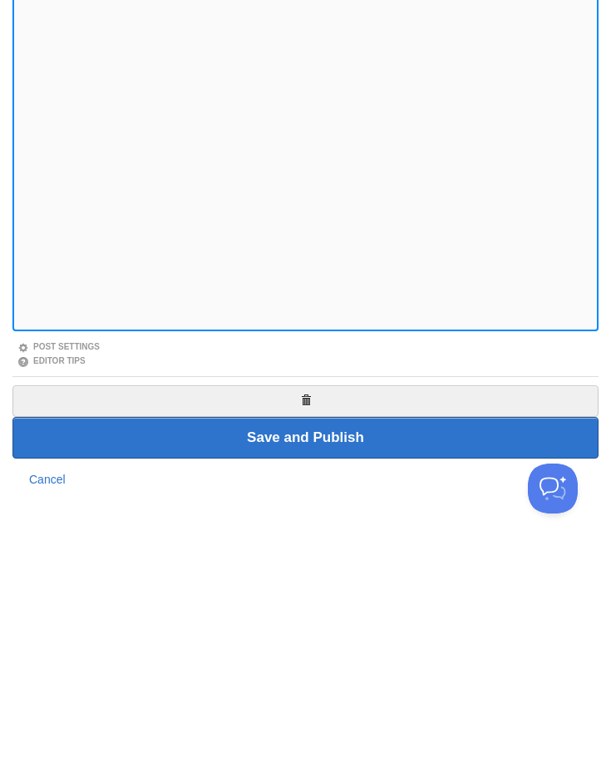
click at [368, 644] on input "Save and Publish" at bounding box center [305, 665] width 586 height 42
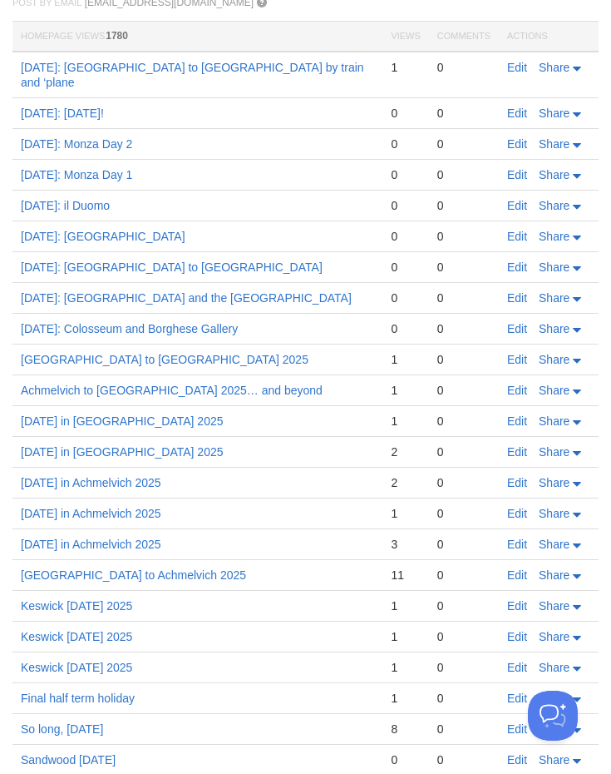
scroll to position [656, 0]
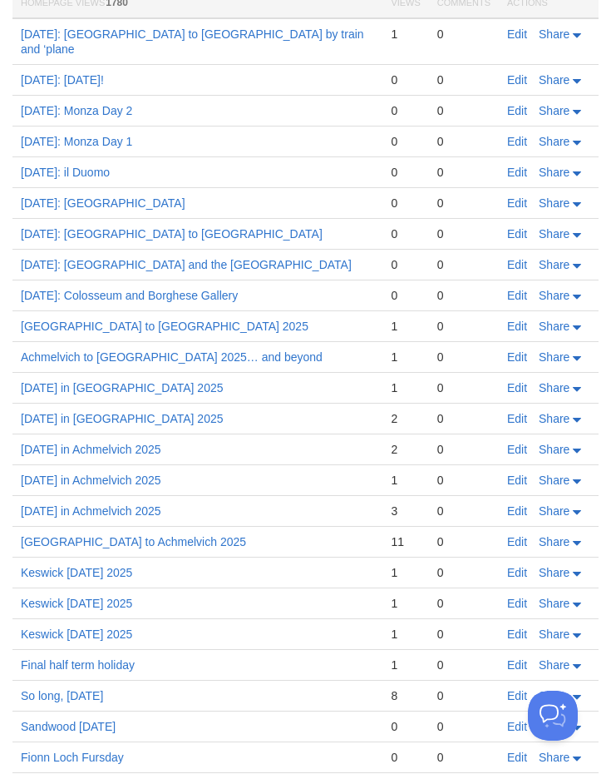
click at [390, 372] on td "1" at bounding box center [406, 387] width 46 height 31
click at [516, 166] on link "Edit" at bounding box center [517, 172] width 20 height 13
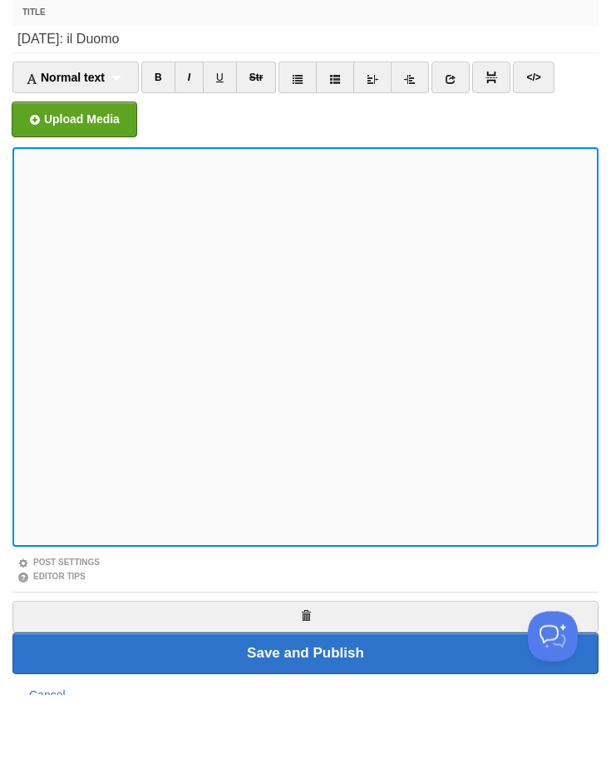
click at [120, 141] on div "Normal text Normal text Heading 1 Heading 2 Heading 3" at bounding box center [75, 157] width 126 height 32
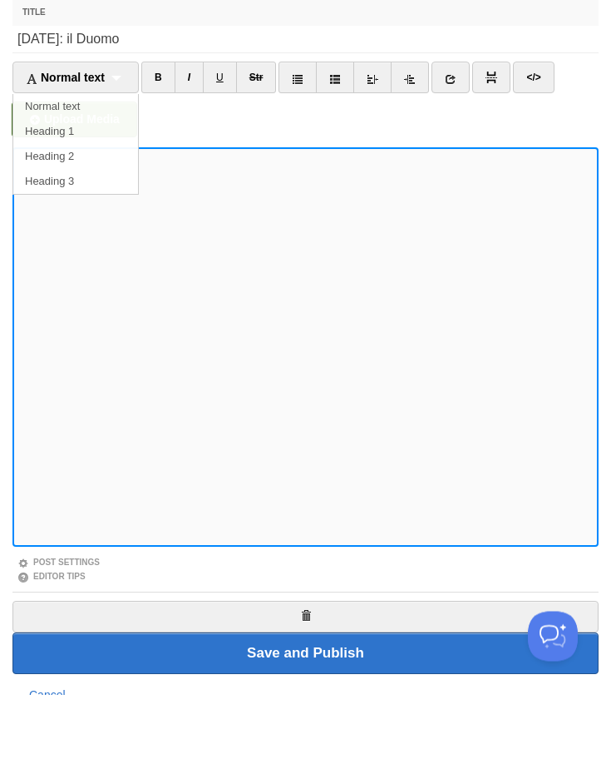
click at [106, 224] on link "Heading 2" at bounding box center [75, 236] width 125 height 25
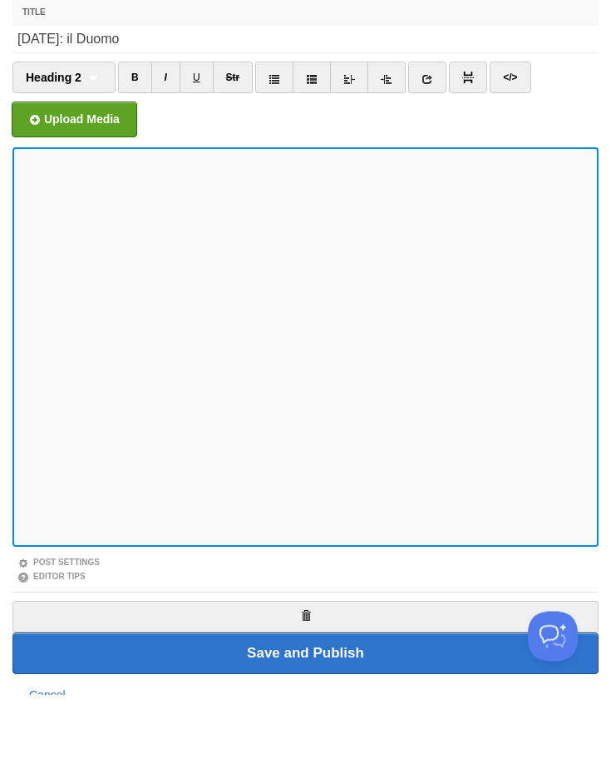
click at [433, 153] on icon at bounding box center [428, 159] width 12 height 12
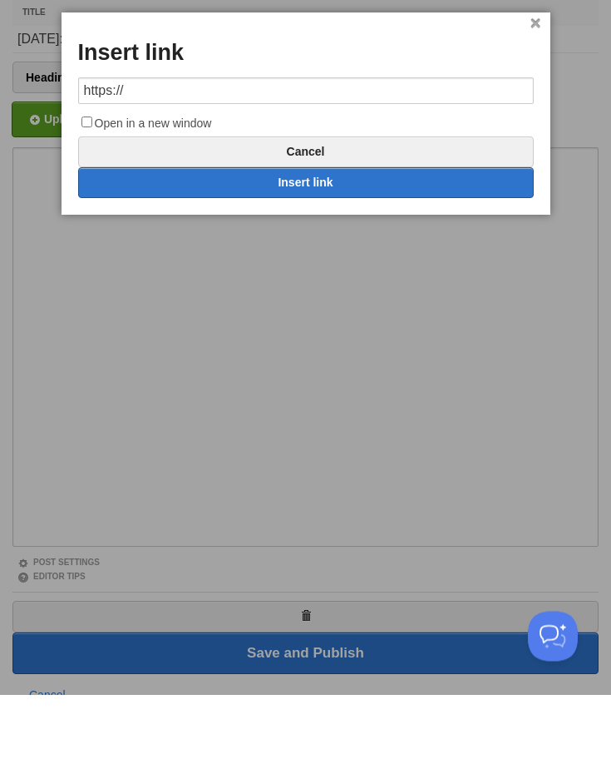
click at [363, 157] on input "https://" at bounding box center [306, 170] width 456 height 27
click at [374, 247] on link "Insert link" at bounding box center [306, 262] width 456 height 31
type input "https://"
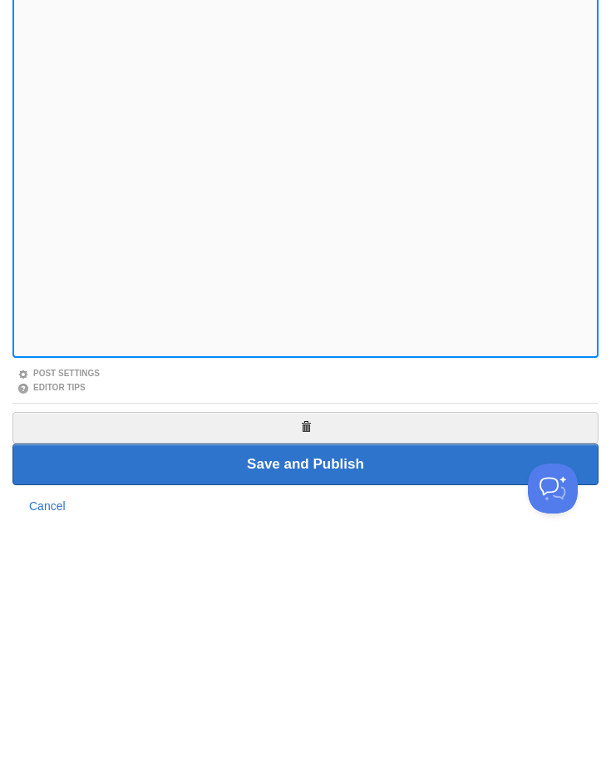
scroll to position [68, 0]
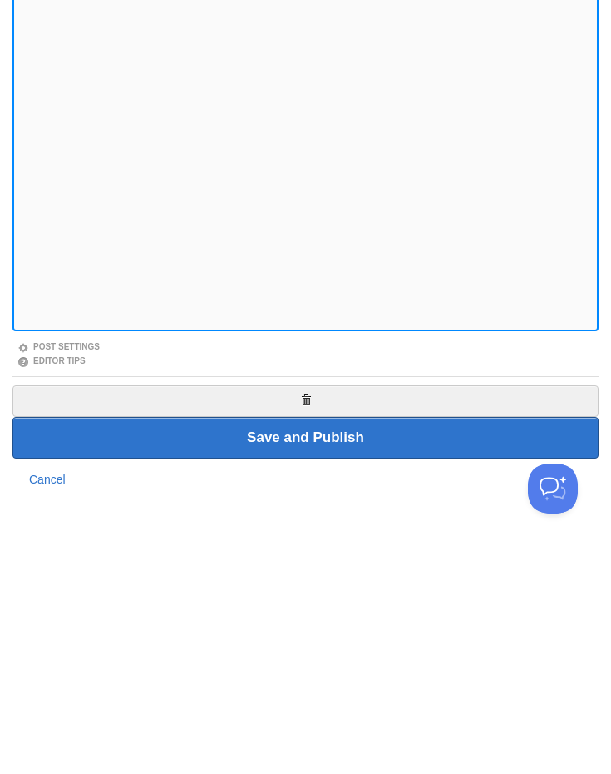
click at [348, 644] on input "Save and Publish" at bounding box center [305, 665] width 586 height 42
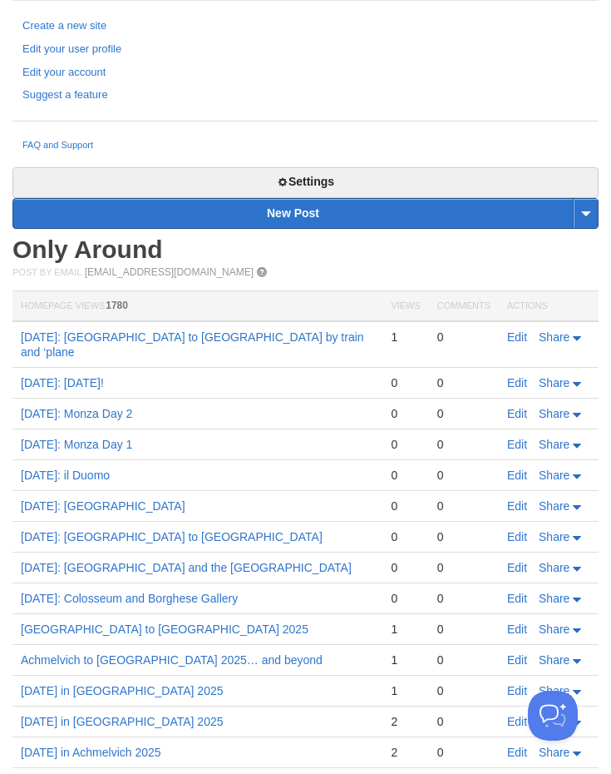
scroll to position [388, 0]
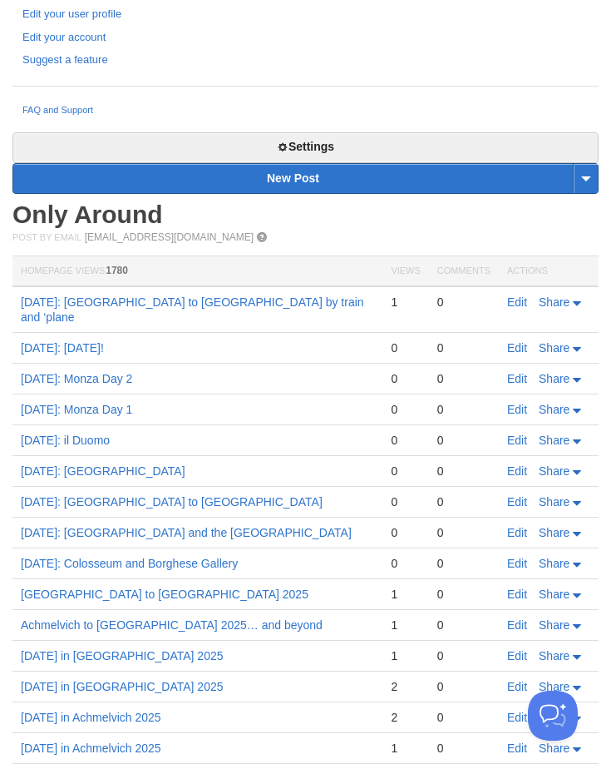
click at [515, 403] on link "Edit" at bounding box center [517, 409] width 20 height 13
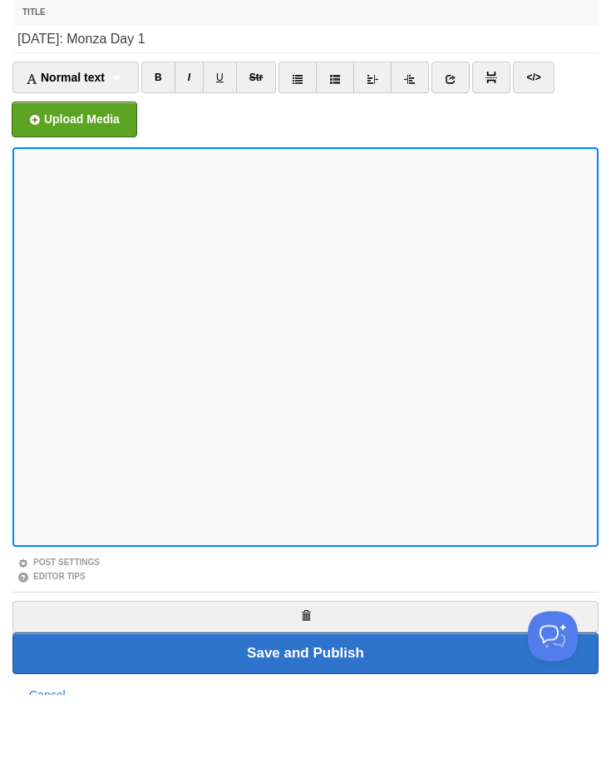
click at [91, 151] on span "Normal text" at bounding box center [65, 157] width 79 height 13
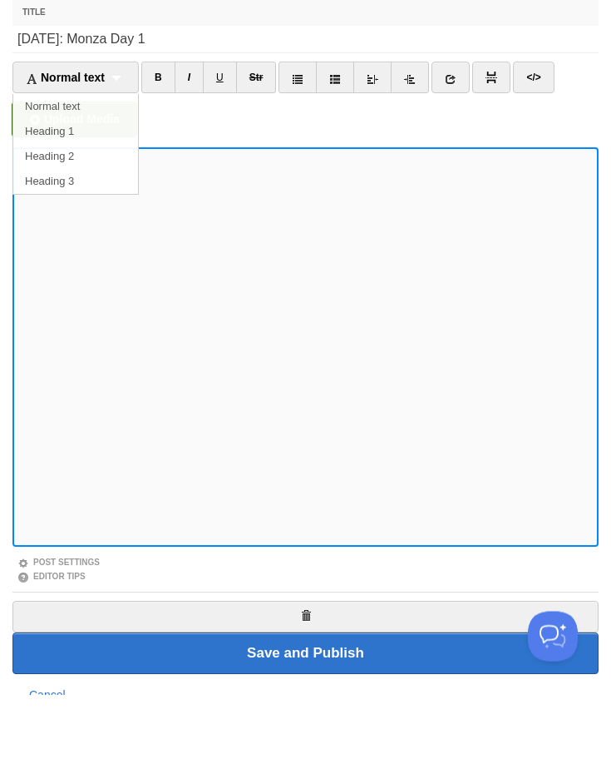
click at [96, 224] on link "Heading 2" at bounding box center [75, 236] width 125 height 25
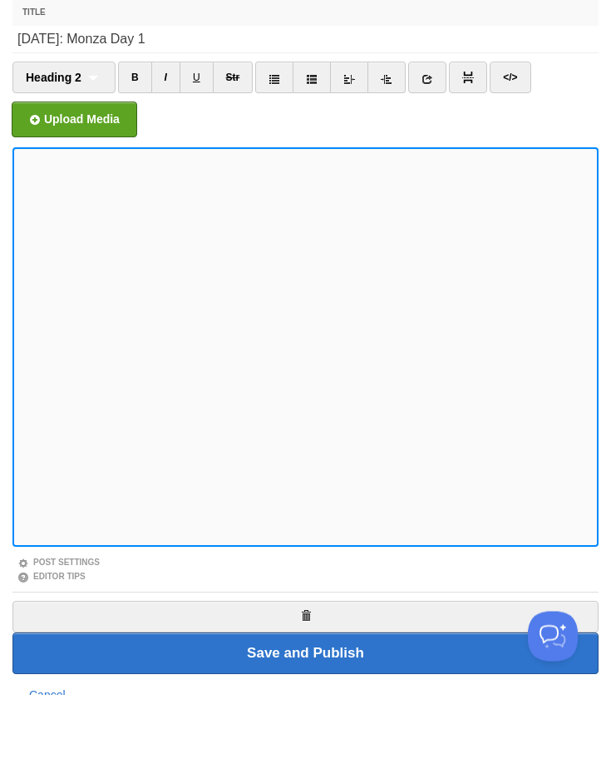
click at [436, 141] on link at bounding box center [427, 157] width 38 height 32
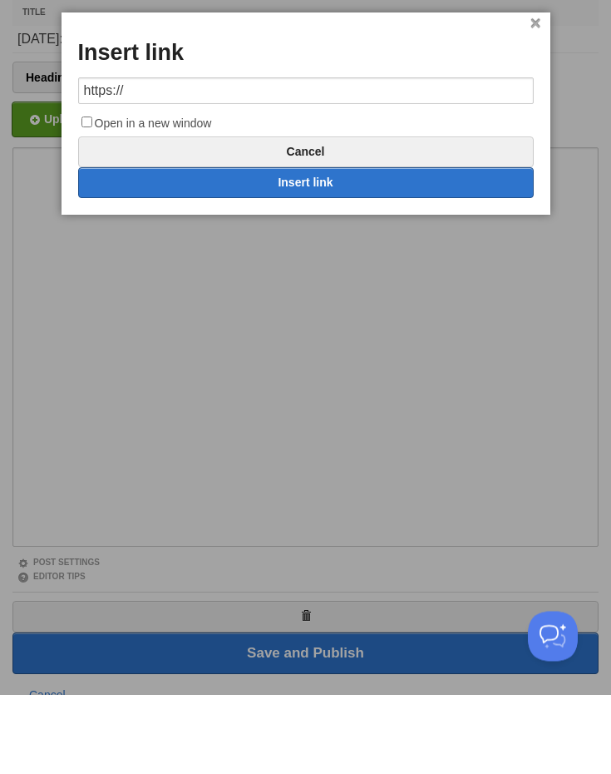
click at [414, 157] on input "https://" at bounding box center [306, 170] width 456 height 27
click at [382, 247] on link "Insert link" at bounding box center [306, 262] width 456 height 31
type input "https://"
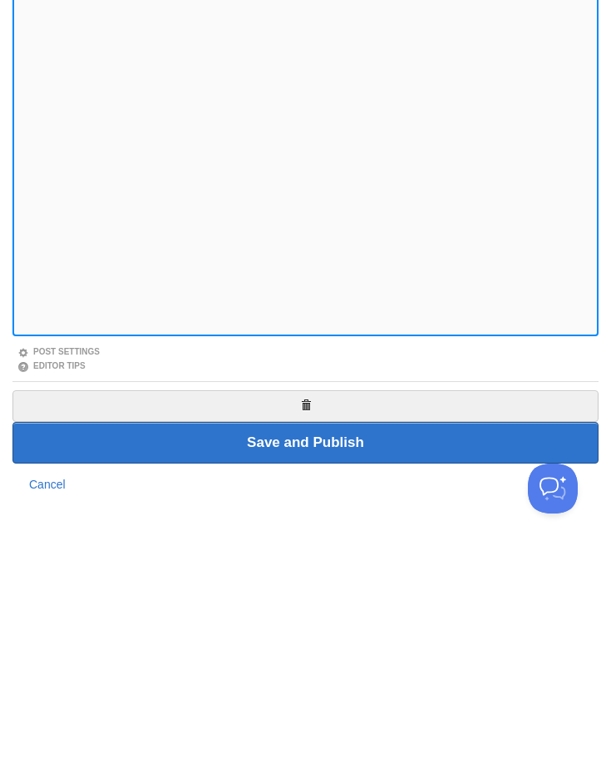
scroll to position [68, 0]
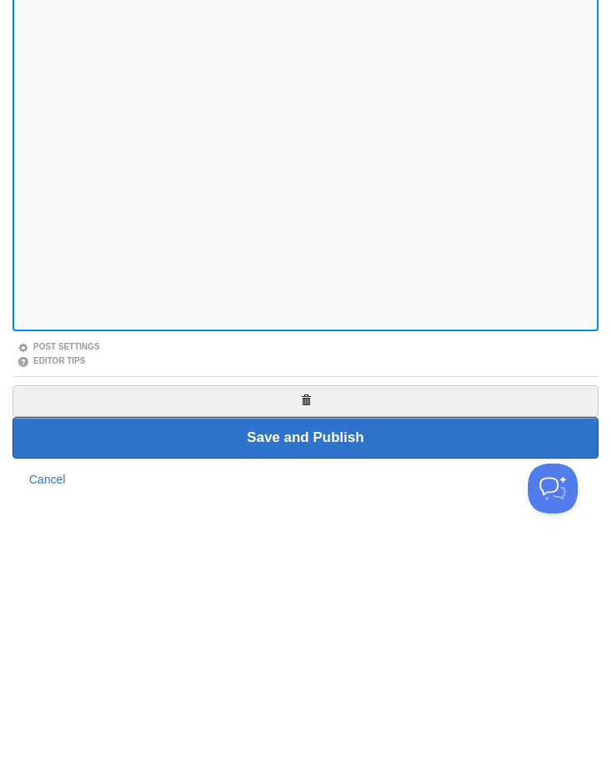
click at [315, 644] on input "Save and Publish" at bounding box center [305, 665] width 586 height 42
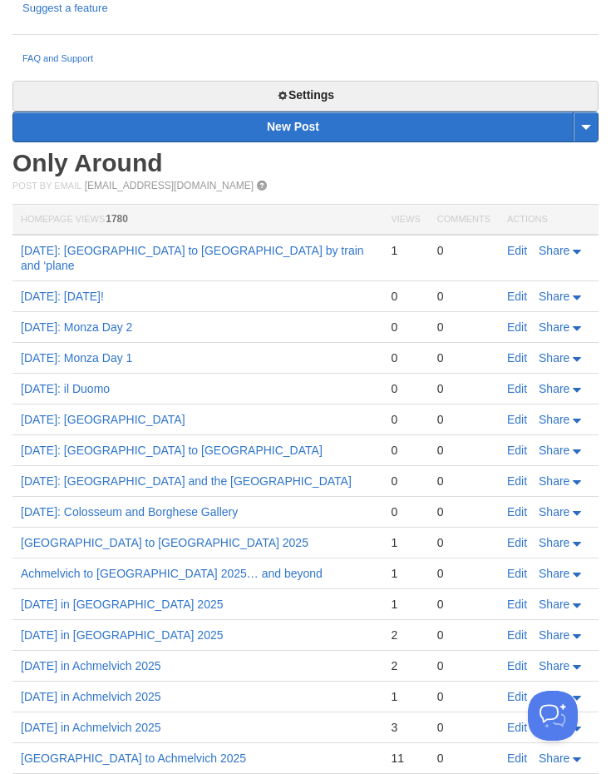
scroll to position [475, 0]
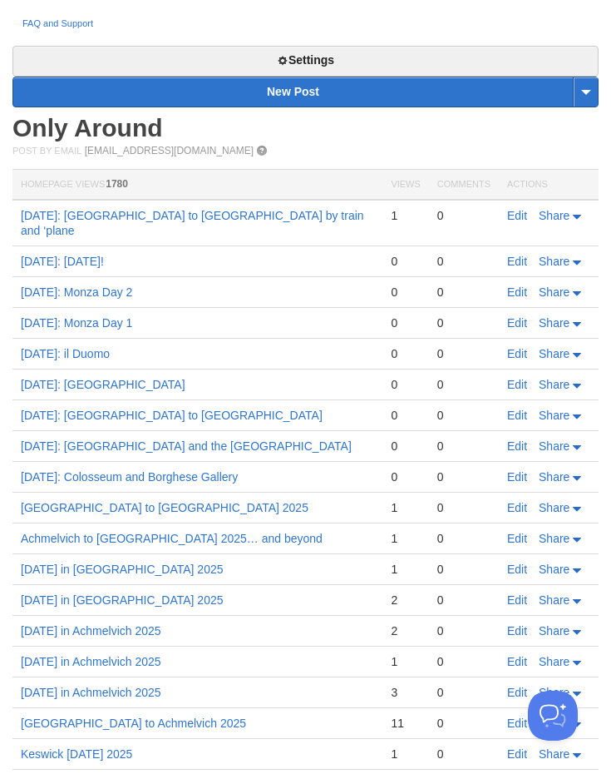
click at [517, 285] on link "Edit" at bounding box center [517, 291] width 20 height 13
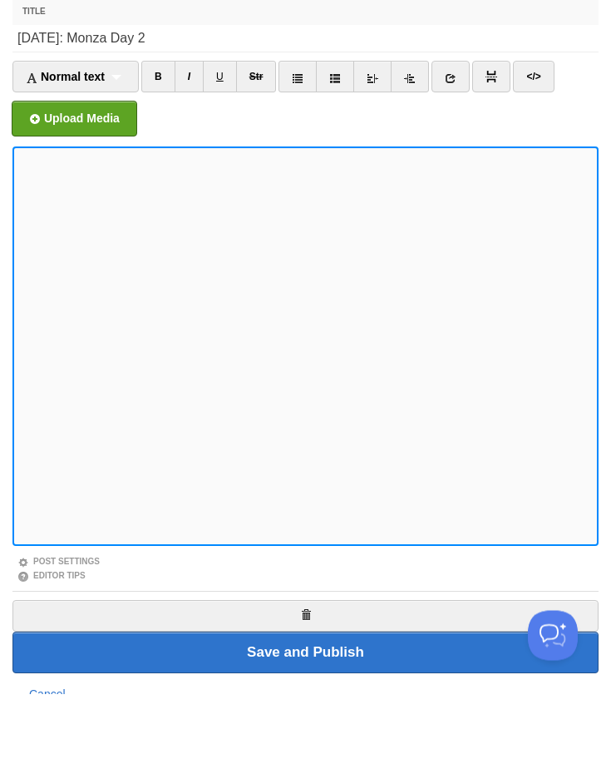
click at [105, 151] on span "Normal text" at bounding box center [65, 157] width 79 height 13
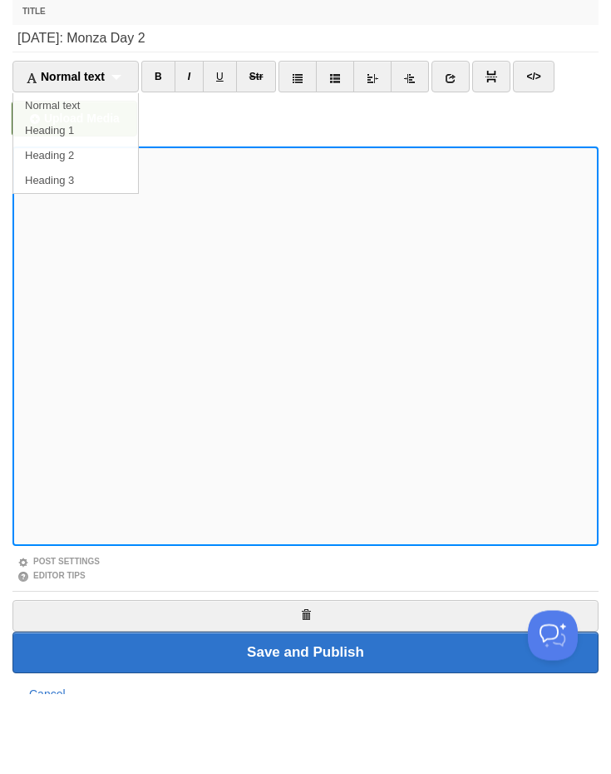
click at [101, 224] on link "Heading 2" at bounding box center [75, 236] width 125 height 25
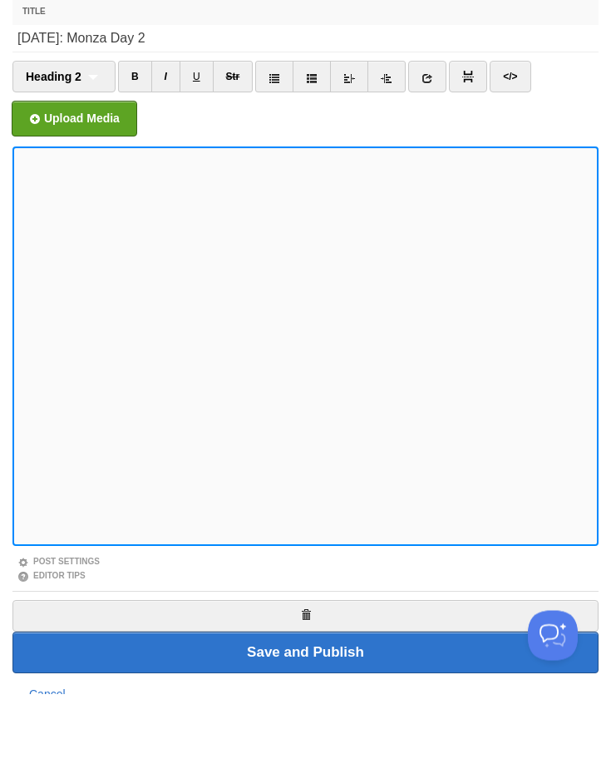
click at [432, 141] on link at bounding box center [427, 157] width 38 height 32
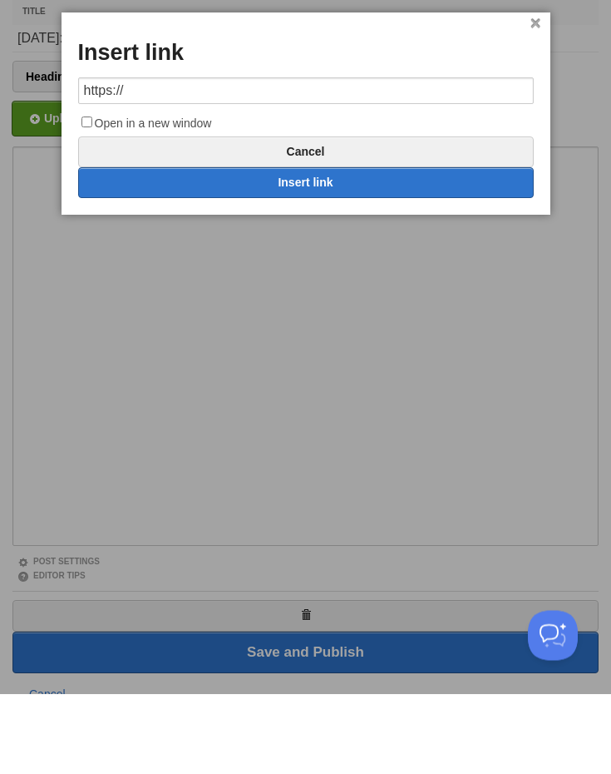
click at [382, 158] on input "https://" at bounding box center [306, 171] width 456 height 27
click at [381, 158] on input "https://" at bounding box center [306, 171] width 456 height 27
click at [386, 248] on link "Insert link" at bounding box center [306, 263] width 456 height 31
type input "https://"
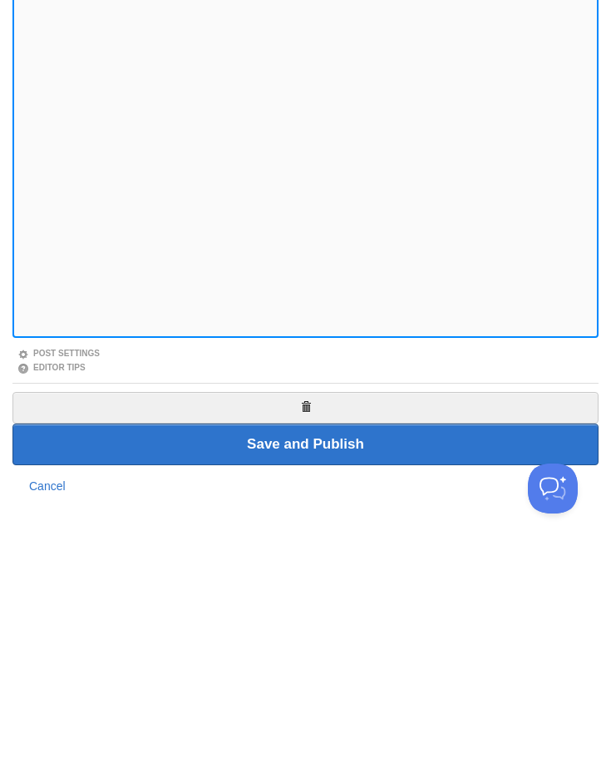
scroll to position [68, 0]
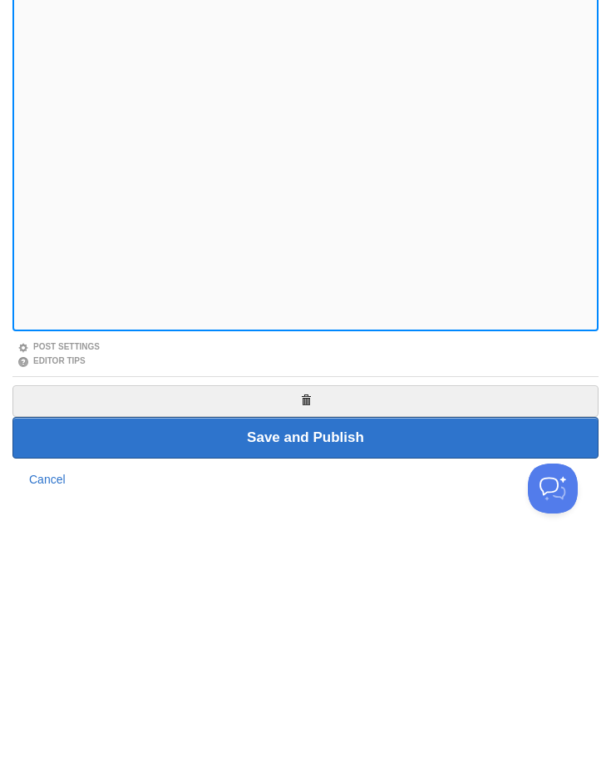
click at [364, 644] on input "Save and Publish" at bounding box center [305, 665] width 586 height 42
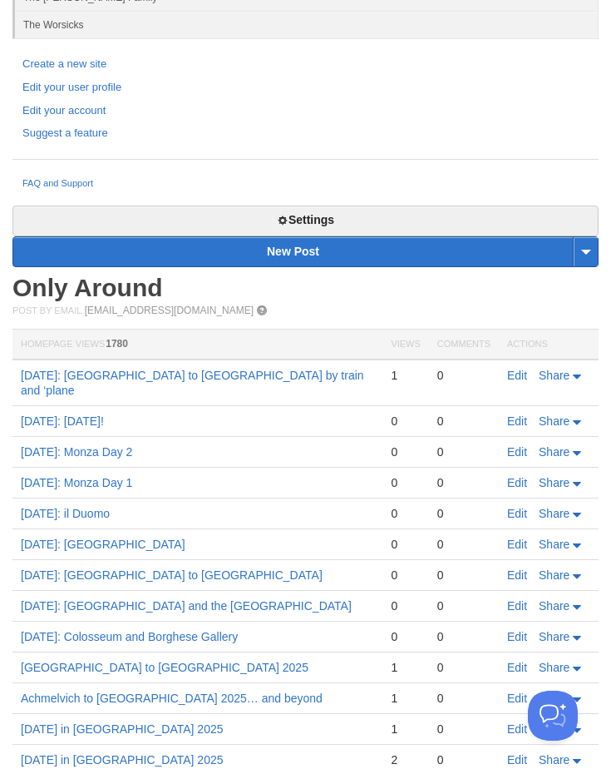
scroll to position [350, 0]
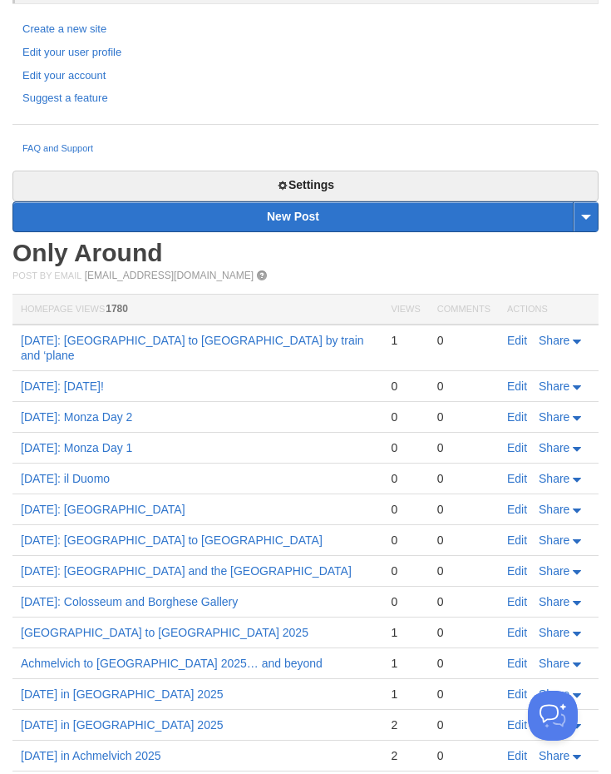
click at [521, 379] on link "Edit" at bounding box center [517, 385] width 20 height 13
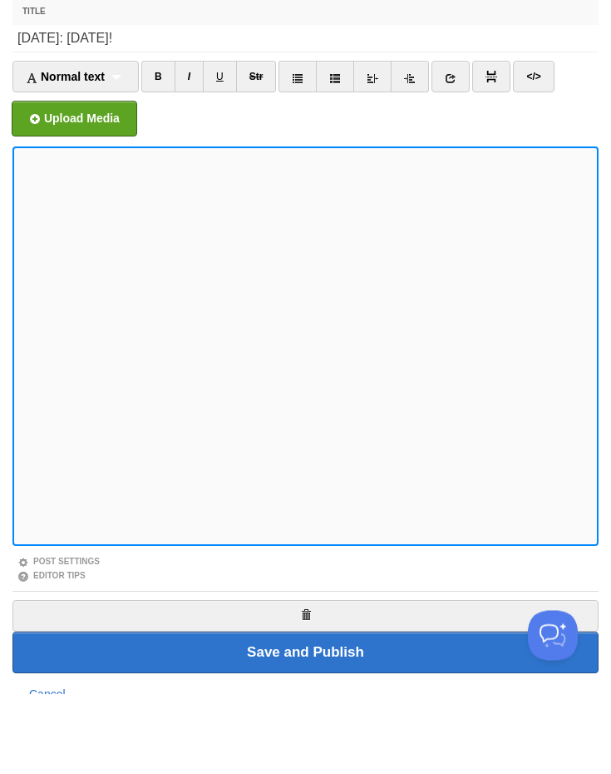
click at [90, 151] on span "Normal text" at bounding box center [65, 157] width 79 height 13
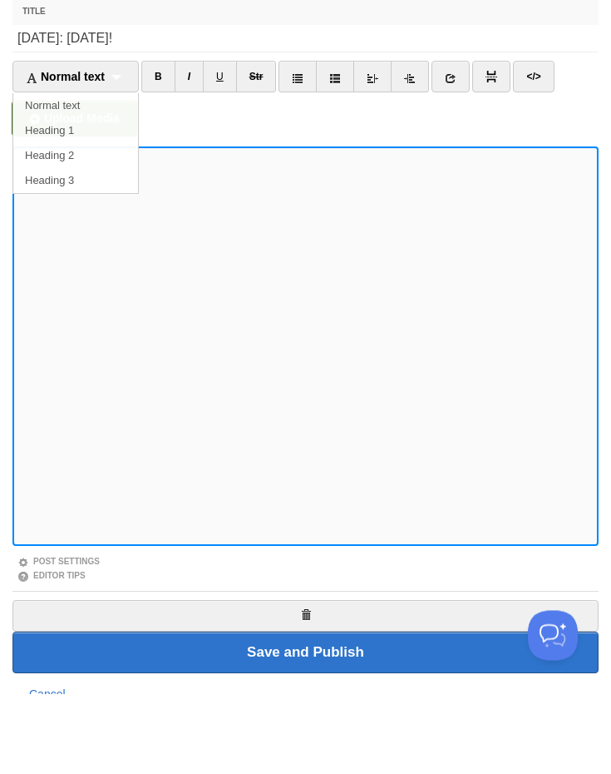
click at [103, 224] on link "Heading 2" at bounding box center [75, 236] width 125 height 25
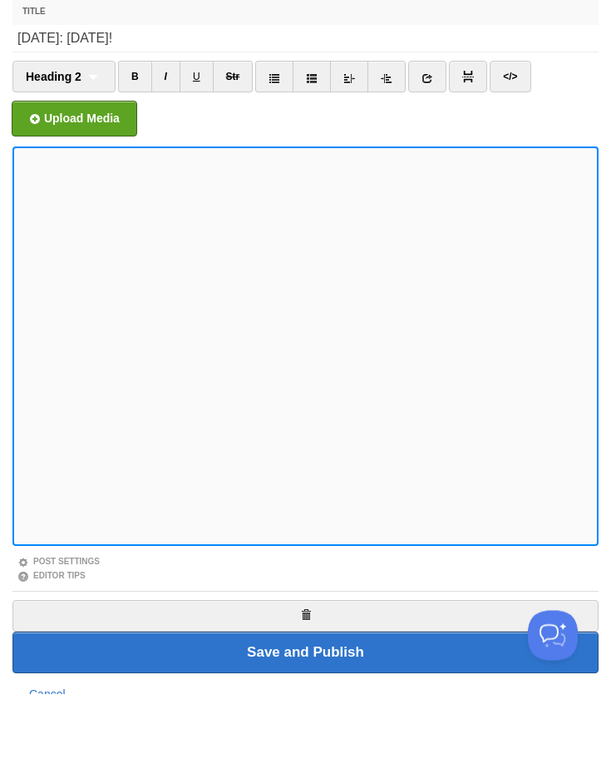
click at [437, 141] on link at bounding box center [427, 157] width 38 height 32
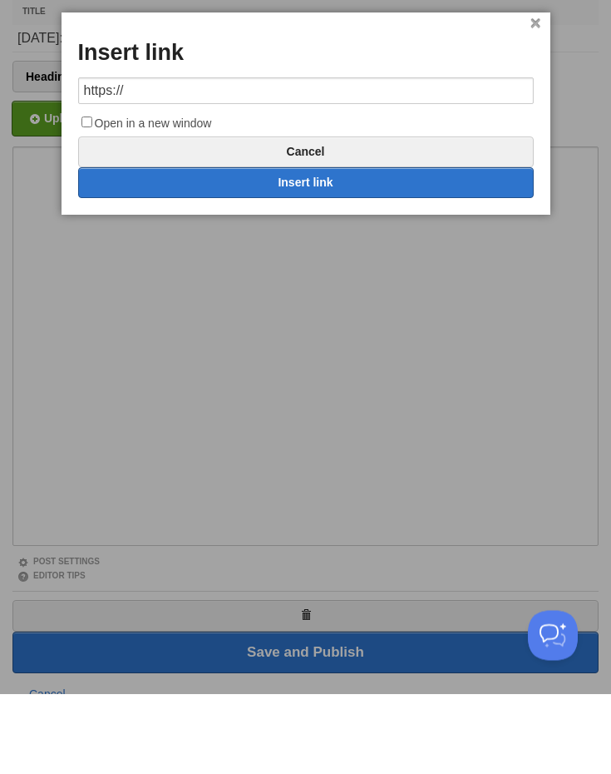
click at [398, 158] on input "https://" at bounding box center [306, 171] width 456 height 27
click at [368, 248] on link "Insert link" at bounding box center [306, 263] width 456 height 31
type input "https://"
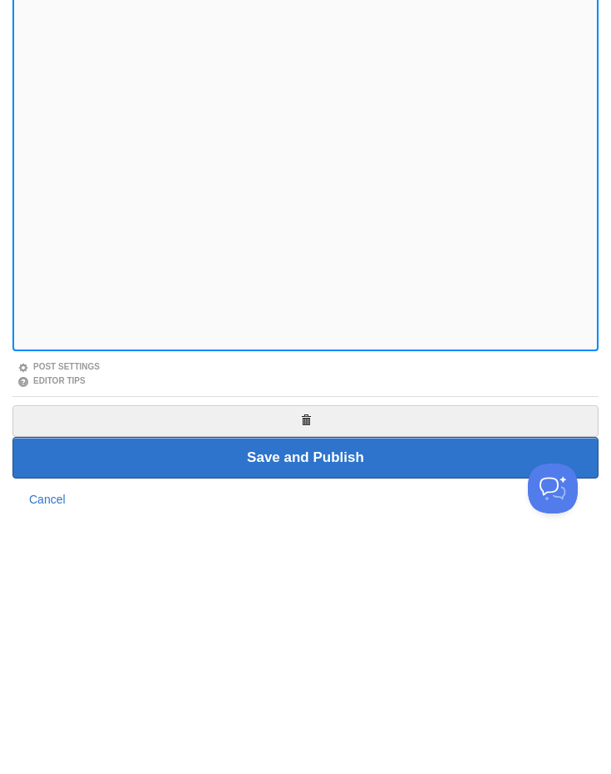
scroll to position [68, 0]
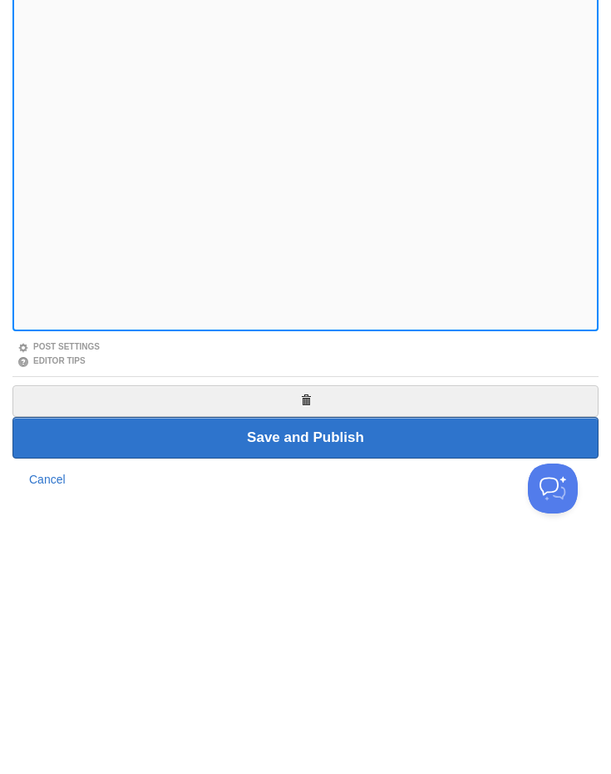
click at [379, 644] on input "Save and Publish" at bounding box center [305, 665] width 586 height 42
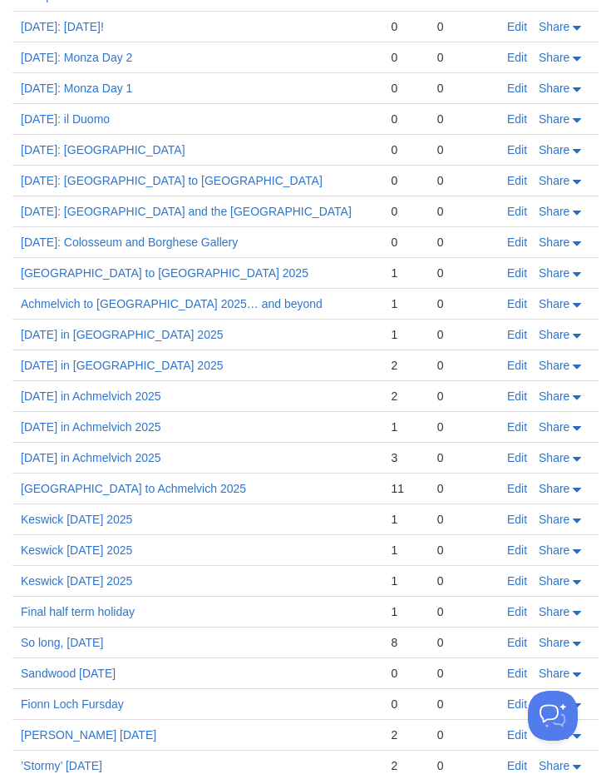
scroll to position [704, 0]
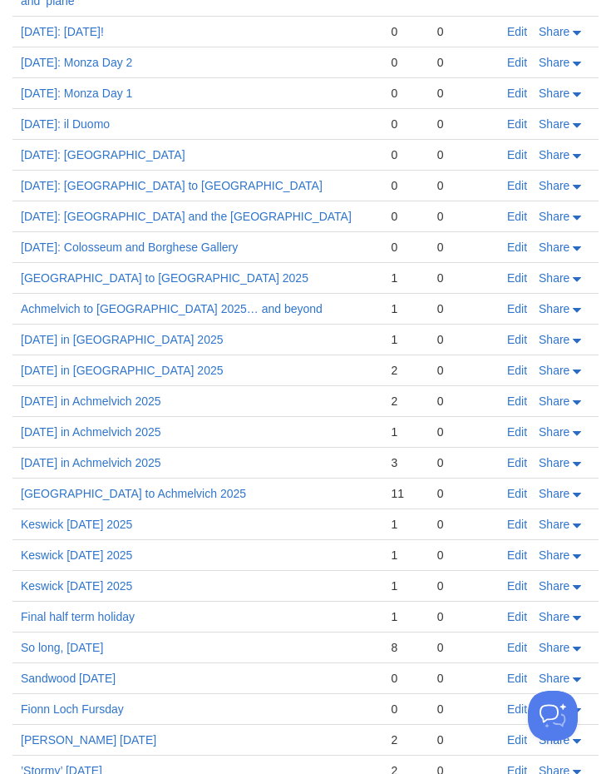
click at [513, 487] on link "Edit" at bounding box center [517, 493] width 20 height 13
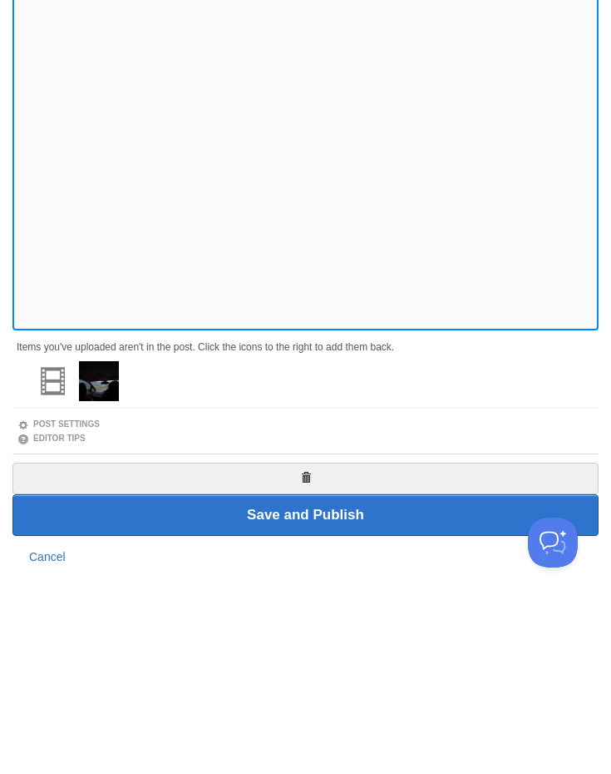
scroll to position [128, 0]
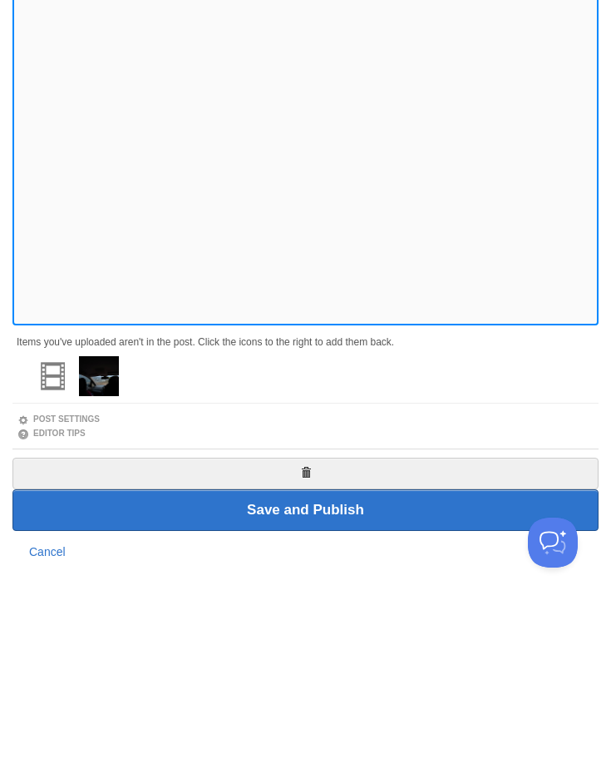
click at [345, 662] on input "Save and Publish" at bounding box center [305, 683] width 586 height 42
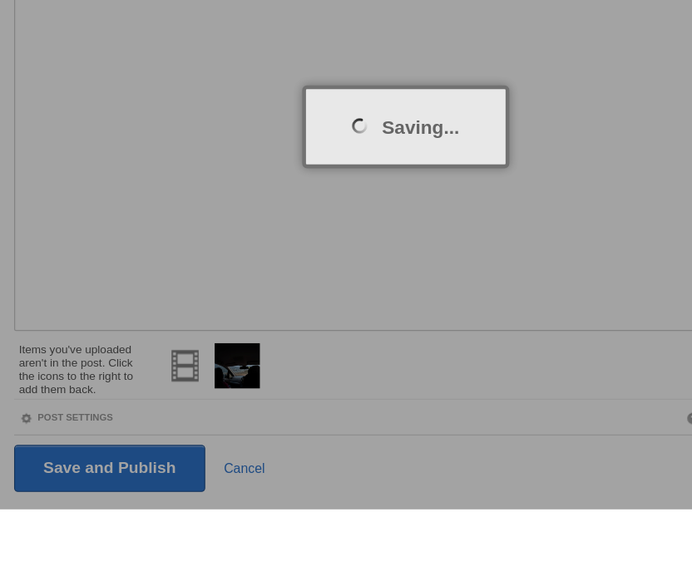
scroll to position [162, 0]
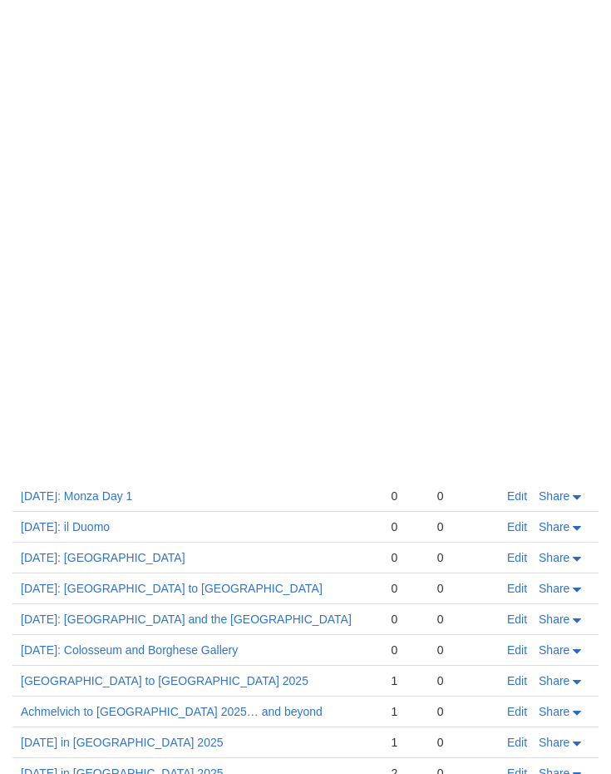
scroll to position [798, 0]
click at [524, 393] on link "Edit" at bounding box center [517, 399] width 20 height 13
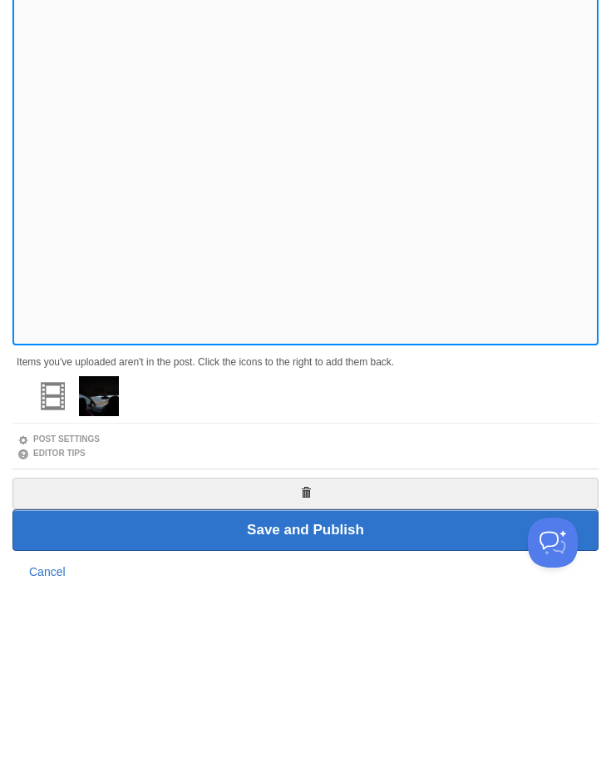
scroll to position [146, 0]
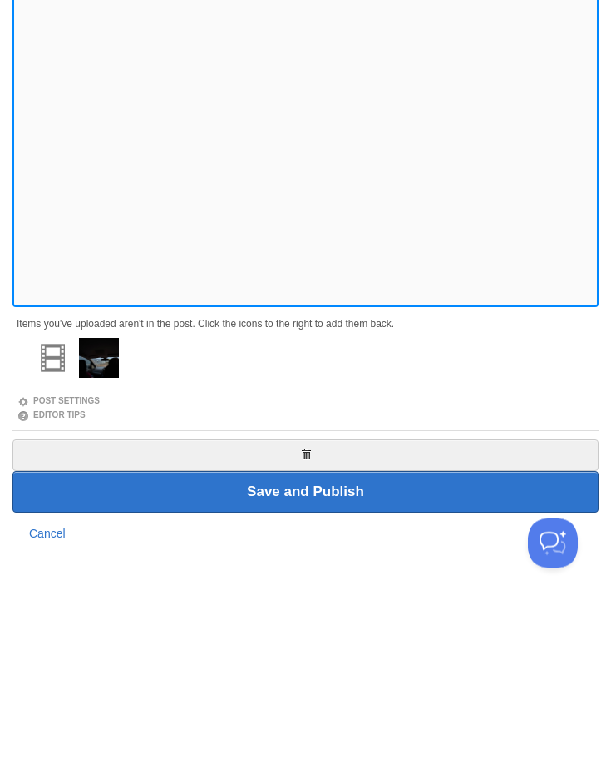
click at [413, 644] on input "Save and Publish" at bounding box center [305, 665] width 586 height 42
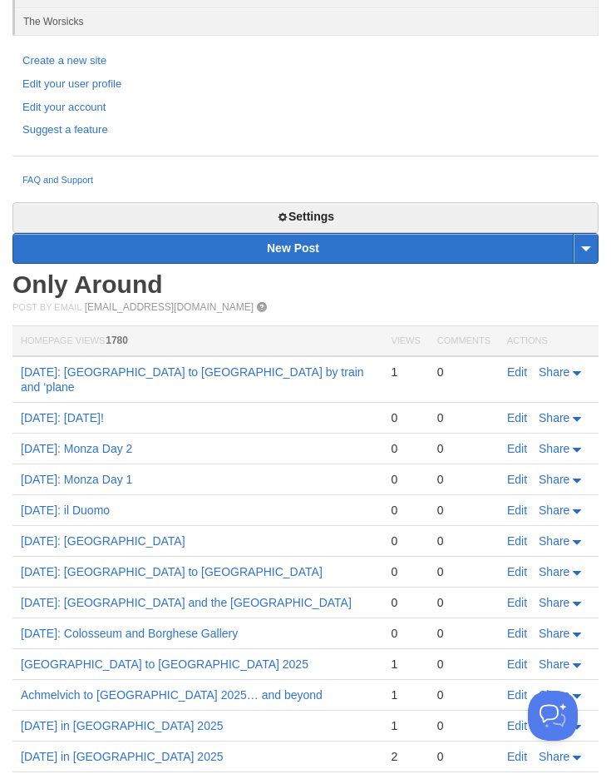
scroll to position [707, 0]
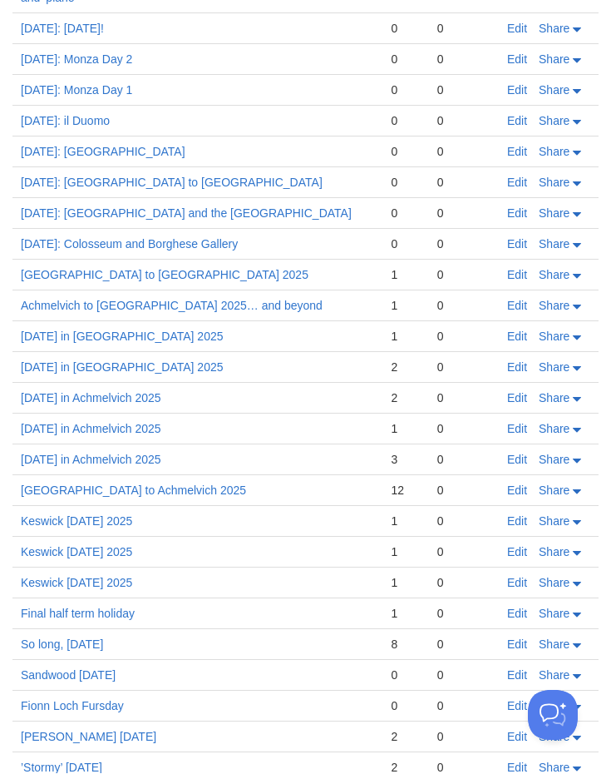
click at [521, 484] on link "Edit" at bounding box center [517, 490] width 20 height 13
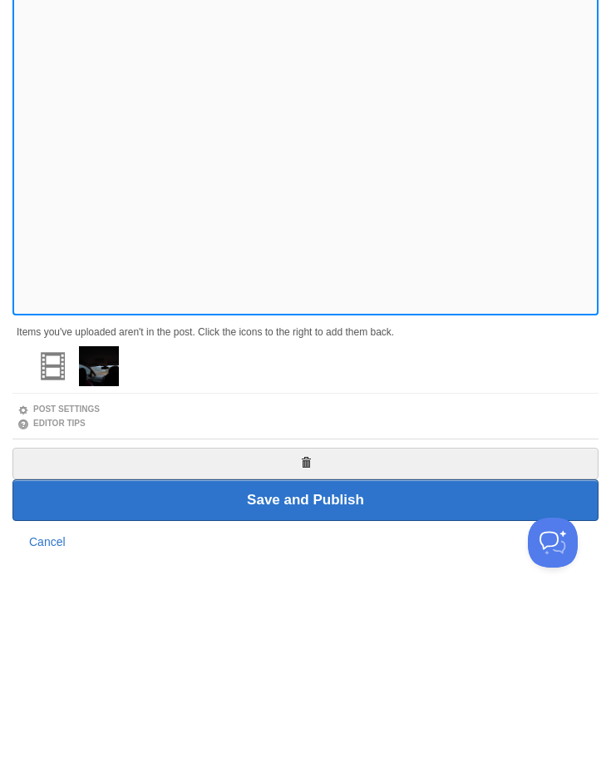
scroll to position [146, 0]
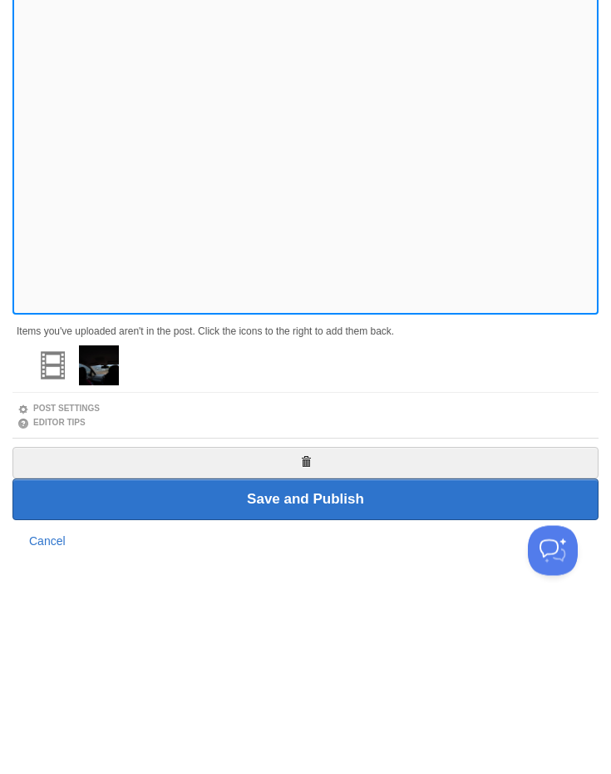
click at [394, 644] on input "Save and Publish" at bounding box center [305, 665] width 586 height 42
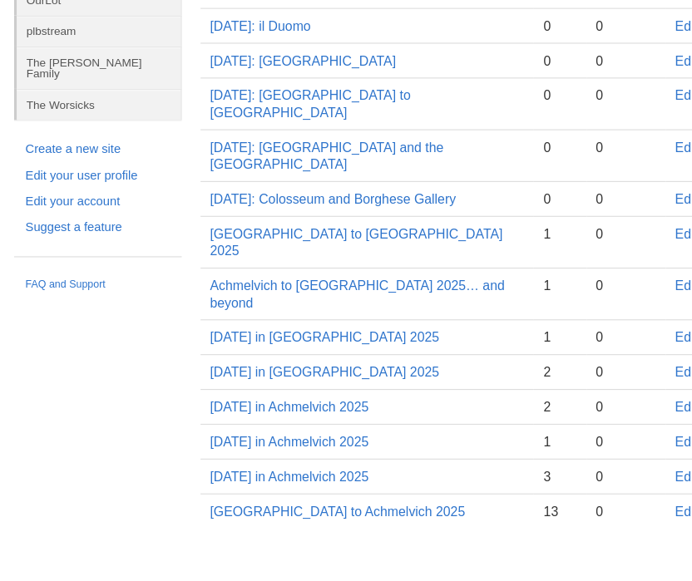
scroll to position [276, 0]
